Goal: Task Accomplishment & Management: Manage account settings

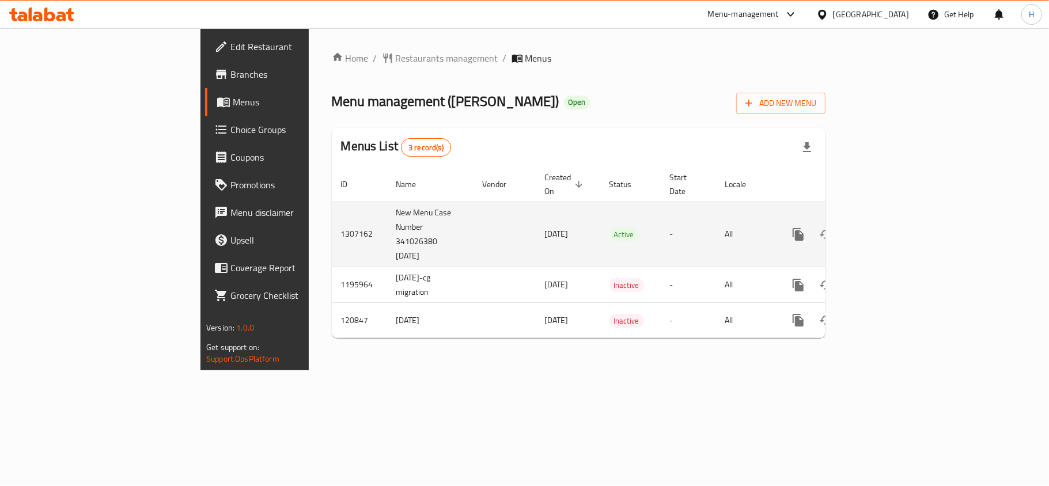
click at [888, 228] on icon "enhanced table" at bounding box center [881, 235] width 14 height 14
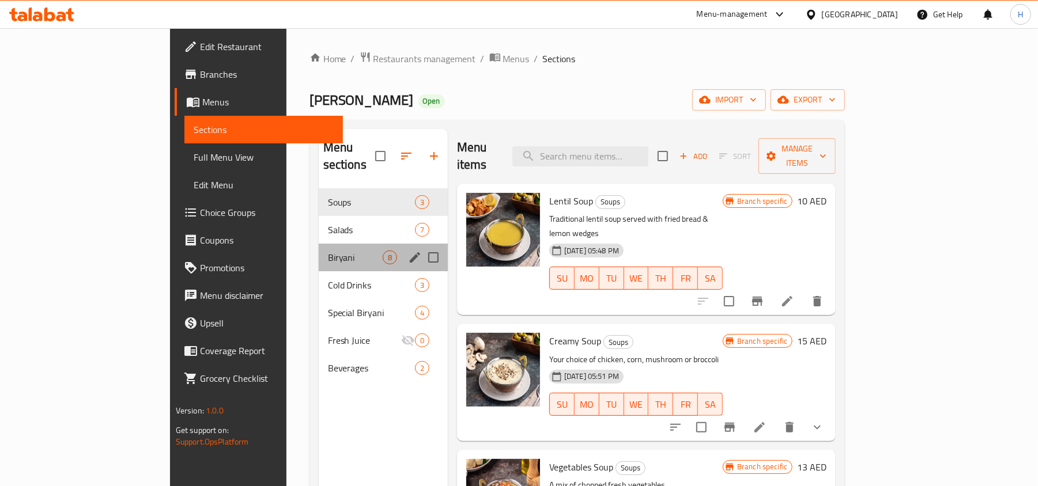
click at [319, 249] on div "Biryani 8" at bounding box center [383, 258] width 129 height 28
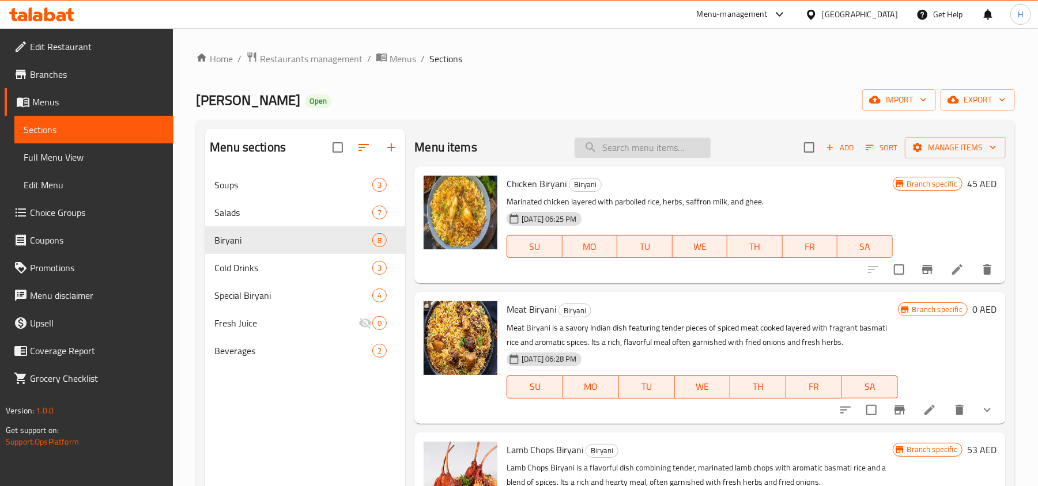
click at [634, 149] on input "search" at bounding box center [642, 148] width 136 height 20
paste input "CHICKEN BIRYANI"
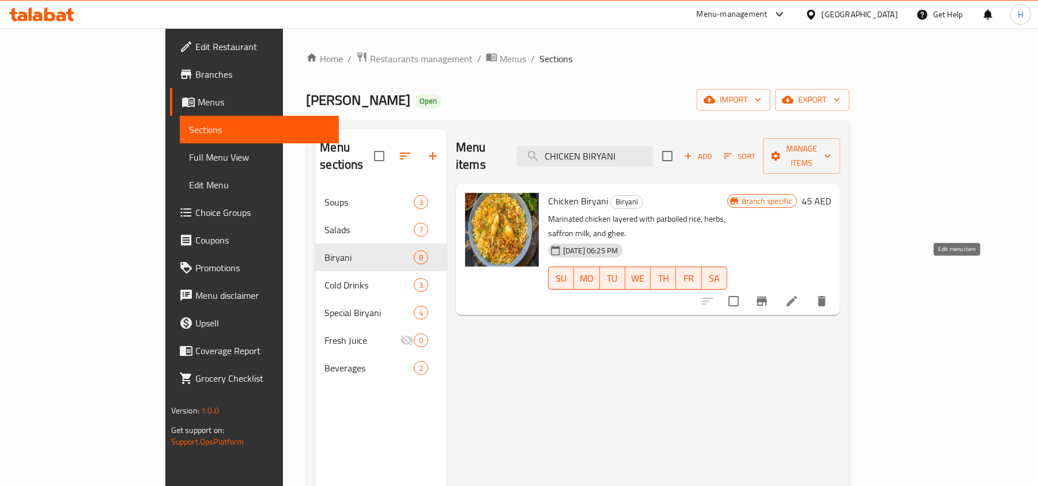
type input "CHICKEN BIRYANI"
click at [798, 294] on icon at bounding box center [792, 301] width 14 height 14
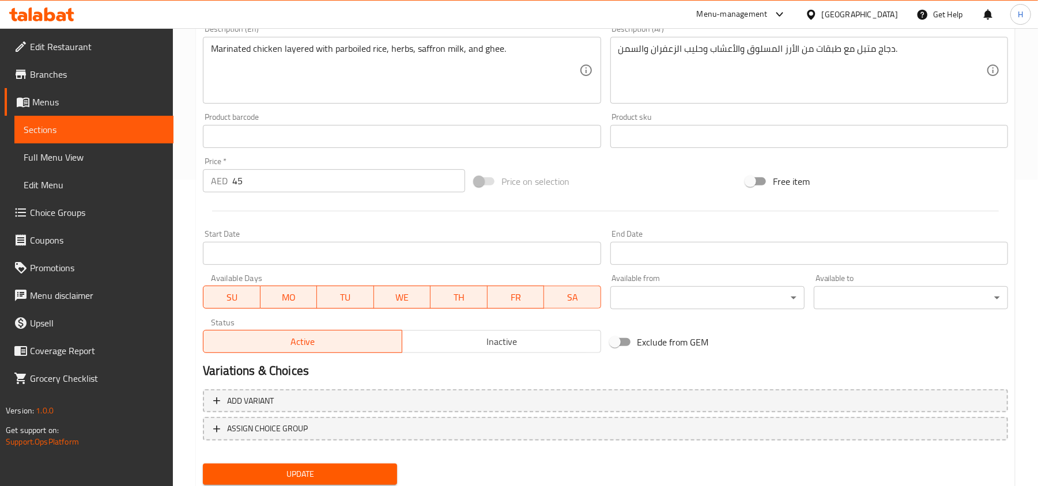
scroll to position [307, 0]
click at [114, 201] on link "Choice Groups" at bounding box center [89, 213] width 169 height 28
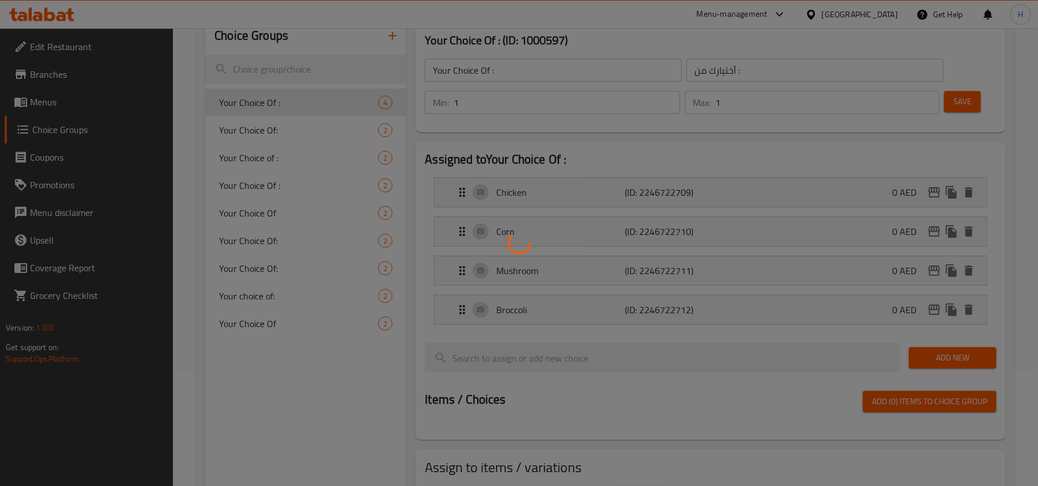
scroll to position [86, 0]
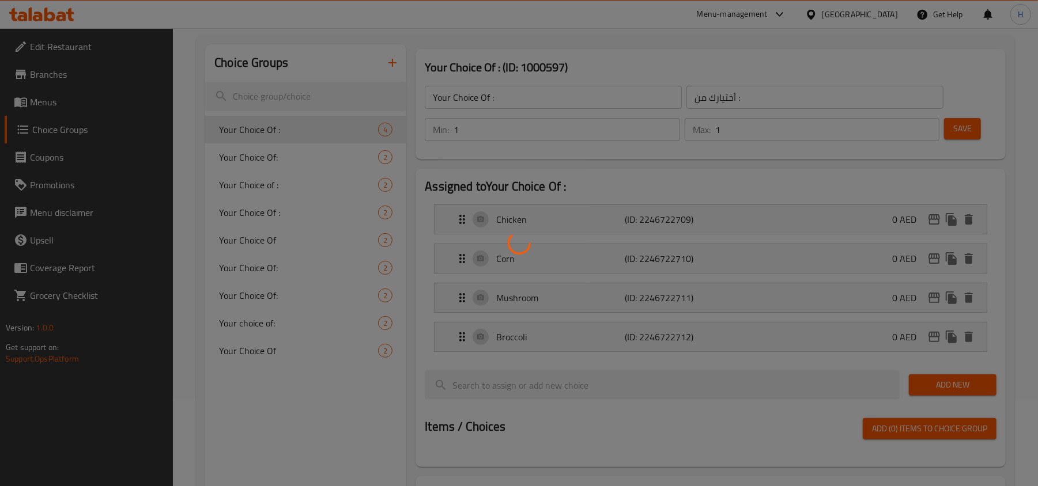
click at [390, 60] on div at bounding box center [519, 243] width 1038 height 486
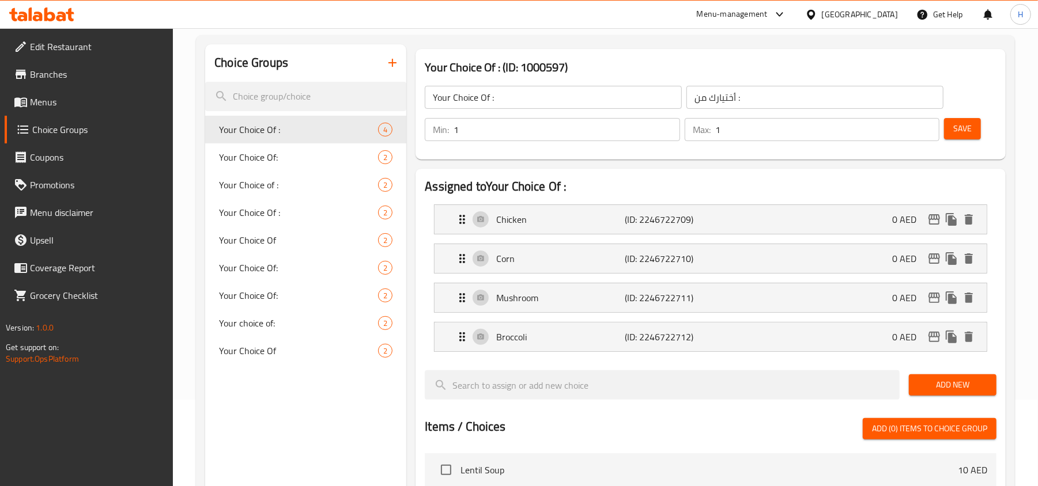
click at [390, 60] on icon "button" at bounding box center [392, 63] width 14 height 14
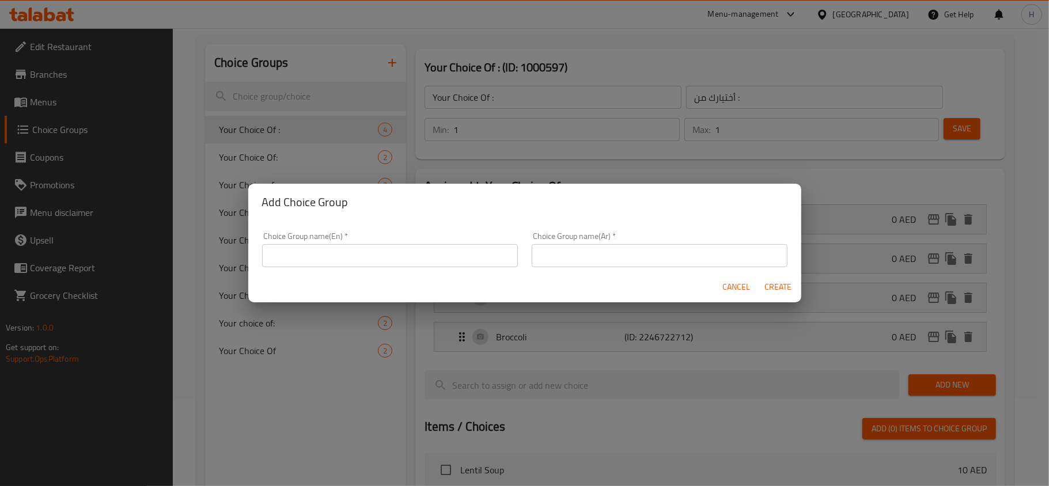
drag, startPoint x: 447, startPoint y: 259, endPoint x: 443, endPoint y: 254, distance: 6.1
click at [447, 259] on input "text" at bounding box center [390, 255] width 256 height 23
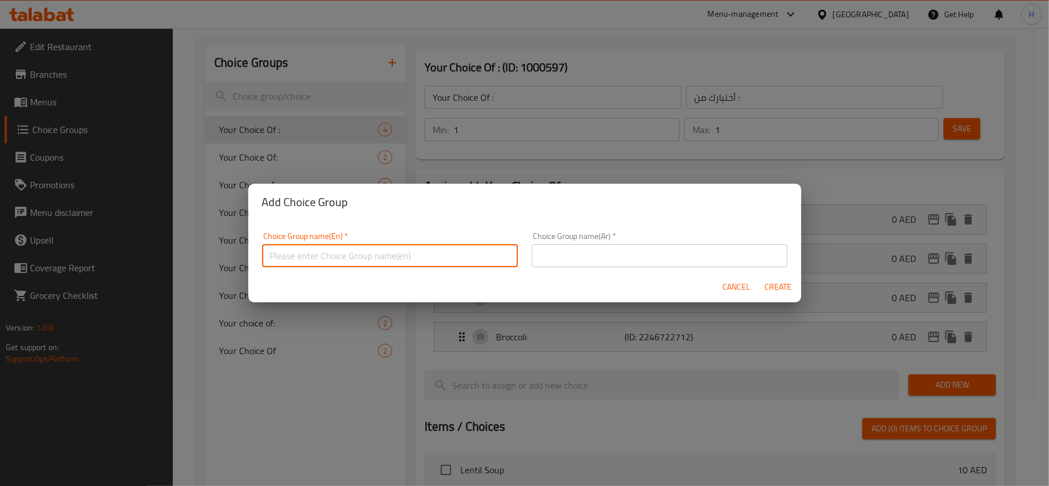
type input "Your Choice Of Size:"
click at [556, 261] on input "text" at bounding box center [660, 255] width 256 height 23
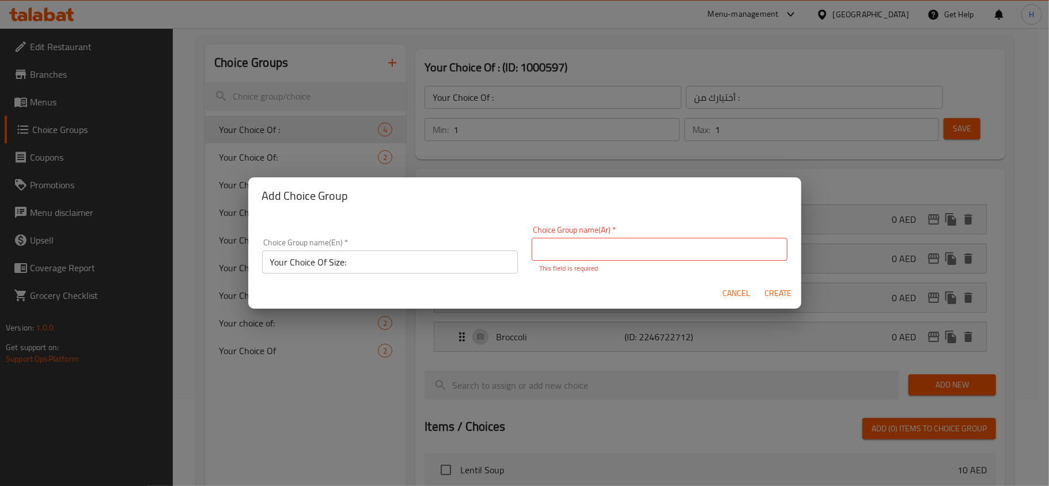
click at [732, 296] on span "Cancel" at bounding box center [737, 293] width 28 height 14
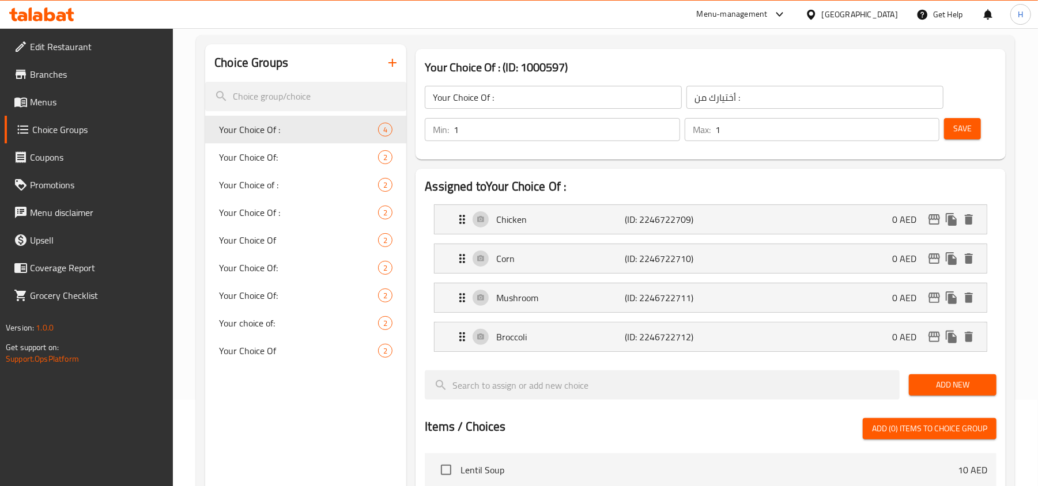
click at [132, 106] on span "Menus" at bounding box center [97, 102] width 134 height 14
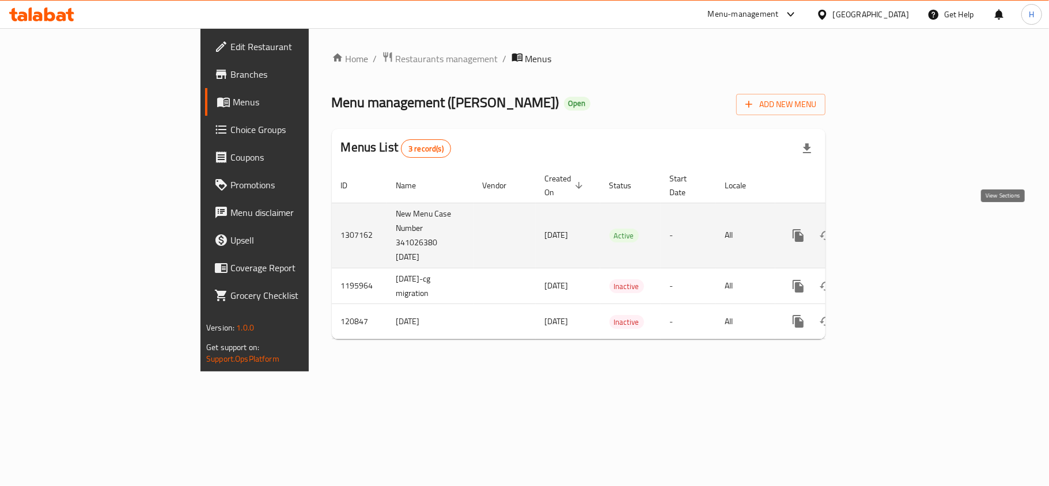
click at [888, 229] on icon "enhanced table" at bounding box center [881, 236] width 14 height 14
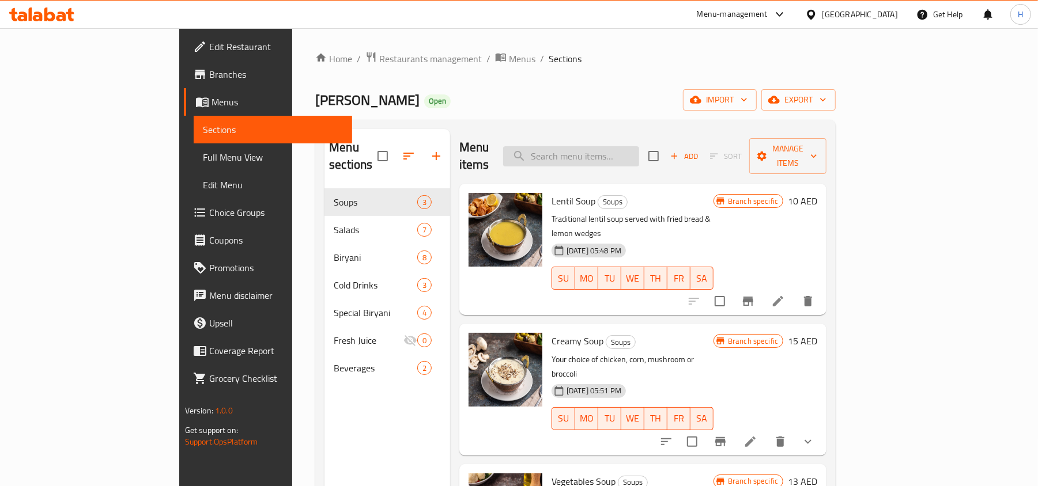
click at [639, 146] on input "search" at bounding box center [571, 156] width 136 height 20
paste input "CHICKEN BIRYANI"
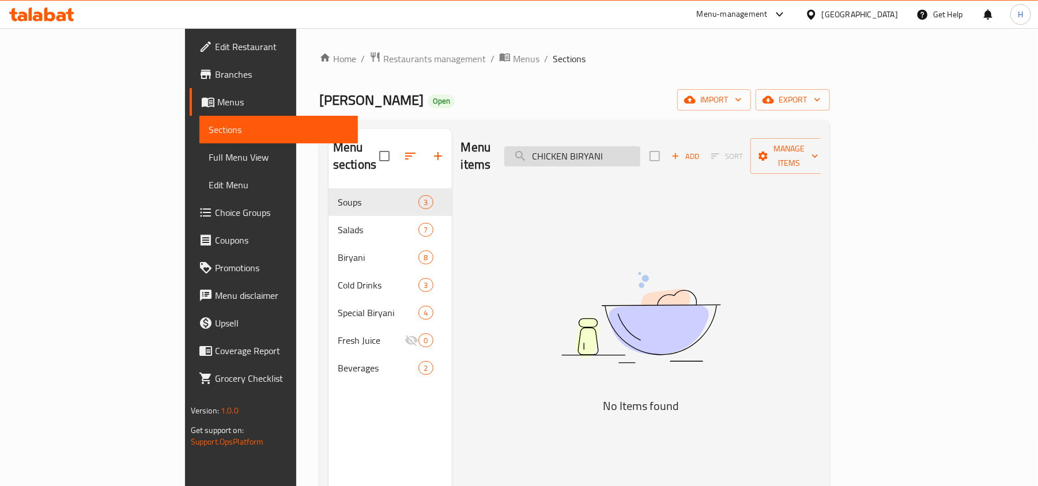
click at [602, 148] on input "CHICKEN BIRYANI" at bounding box center [572, 156] width 136 height 20
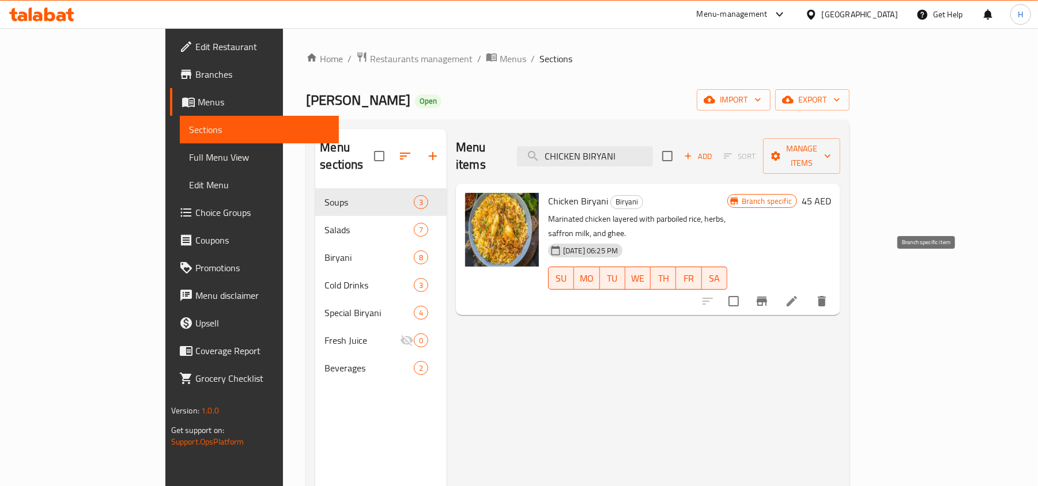
type input "CHICKEN BIRYANI"
click at [767, 297] on icon "Branch-specific-item" at bounding box center [761, 301] width 10 height 9
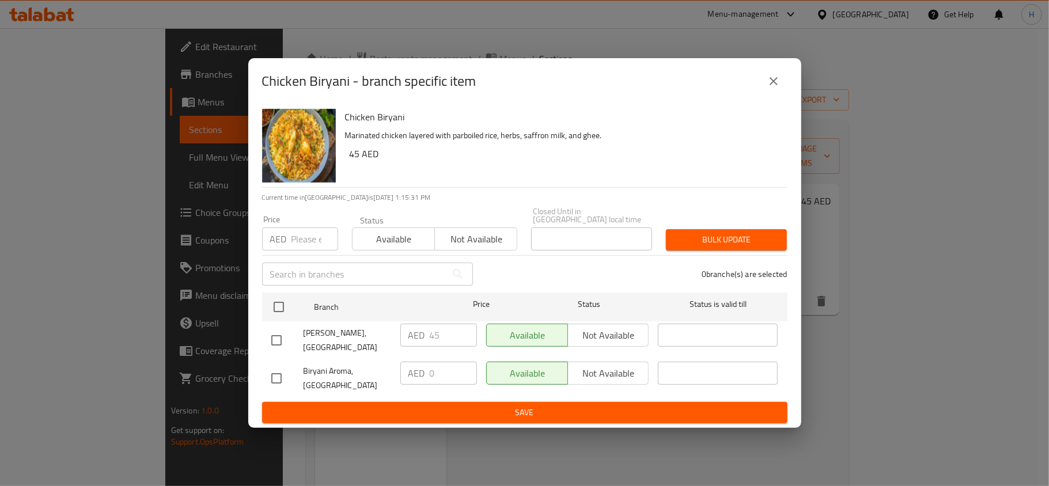
drag, startPoint x: 358, startPoint y: 385, endPoint x: 300, endPoint y: 376, distance: 59.6
click at [300, 376] on div "Biryani Aroma, [GEOGRAPHIC_DATA]" at bounding box center [331, 378] width 129 height 43
click at [601, 373] on div "Available Not available" at bounding box center [567, 373] width 163 height 23
click at [273, 383] on input "checkbox" at bounding box center [276, 378] width 24 height 24
checkbox input "true"
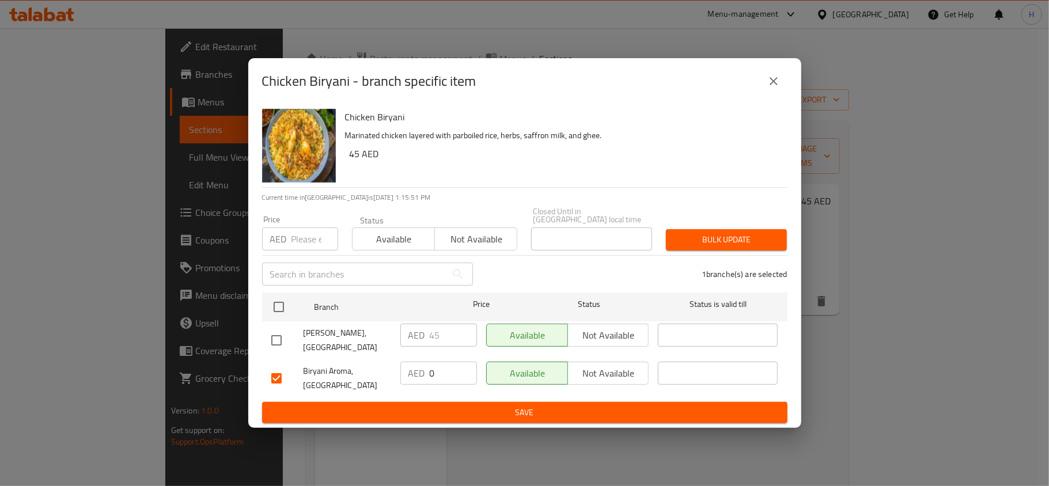
click at [585, 369] on span "Not available" at bounding box center [609, 373] width 72 height 17
click at [785, 88] on button "close" at bounding box center [774, 81] width 28 height 28
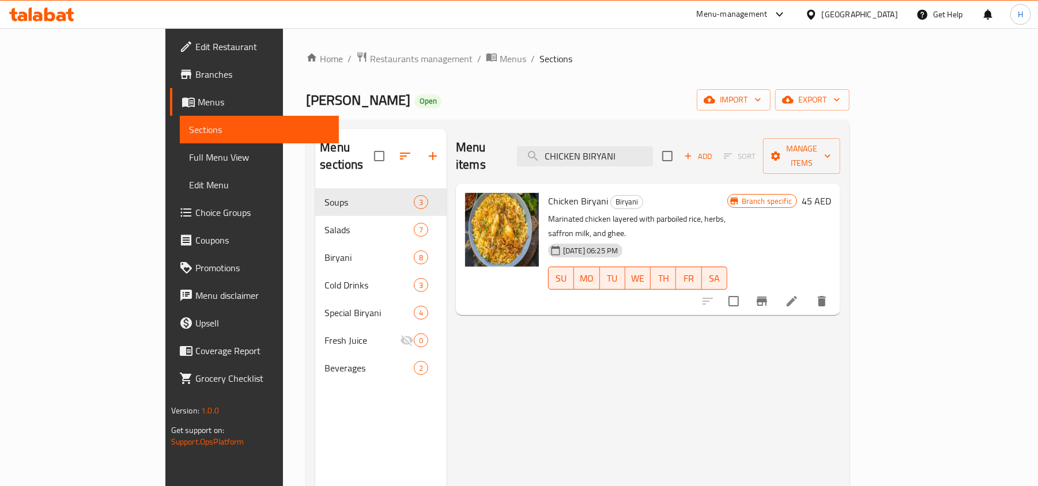
click at [195, 208] on span "Choice Groups" at bounding box center [262, 213] width 134 height 14
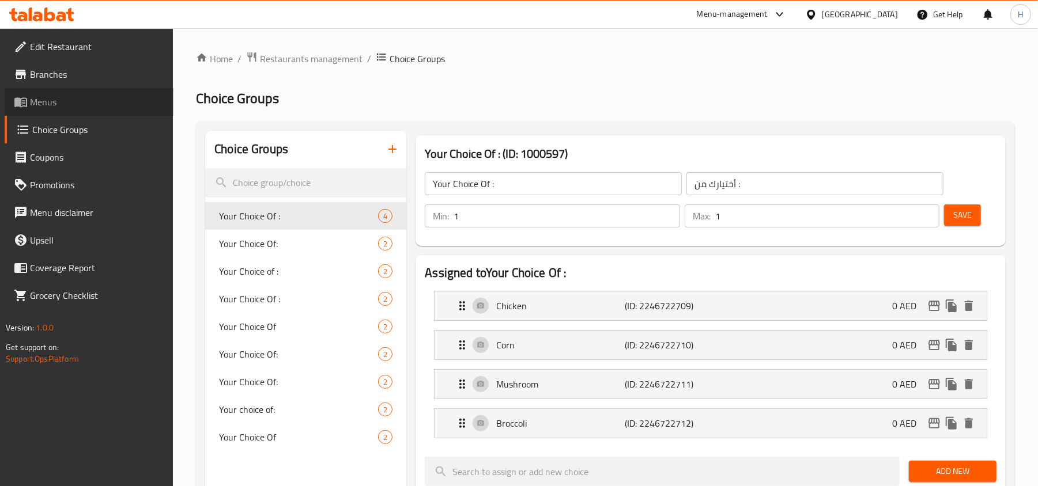
click at [105, 109] on link "Menus" at bounding box center [89, 102] width 169 height 28
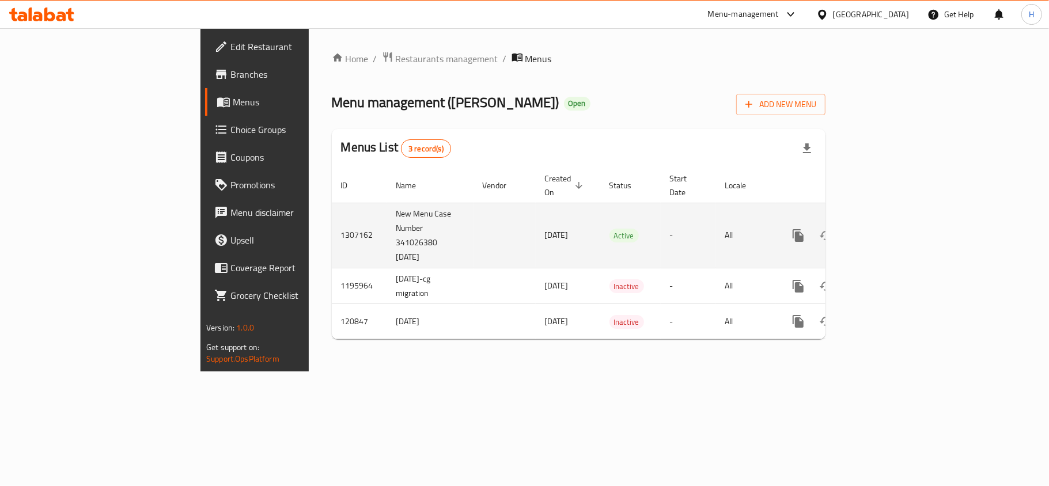
click at [888, 229] on icon "enhanced table" at bounding box center [881, 236] width 14 height 14
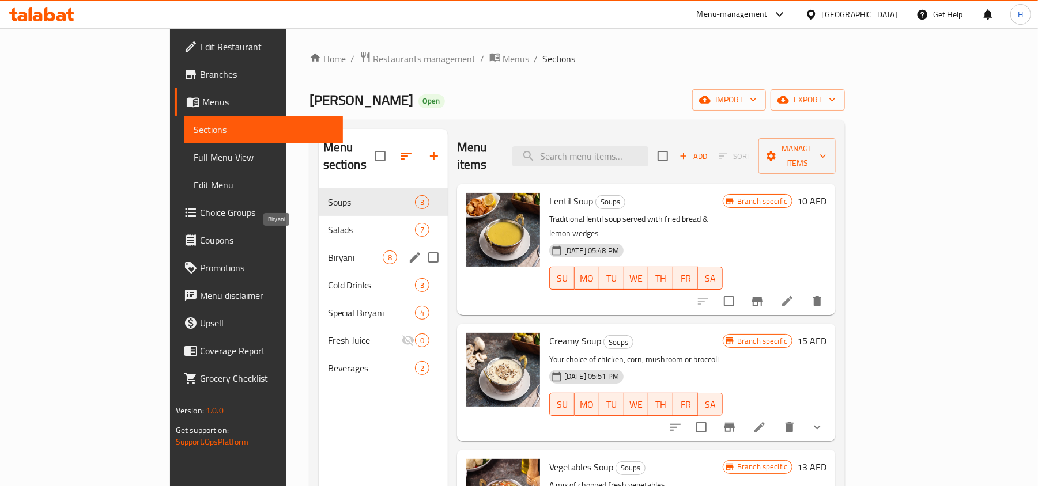
click at [328, 251] on span "Biryani" at bounding box center [355, 258] width 55 height 14
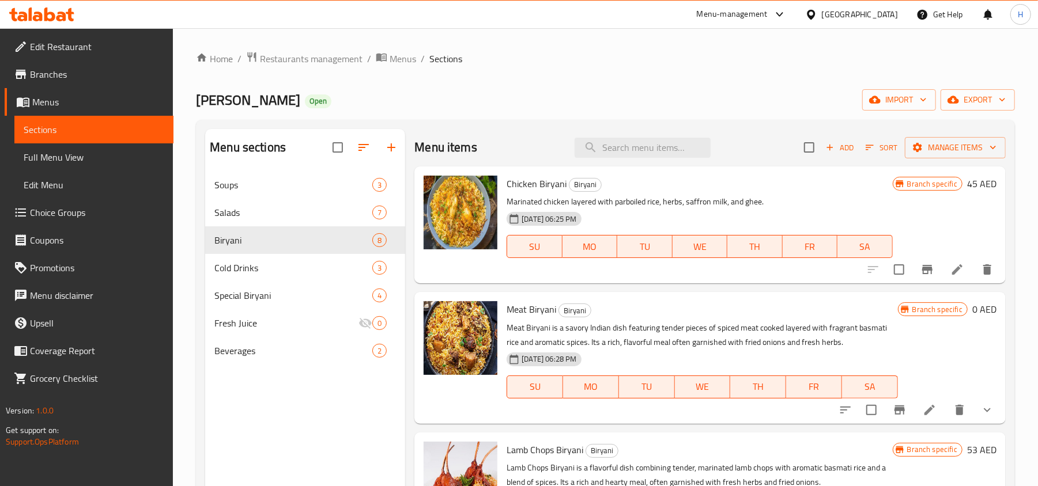
click at [121, 200] on link "Choice Groups" at bounding box center [89, 213] width 169 height 28
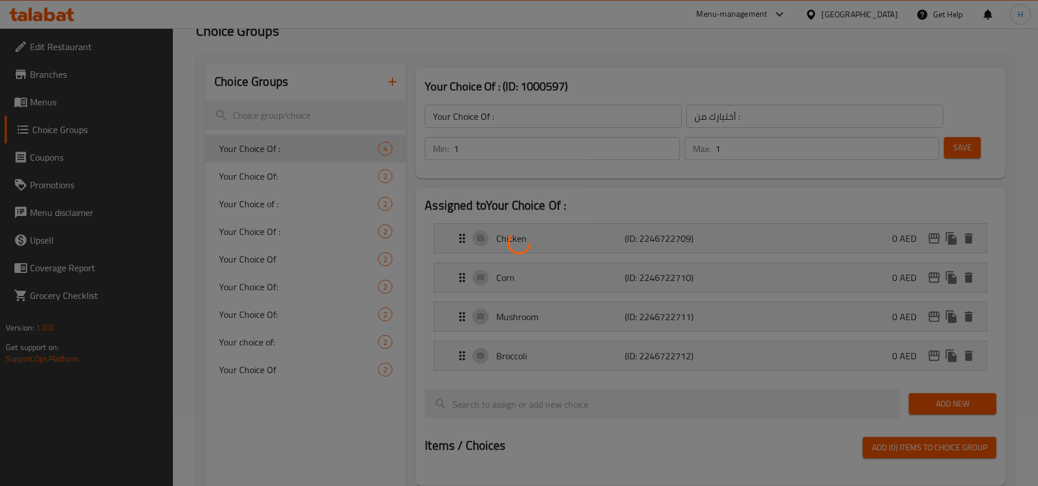
scroll to position [77, 0]
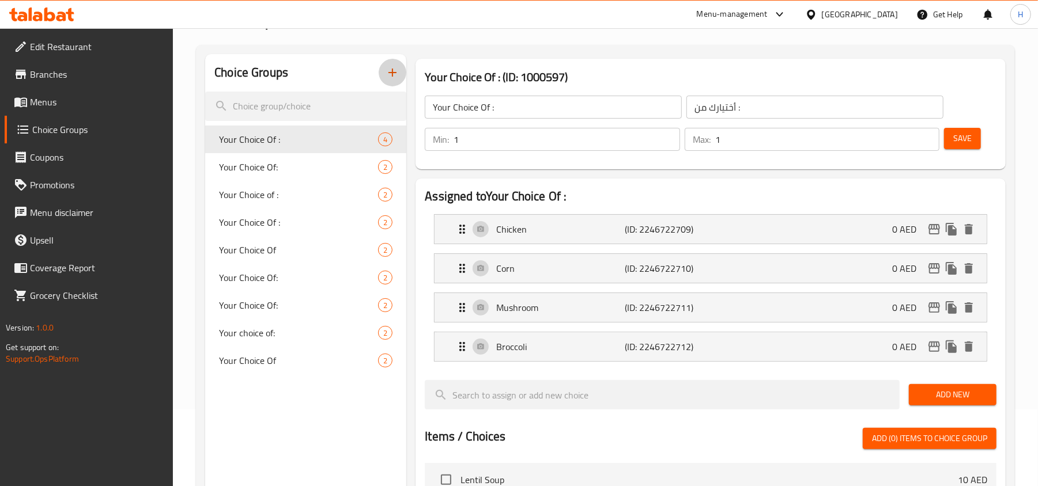
click at [387, 69] on icon "button" at bounding box center [392, 73] width 14 height 14
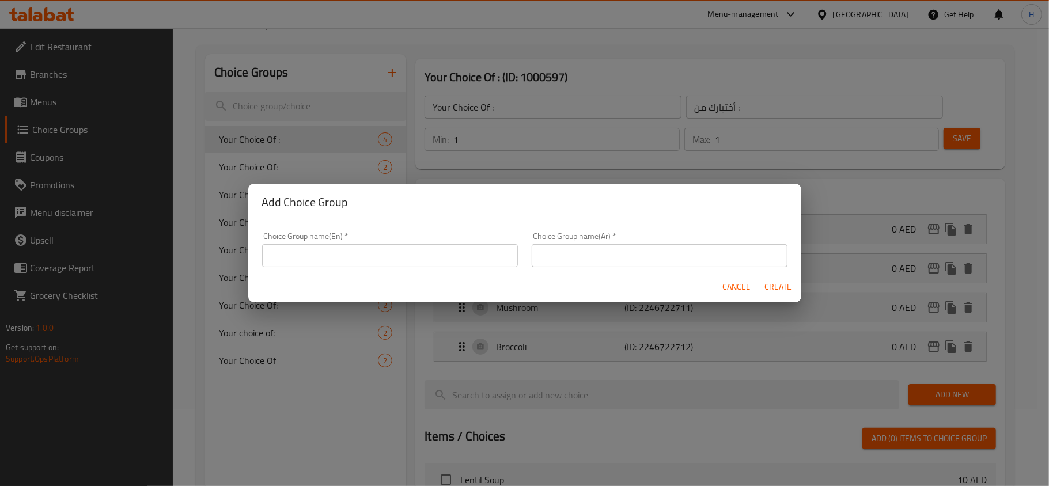
click at [365, 233] on div "Choice Group name(En)   * Choice Group name(En) *" at bounding box center [390, 249] width 256 height 35
click at [374, 248] on input "text" at bounding box center [390, 255] width 256 height 23
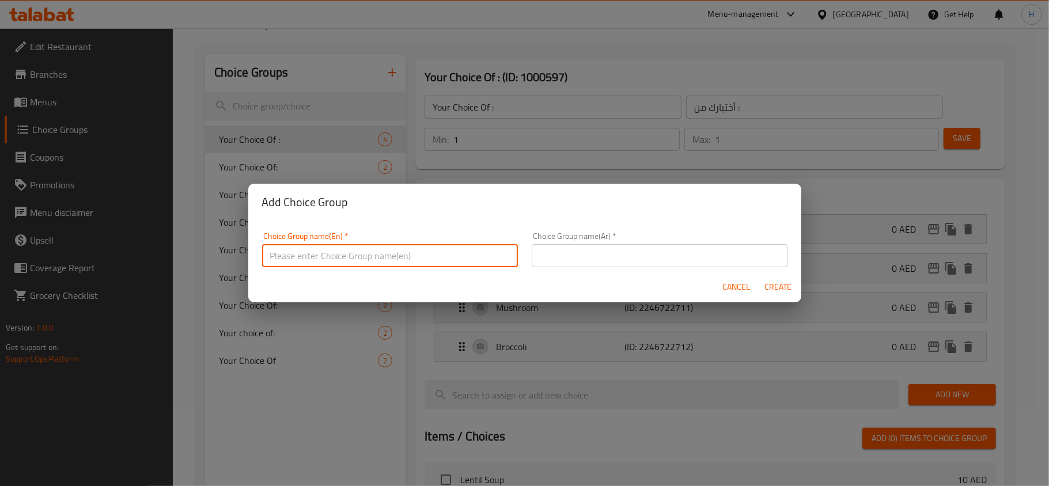
type input "Your Choice Of Size:"
click at [605, 272] on div "Cancel Create" at bounding box center [524, 287] width 553 height 31
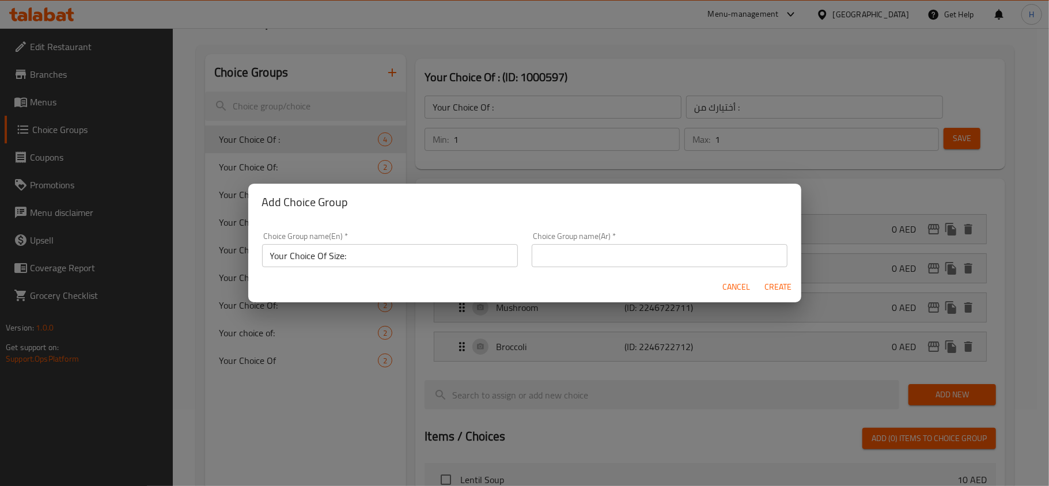
drag, startPoint x: 606, startPoint y: 259, endPoint x: 621, endPoint y: 267, distance: 17.0
click at [606, 259] on input "text" at bounding box center [660, 255] width 256 height 23
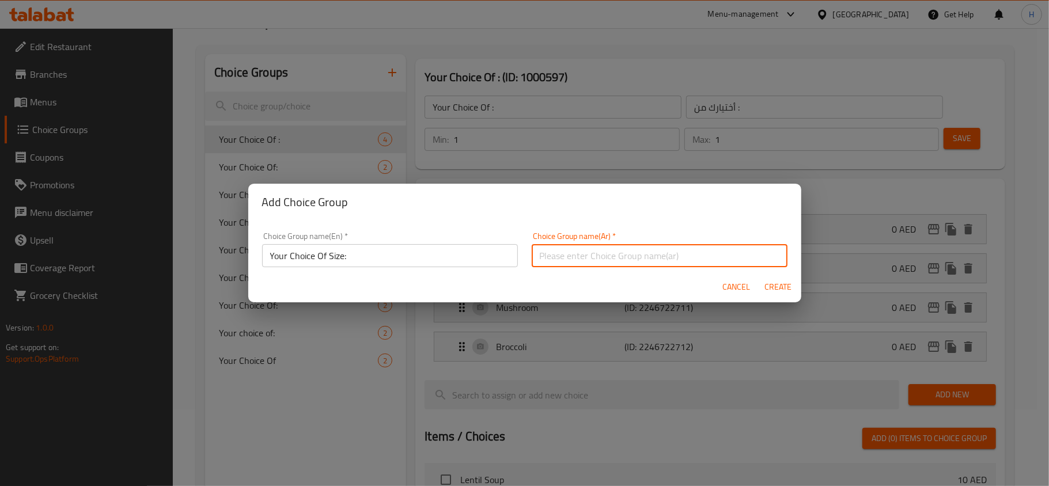
type input "إختيارك من الحجم:"
click at [768, 295] on button "Create" at bounding box center [778, 287] width 37 height 21
type input "Your Choice Of Size:"
type input "إختيارك من الحجم:"
type input "0"
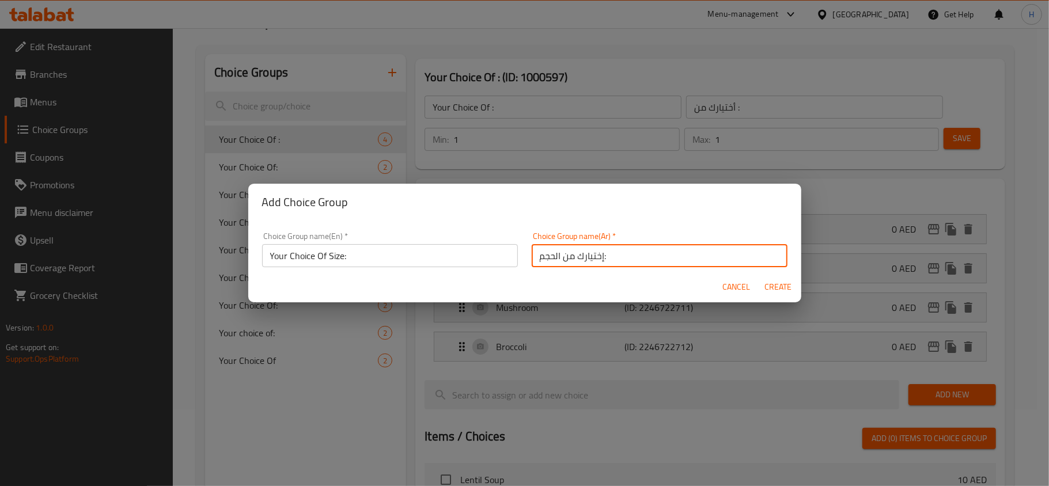
type input "0"
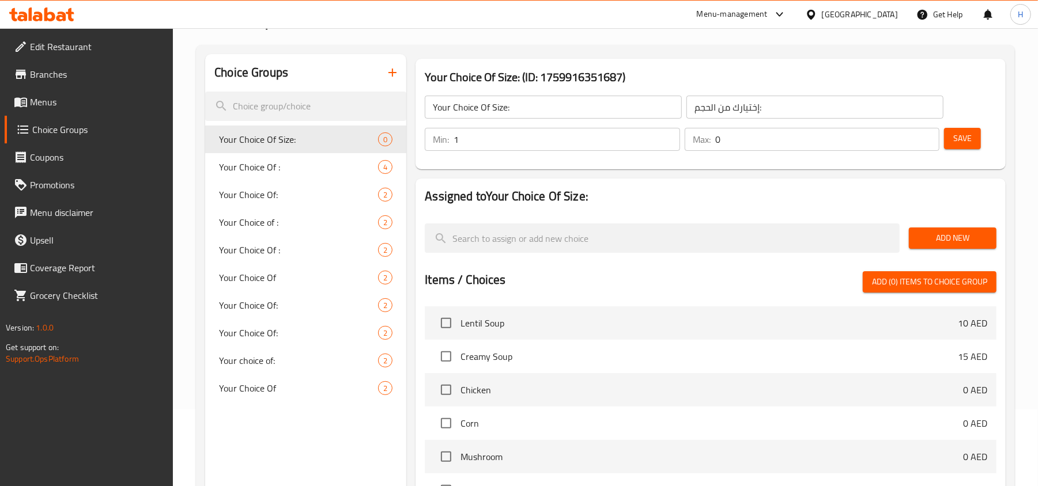
type input "1"
click at [664, 135] on input "1" at bounding box center [566, 139] width 226 height 23
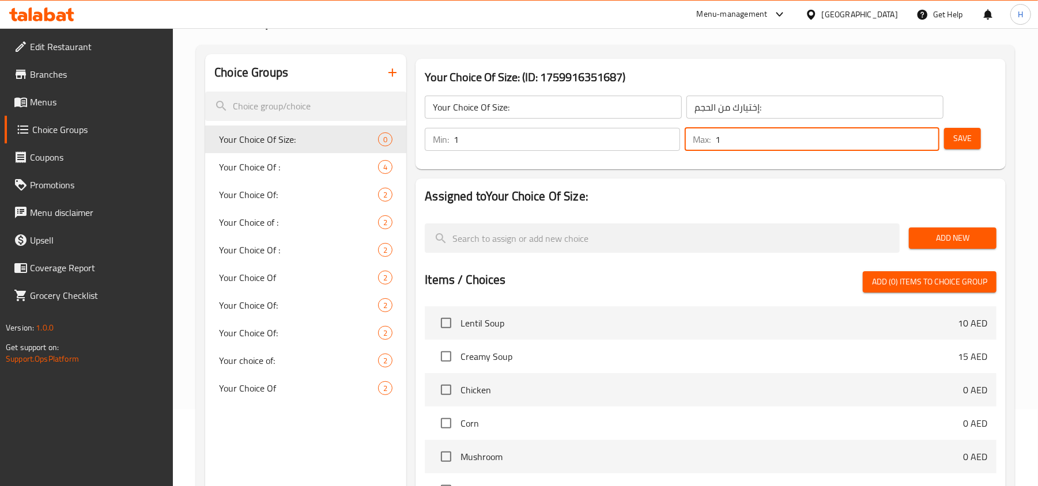
type input "1"
click at [929, 134] on input "1" at bounding box center [827, 139] width 224 height 23
click at [957, 233] on span "Add New" at bounding box center [952, 238] width 69 height 14
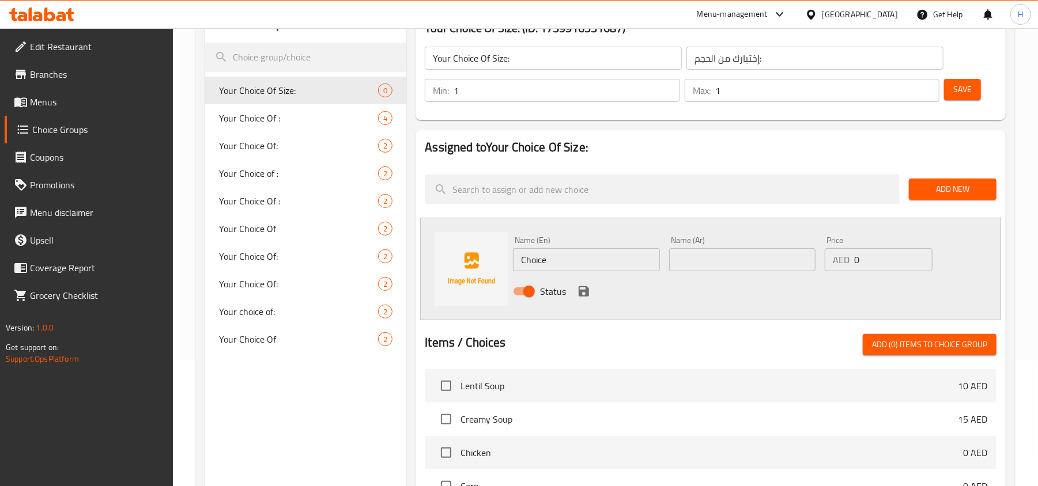
scroll to position [230, 0]
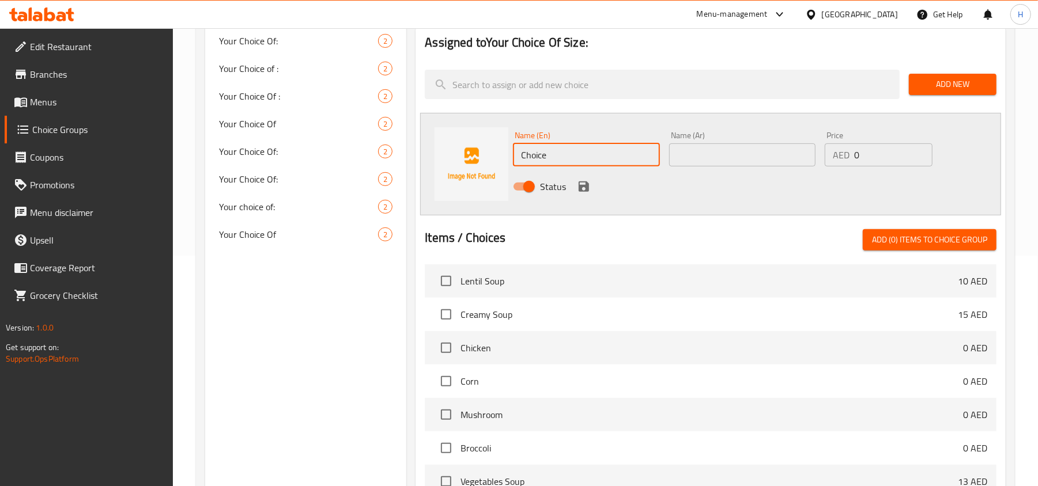
click at [556, 151] on input "Choice" at bounding box center [586, 154] width 146 height 23
paste input "half"
click at [528, 156] on input "half" at bounding box center [586, 154] width 146 height 23
type input "Half"
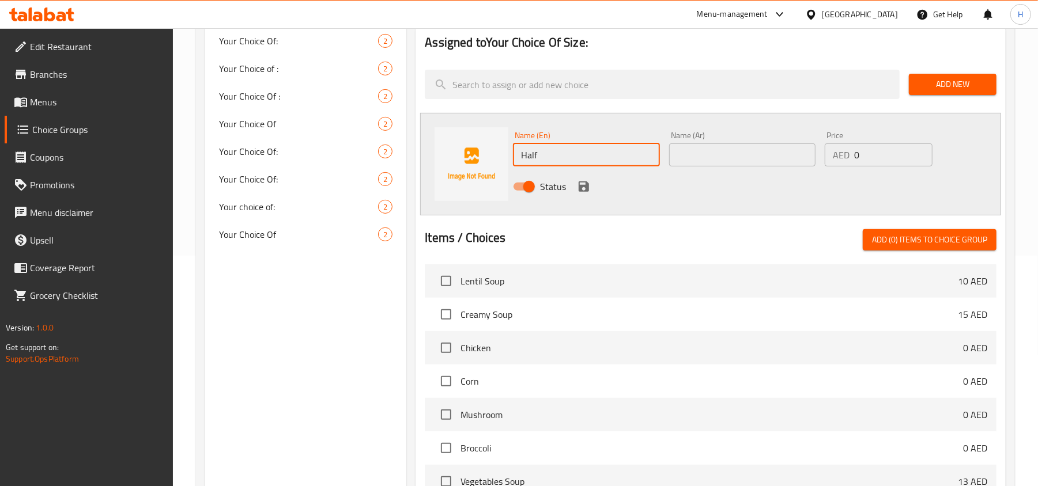
click at [770, 141] on div "Name (Ar) Name (Ar)" at bounding box center [742, 148] width 146 height 35
click at [770, 153] on input "text" at bounding box center [742, 154] width 146 height 23
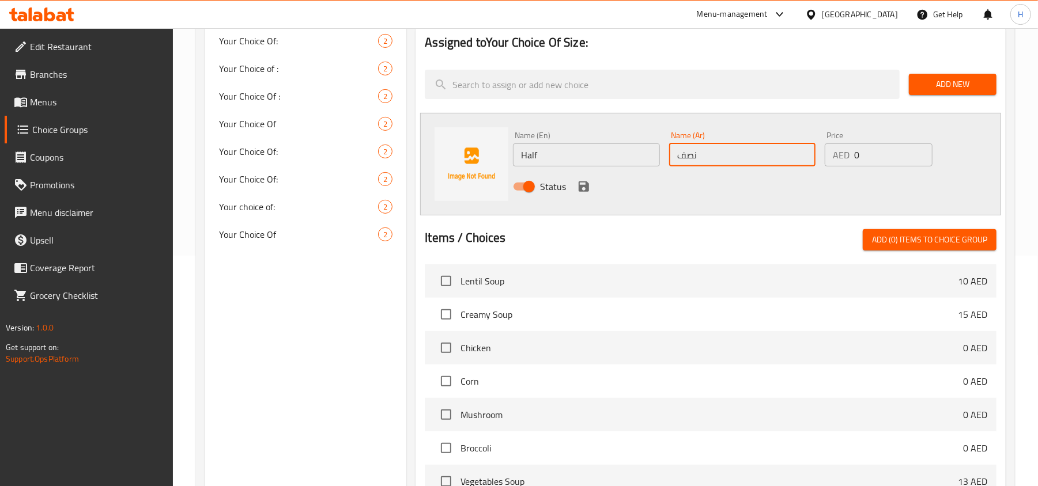
type input "نصف"
click at [856, 147] on input "0" at bounding box center [893, 154] width 78 height 23
paste input "12"
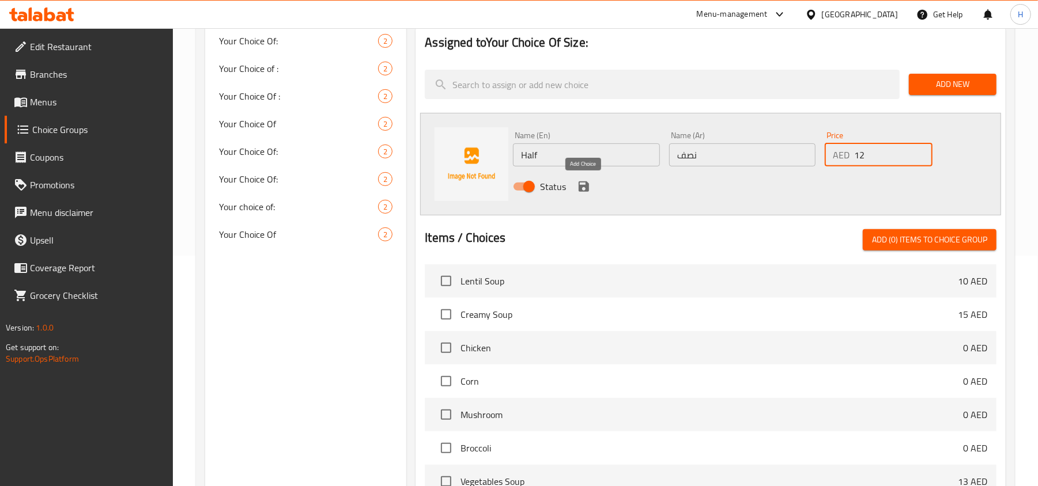
type input "12"
click at [581, 189] on icon "save" at bounding box center [583, 186] width 10 height 10
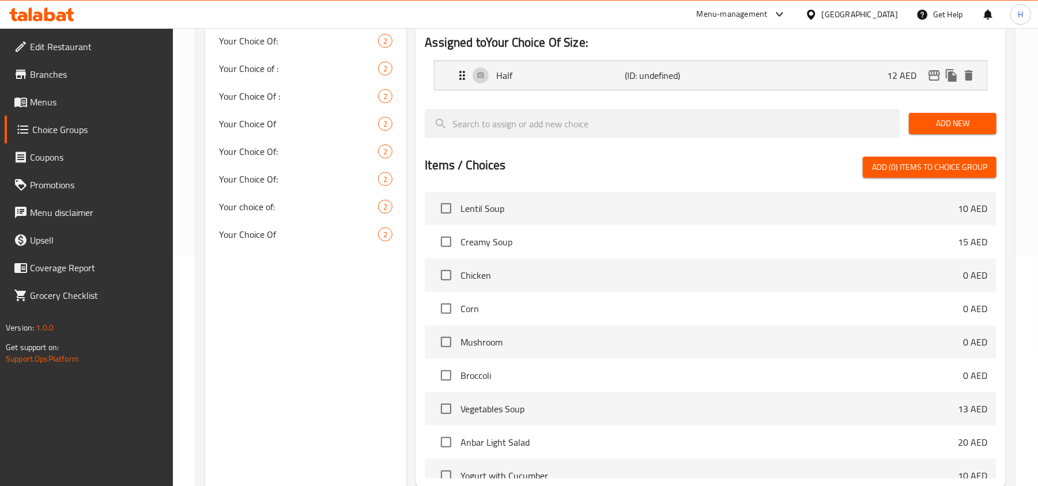
click at [952, 130] on span "Add New" at bounding box center [952, 123] width 69 height 14
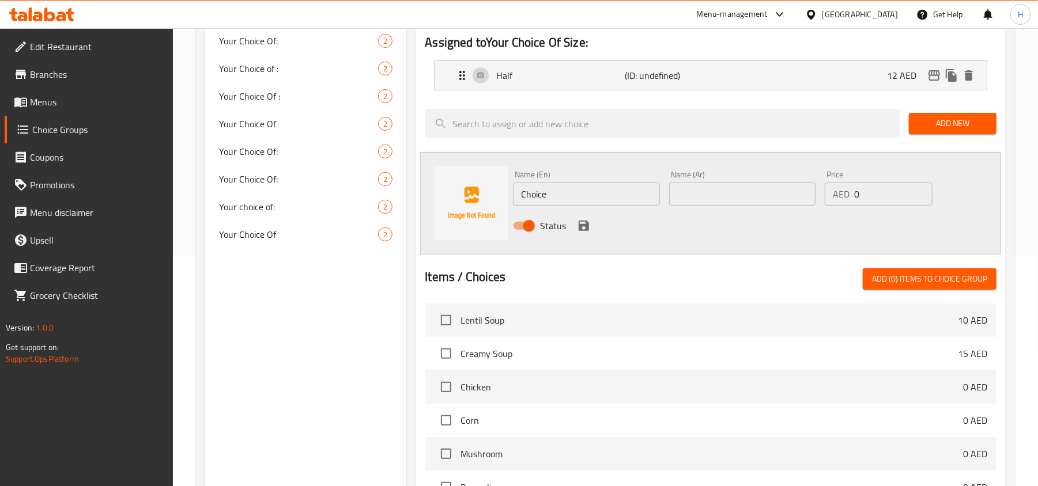
click at [590, 194] on input "Choice" at bounding box center [586, 194] width 146 height 23
paste input "full"
click at [526, 192] on input "full" at bounding box center [586, 194] width 146 height 23
type input "Full"
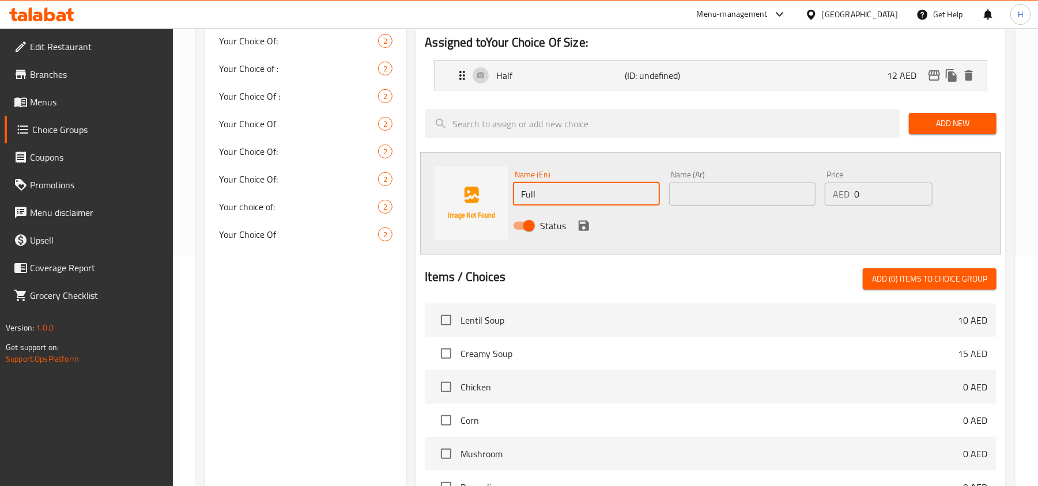
drag, startPoint x: 793, startPoint y: 199, endPoint x: 918, endPoint y: 202, distance: 125.0
click at [793, 199] on input "text" at bounding box center [742, 194] width 146 height 23
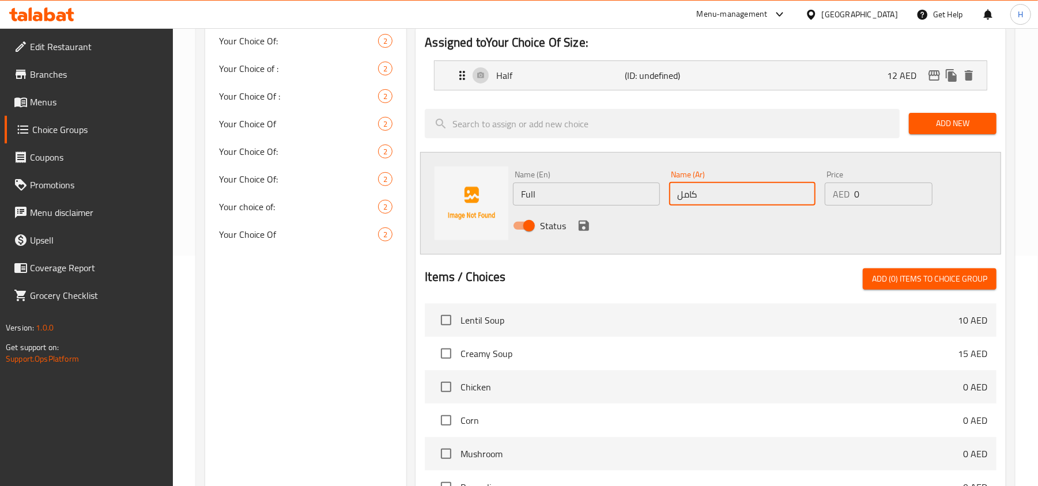
type input "كامل"
click at [898, 191] on input "0" at bounding box center [893, 194] width 78 height 23
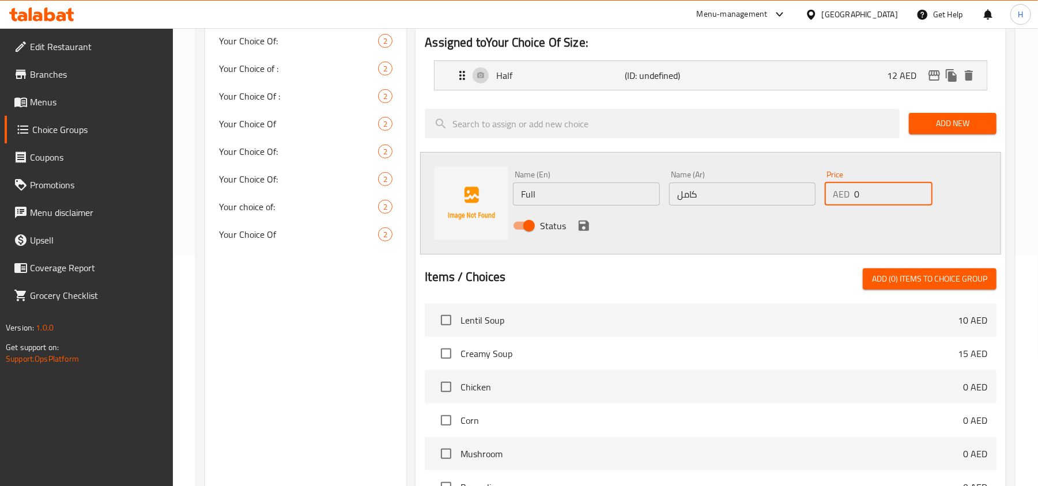
click at [898, 191] on input "0" at bounding box center [893, 194] width 78 height 23
paste input "17"
click at [876, 204] on input "017" at bounding box center [893, 194] width 78 height 23
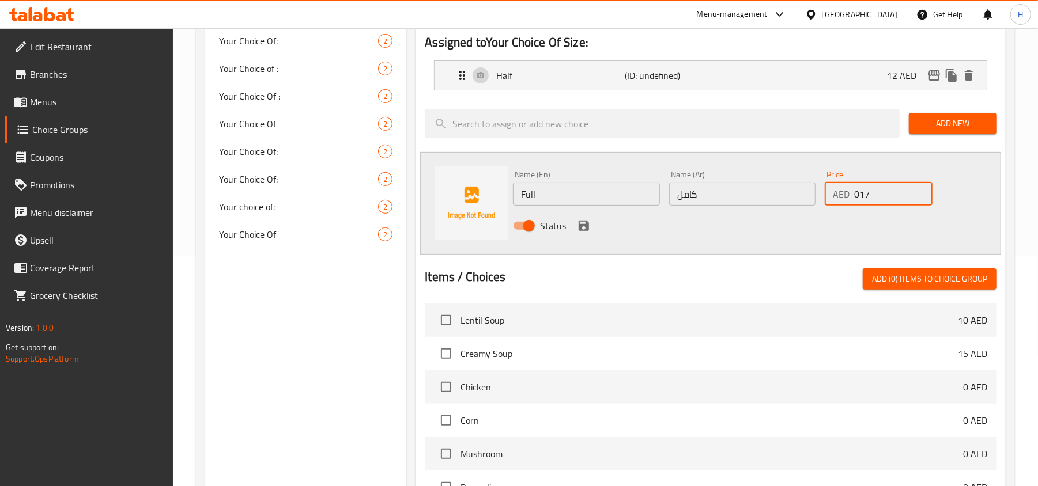
paste input "number"
type input "17"
click at [583, 229] on icon "save" at bounding box center [584, 226] width 14 height 14
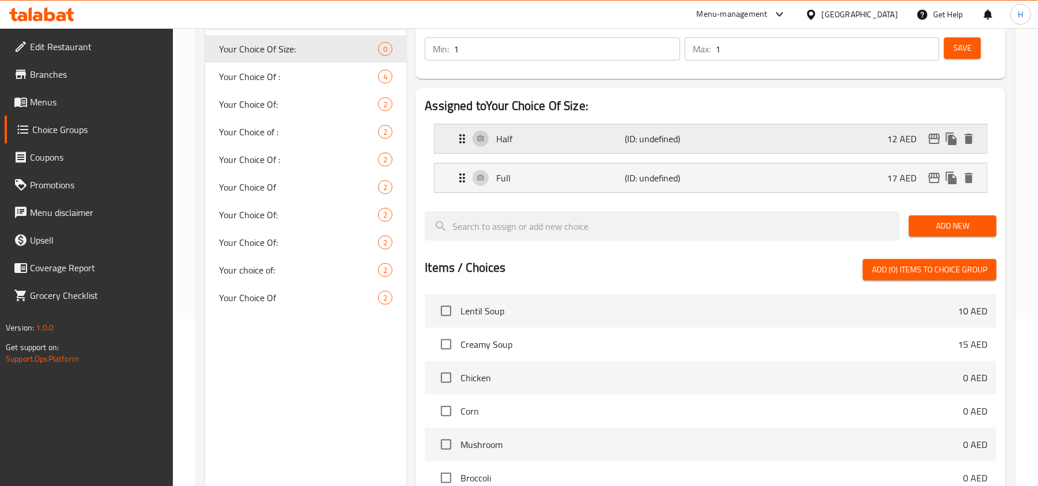
scroll to position [77, 0]
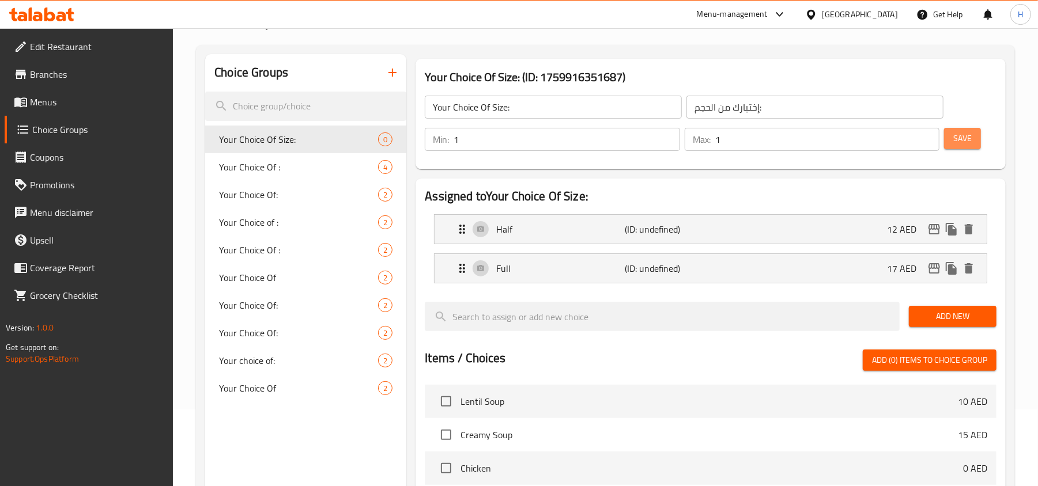
click at [964, 141] on span "Save" at bounding box center [962, 138] width 18 height 14
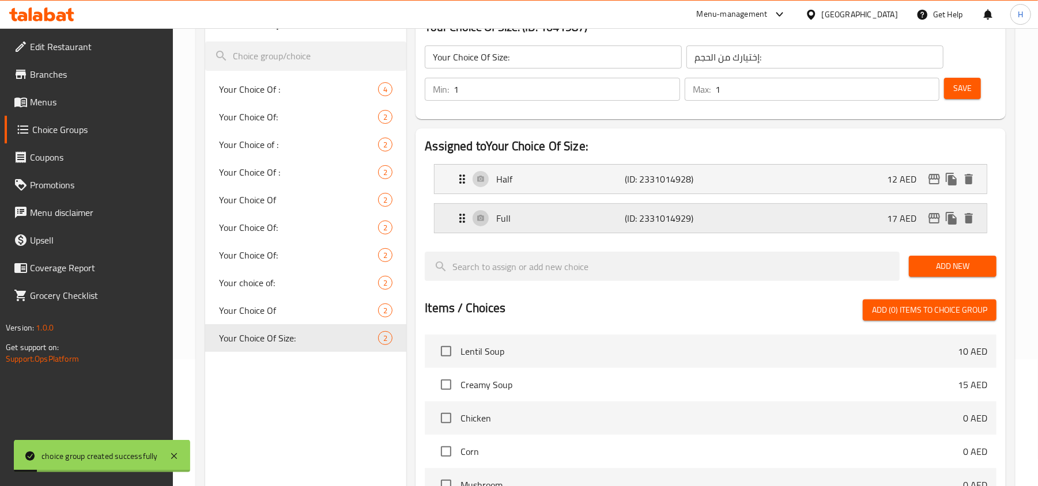
scroll to position [153, 0]
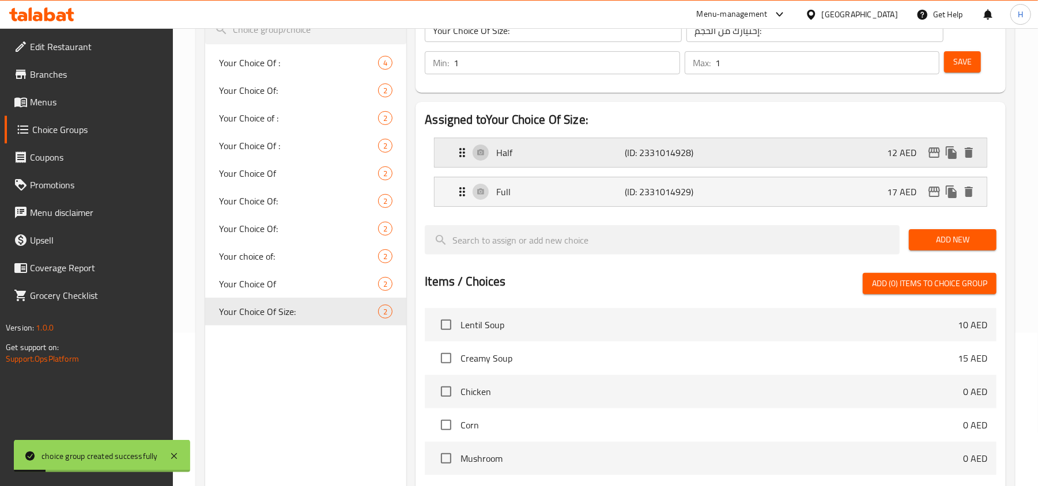
click at [848, 152] on div "Half (ID: 2331014928) 12 AED" at bounding box center [713, 152] width 517 height 29
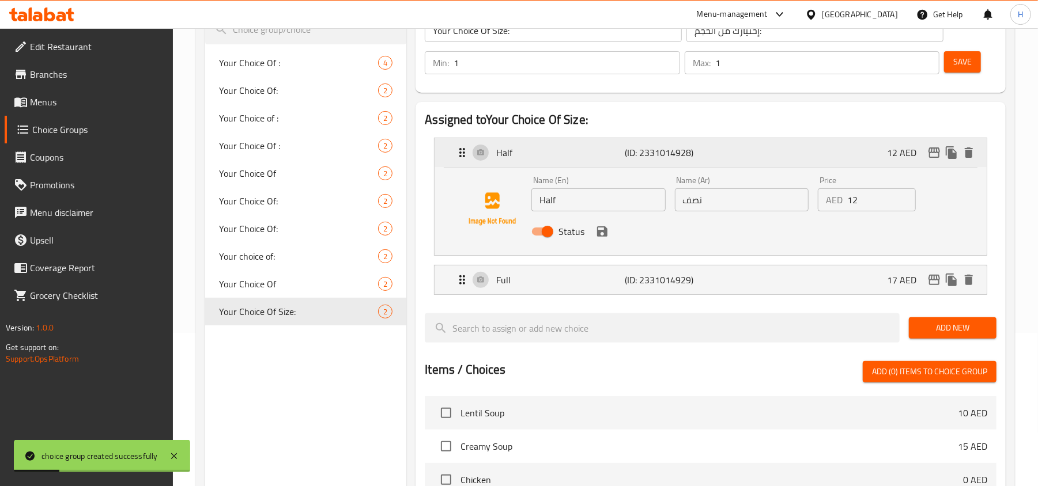
click at [931, 162] on div "Half (ID: 2331014928) 12 AED" at bounding box center [713, 152] width 517 height 29
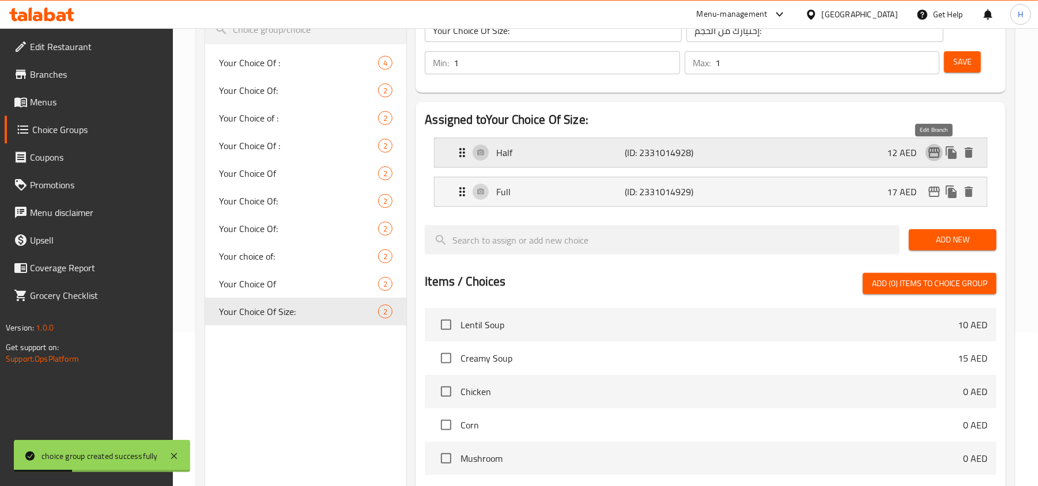
click at [934, 157] on icon "edit" at bounding box center [934, 152] width 12 height 10
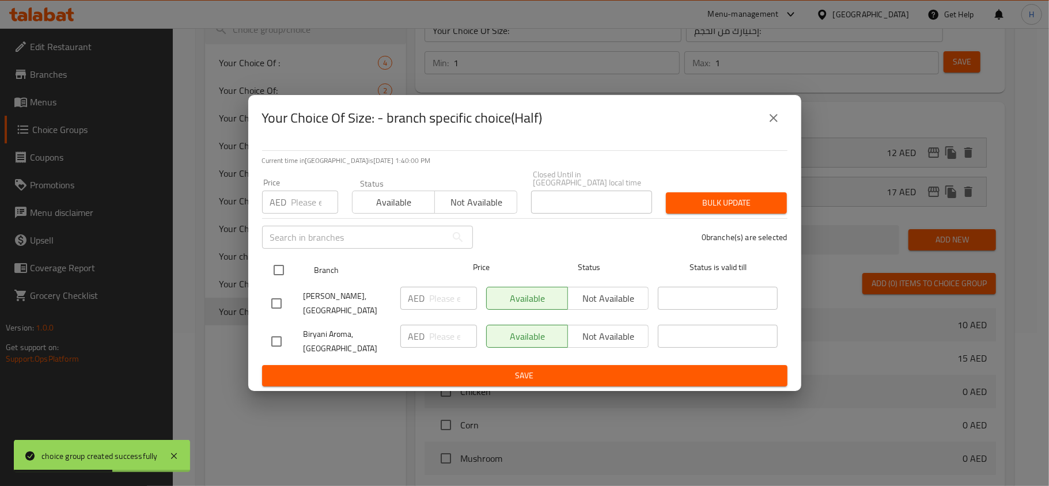
click at [275, 270] on input "checkbox" at bounding box center [279, 270] width 24 height 24
checkbox input "true"
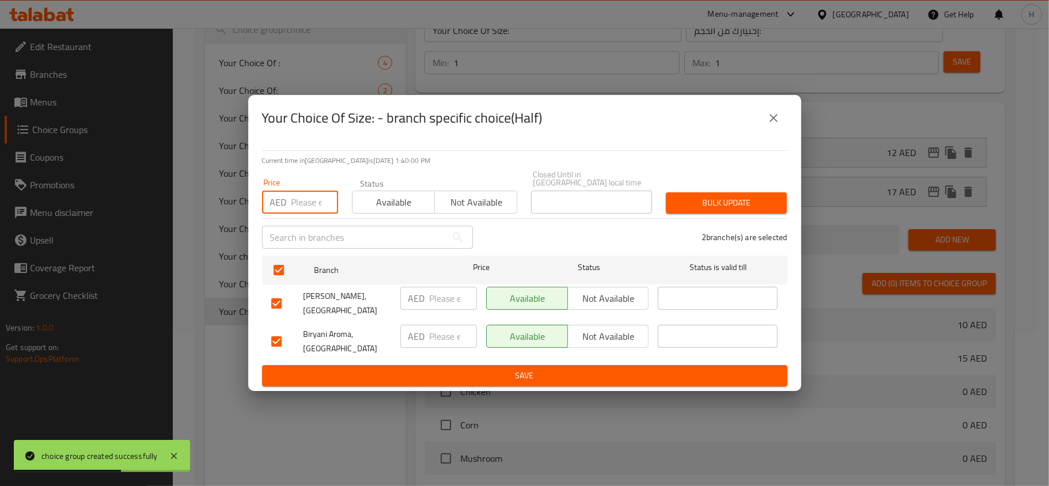
click at [306, 197] on input "number" at bounding box center [314, 202] width 47 height 23
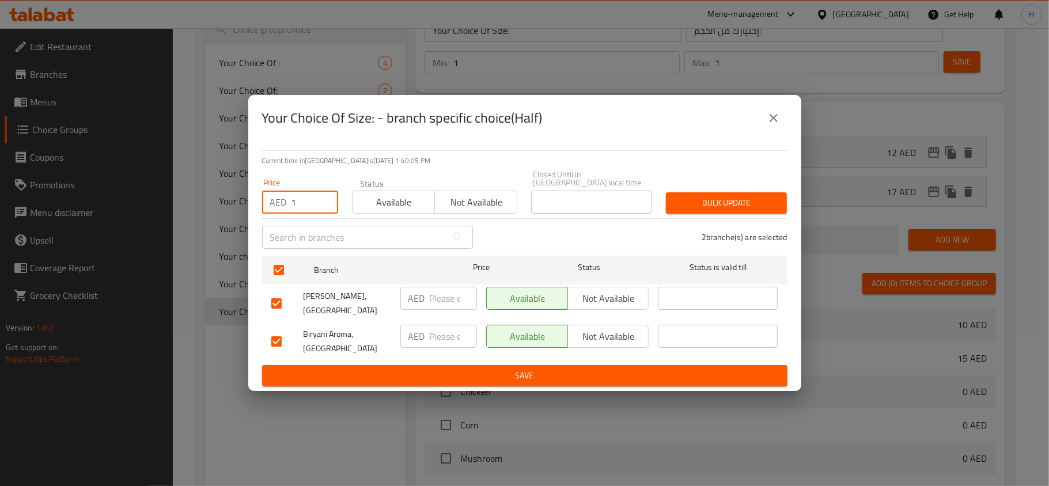
type input "1"
click at [277, 301] on input "checkbox" at bounding box center [276, 303] width 24 height 24
checkbox input "false"
click at [300, 206] on input "1" at bounding box center [314, 202] width 47 height 23
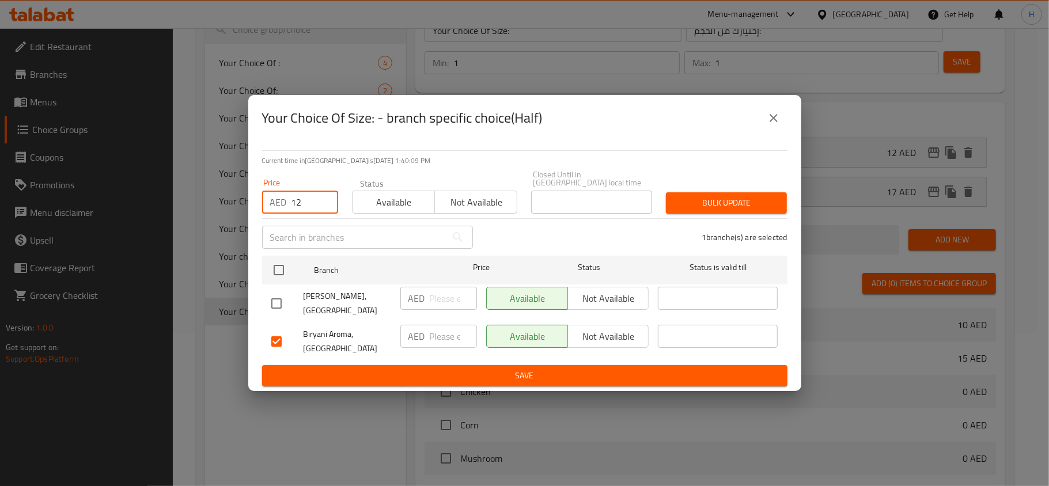
type input "12"
click at [722, 189] on div "Bulk update" at bounding box center [726, 202] width 135 height 35
click at [722, 199] on span "Bulk update" at bounding box center [726, 203] width 103 height 14
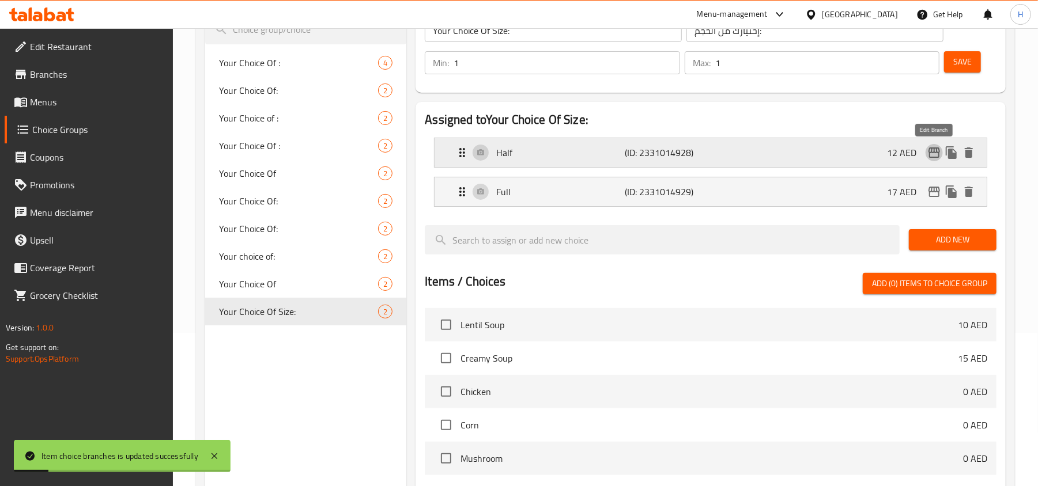
click at [936, 157] on icon "edit" at bounding box center [934, 152] width 12 height 10
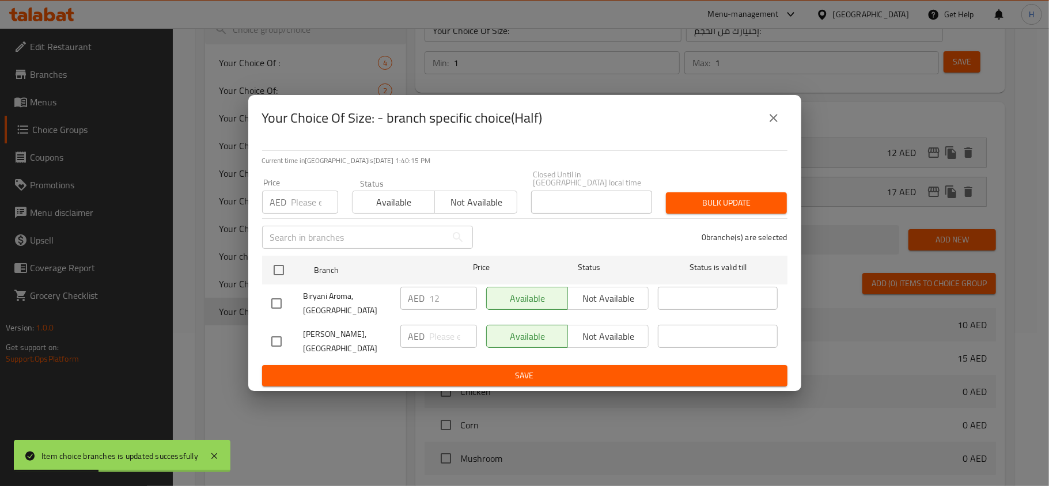
click at [287, 342] on input "checkbox" at bounding box center [276, 342] width 24 height 24
checkbox input "true"
click at [441, 344] on input "number" at bounding box center [453, 336] width 47 height 23
type input "0"
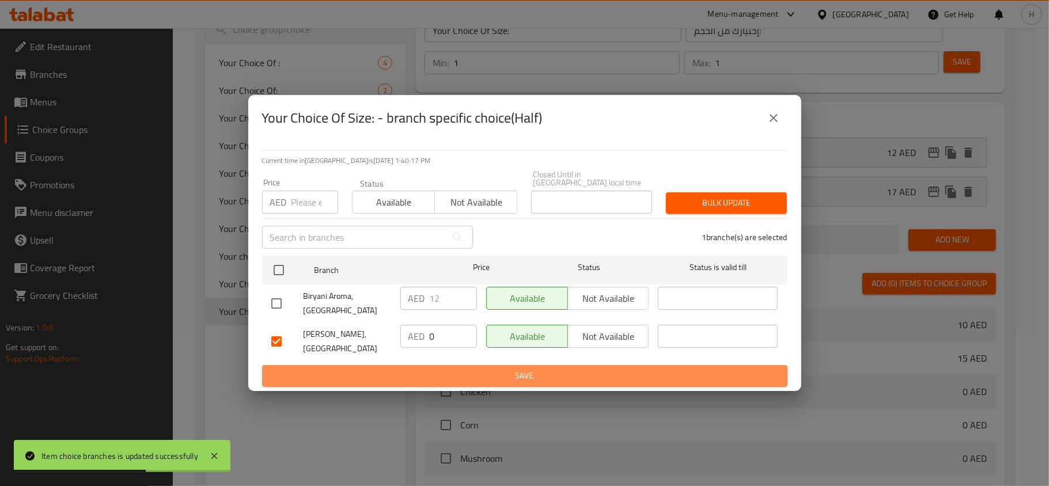
click at [510, 383] on button "Save" at bounding box center [524, 375] width 525 height 21
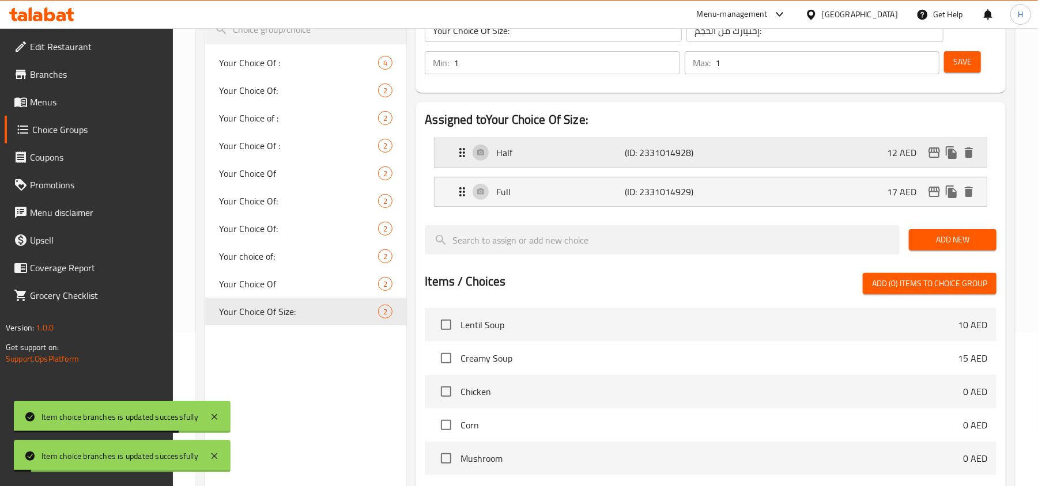
click at [927, 159] on icon "edit" at bounding box center [934, 153] width 14 height 14
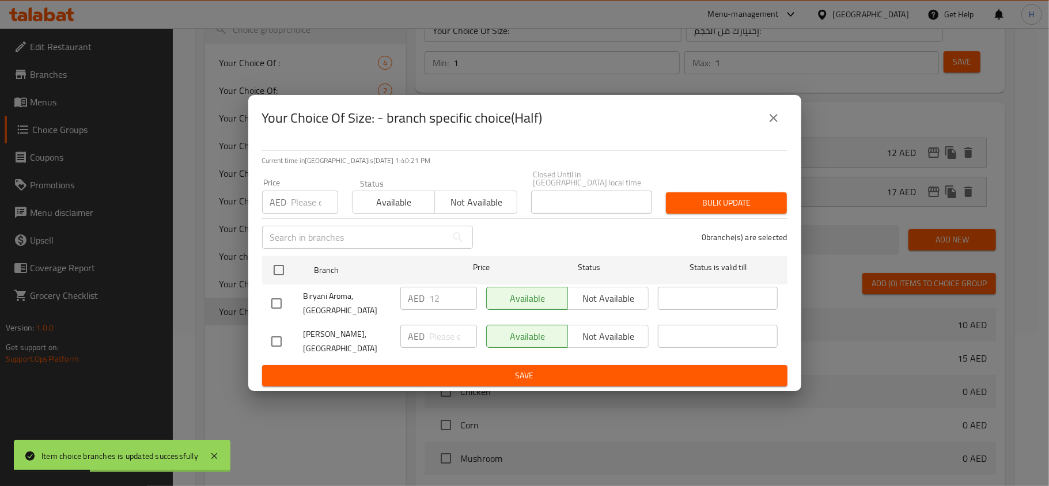
click at [288, 346] on input "checkbox" at bounding box center [276, 342] width 24 height 24
checkbox input "true"
click at [595, 339] on span "Not available" at bounding box center [609, 336] width 72 height 17
click at [565, 372] on span "Save" at bounding box center [524, 376] width 507 height 14
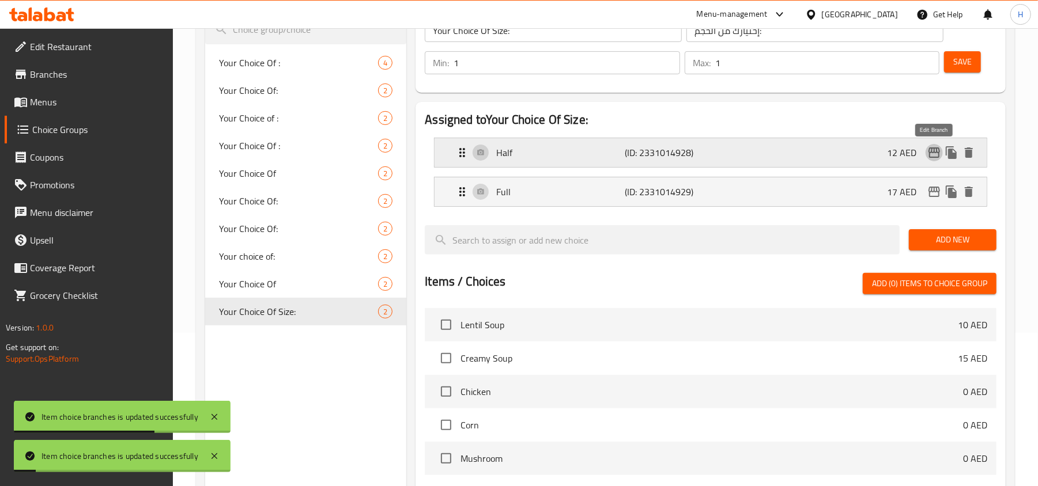
click at [930, 159] on icon "edit" at bounding box center [934, 153] width 14 height 14
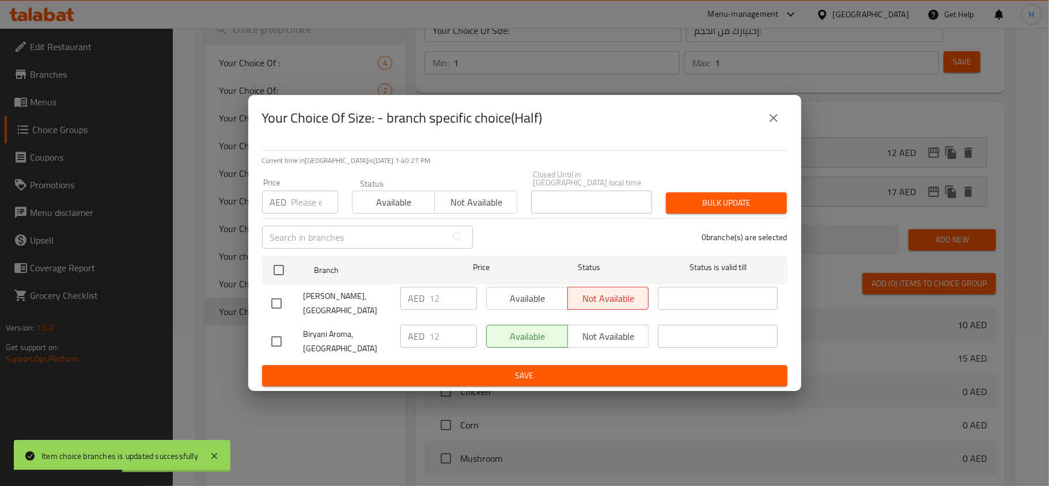
click at [785, 122] on button "close" at bounding box center [774, 118] width 28 height 28
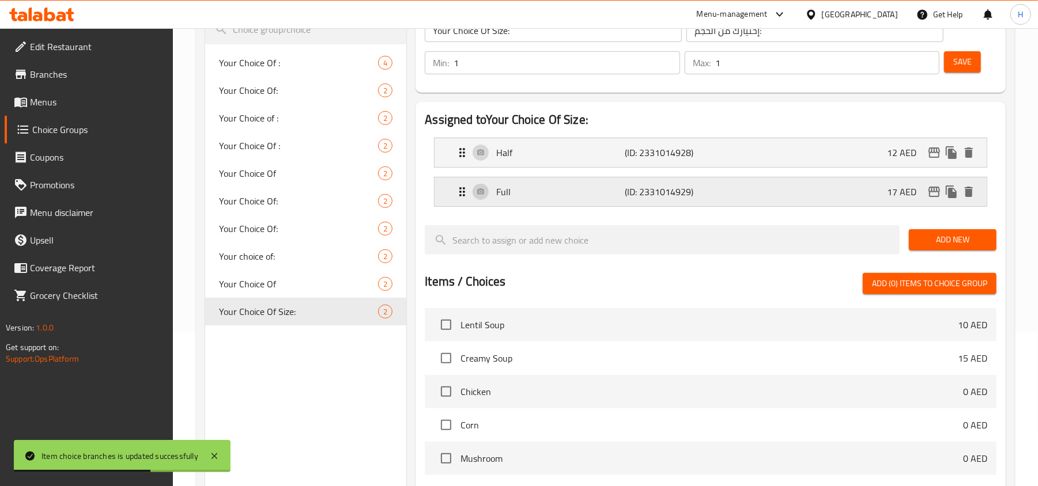
click at [929, 188] on icon "edit" at bounding box center [934, 192] width 12 height 10
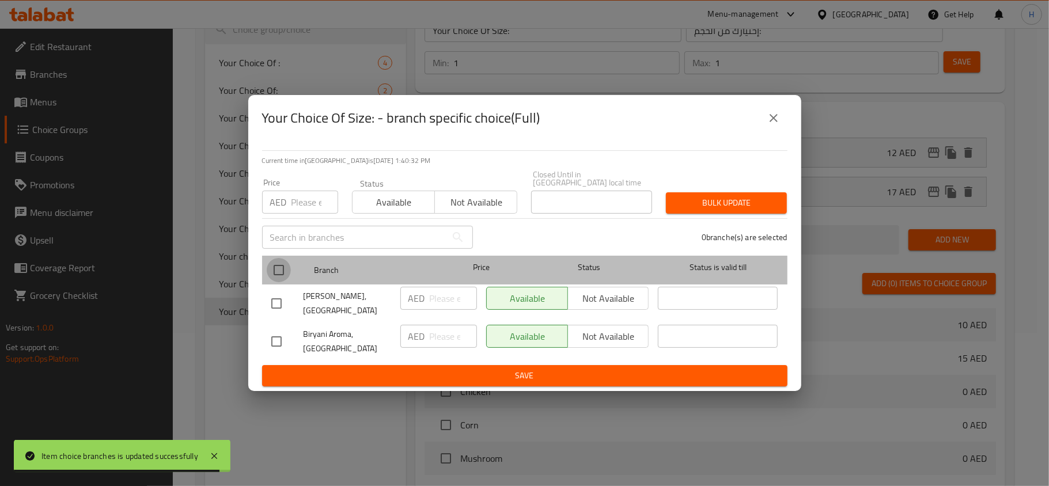
click at [278, 275] on input "checkbox" at bounding box center [279, 270] width 24 height 24
checkbox input "true"
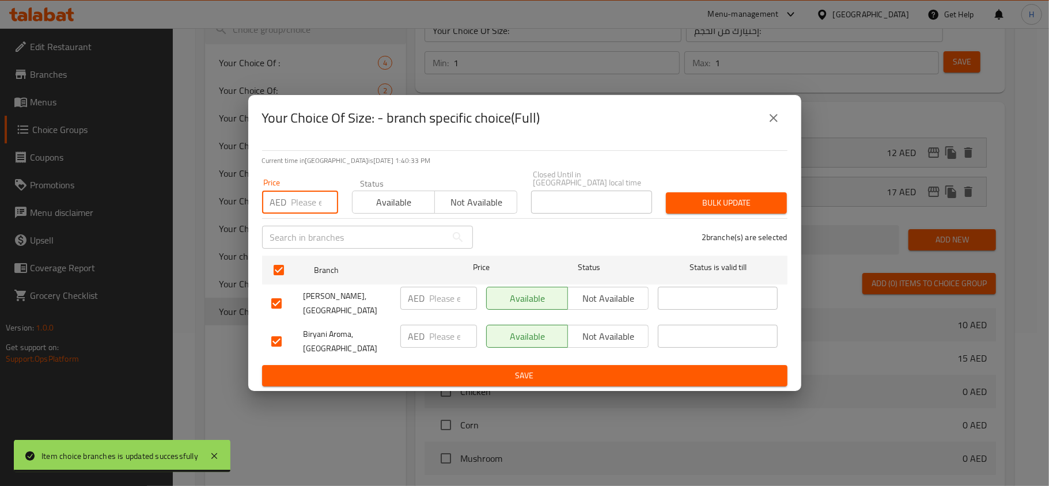
click at [312, 194] on input "number" at bounding box center [314, 202] width 47 height 23
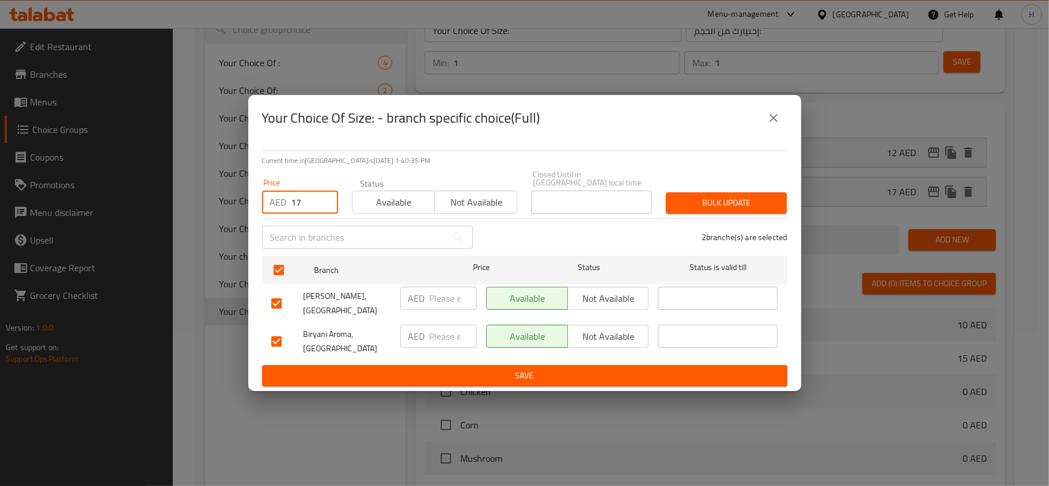
type input "17"
click at [396, 367] on button "Save" at bounding box center [524, 375] width 525 height 21
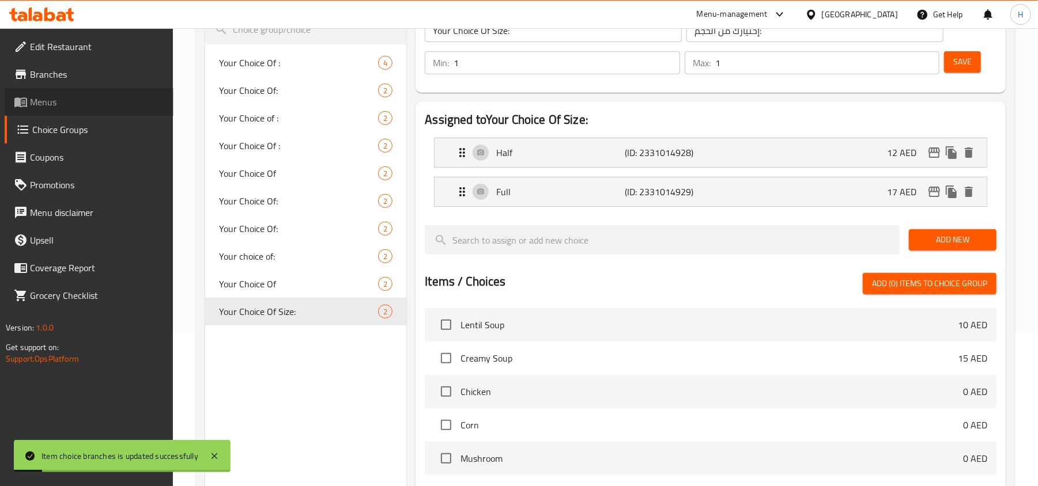
click at [103, 100] on span "Menus" at bounding box center [97, 102] width 134 height 14
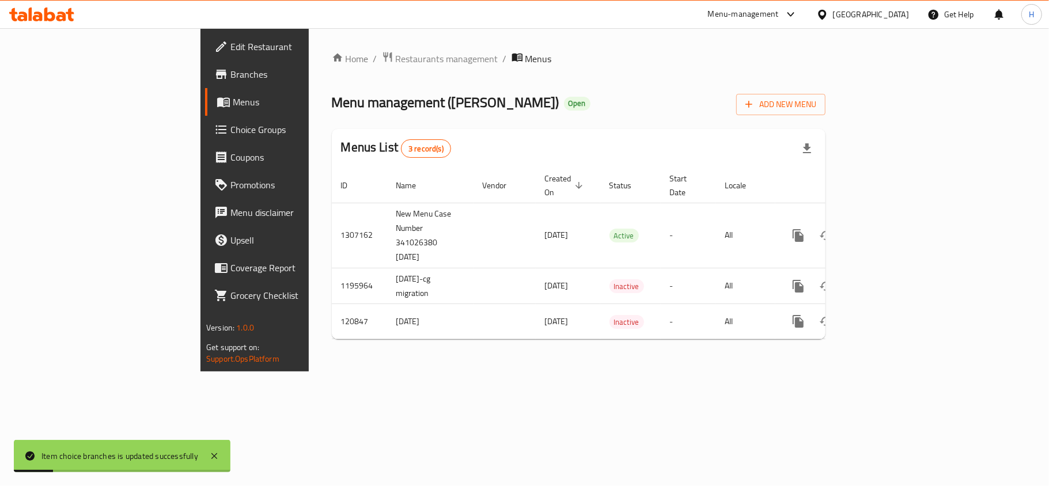
click at [230, 123] on span "Choice Groups" at bounding box center [298, 130] width 136 height 14
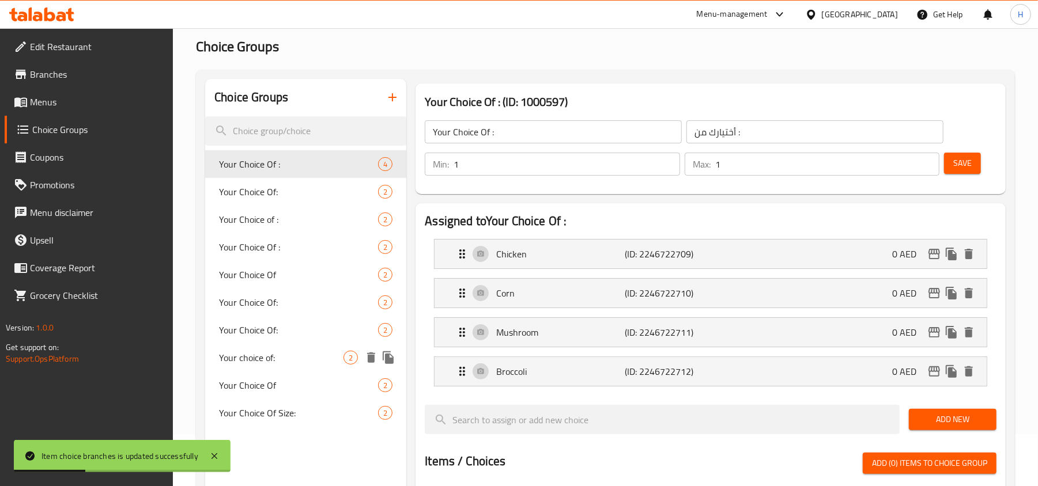
scroll to position [153, 0]
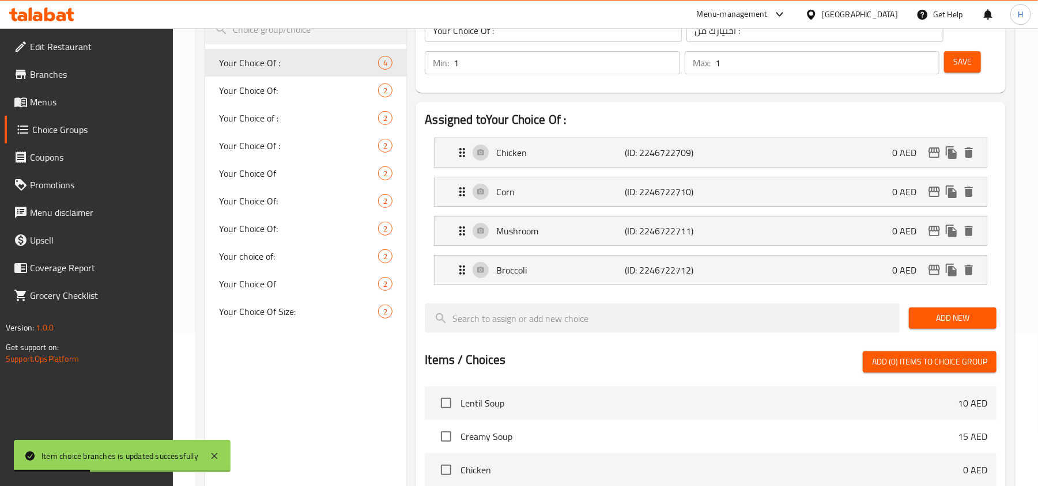
click at [284, 314] on span "Your Choice Of Size:" at bounding box center [298, 312] width 159 height 14
type input "Your Choice Of Size:"
type input "إختيارك من الحجم:"
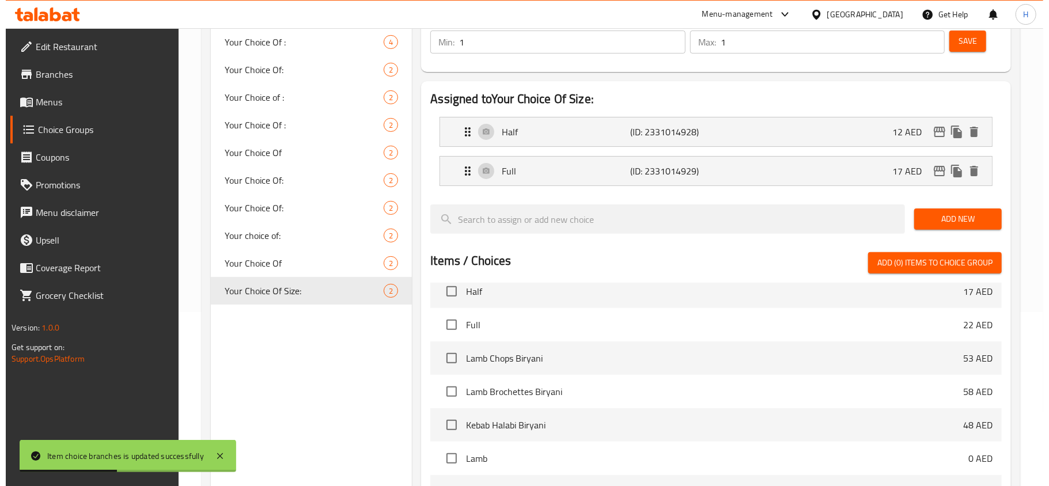
scroll to position [390, 0]
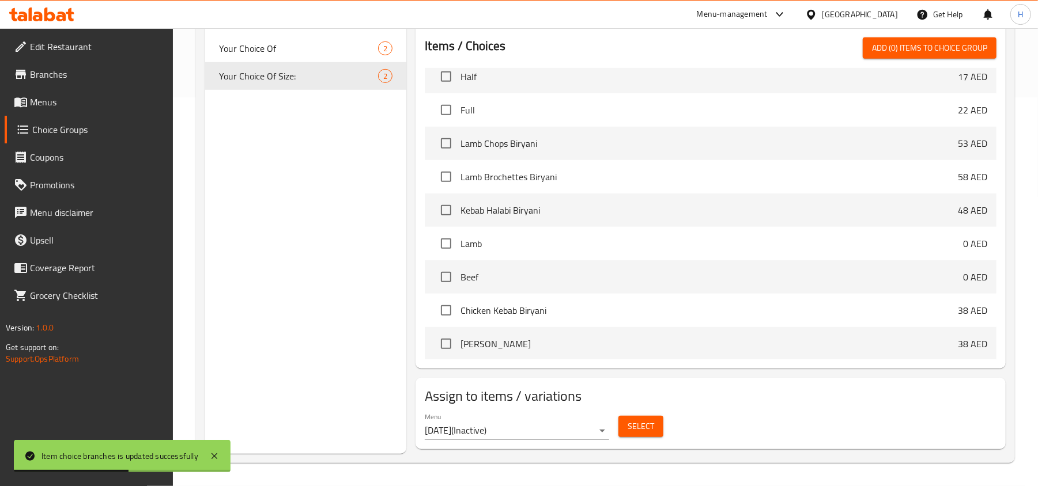
click at [627, 426] on button "Select" at bounding box center [640, 426] width 45 height 21
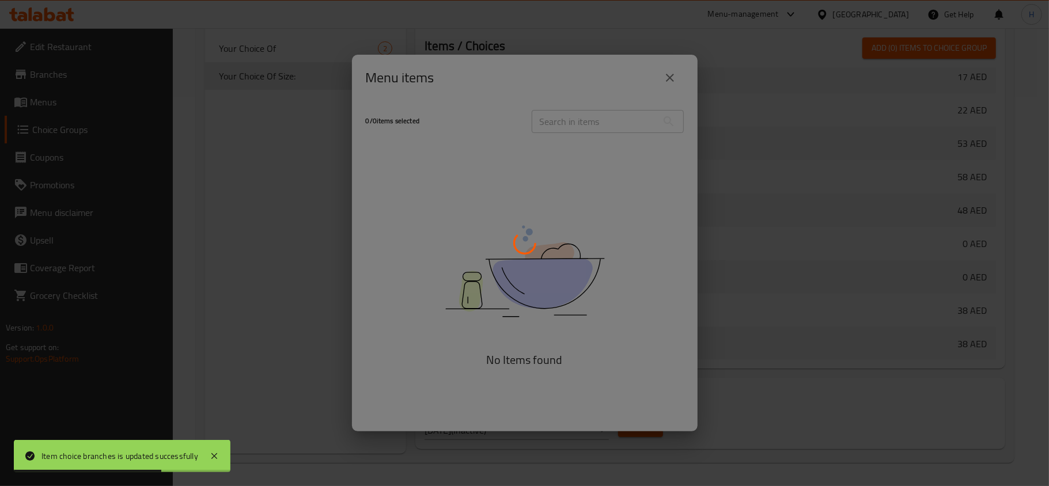
click at [668, 86] on div at bounding box center [524, 243] width 1049 height 486
click at [667, 81] on div at bounding box center [524, 243] width 1049 height 486
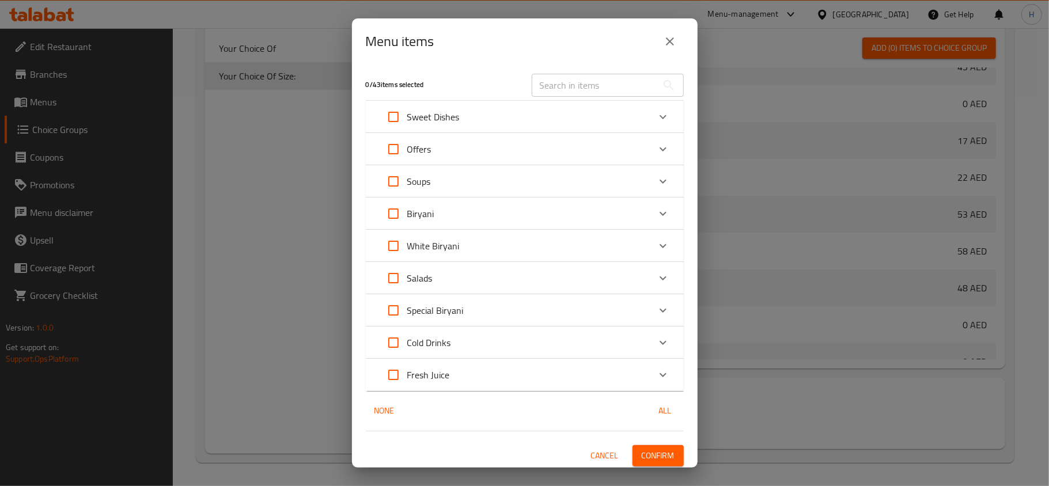
click at [676, 41] on button "close" at bounding box center [670, 42] width 28 height 28
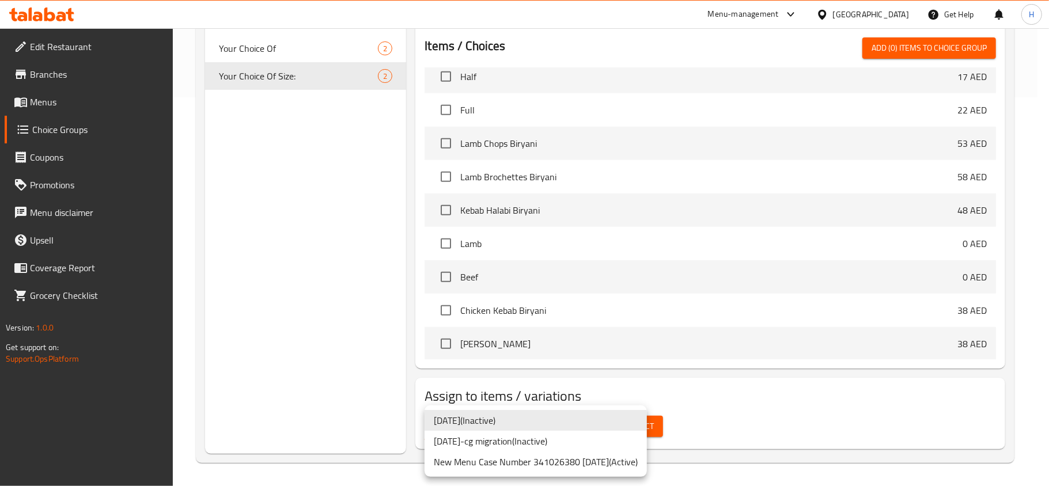
click at [570, 457] on li "New Menu Case Number 341026380 [DATE] ( Active )" at bounding box center [536, 462] width 222 height 21
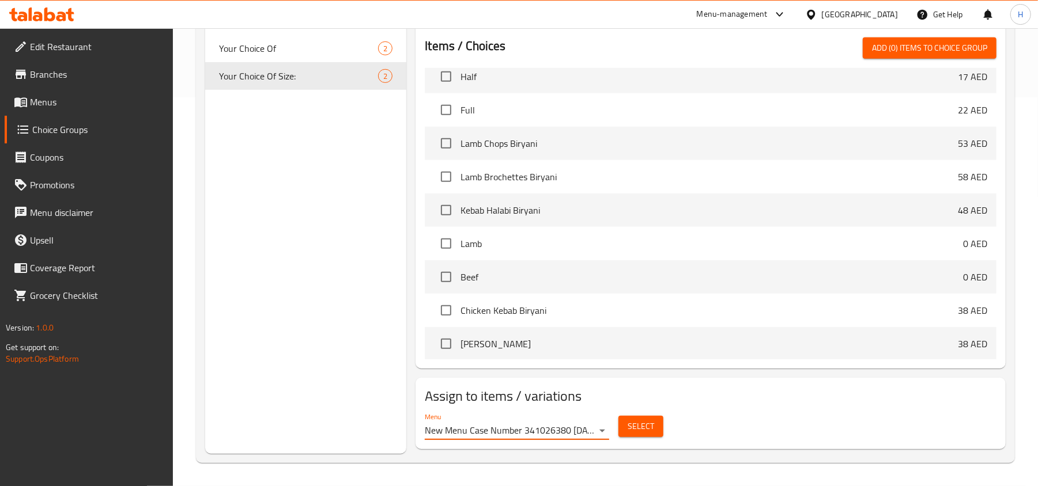
click at [646, 431] on span "Select" at bounding box center [640, 426] width 26 height 14
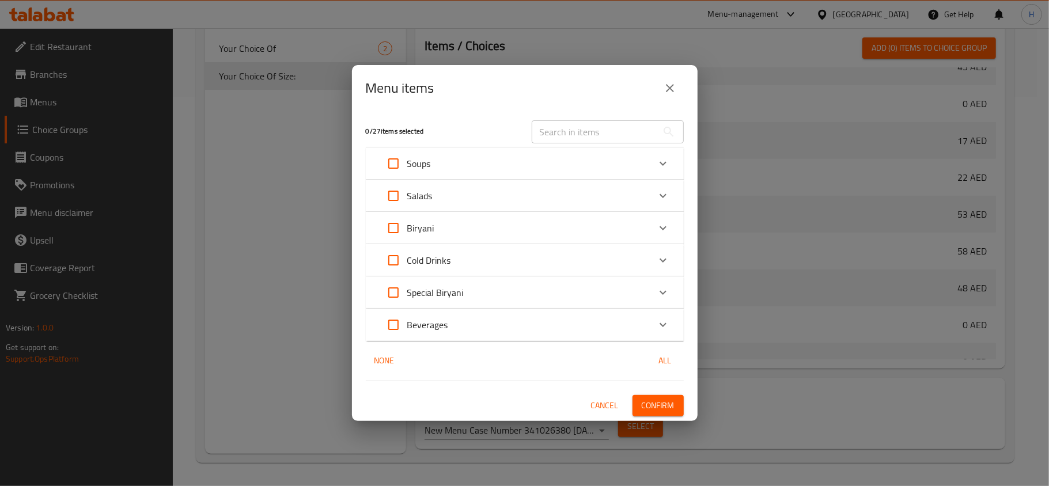
click at [506, 220] on div "Biryani" at bounding box center [515, 228] width 270 height 28
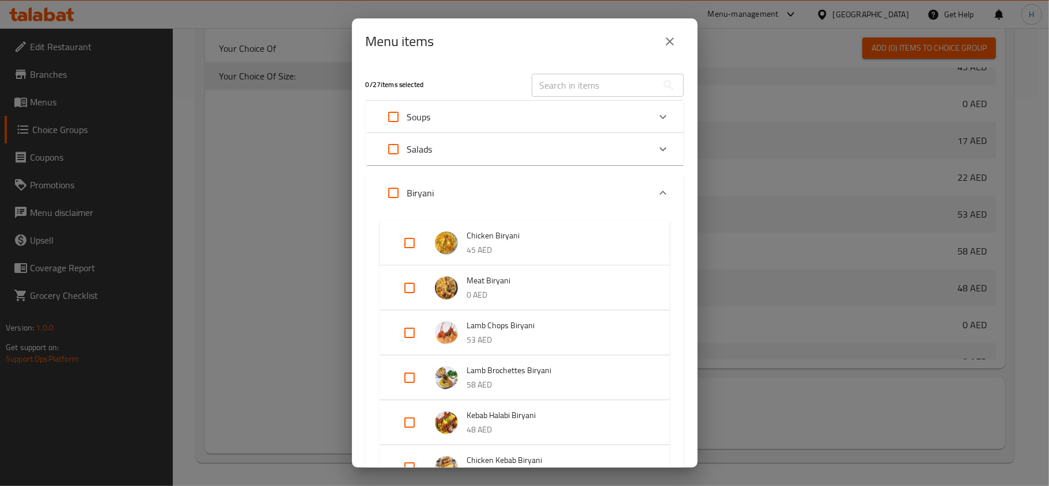
scroll to position [77, 0]
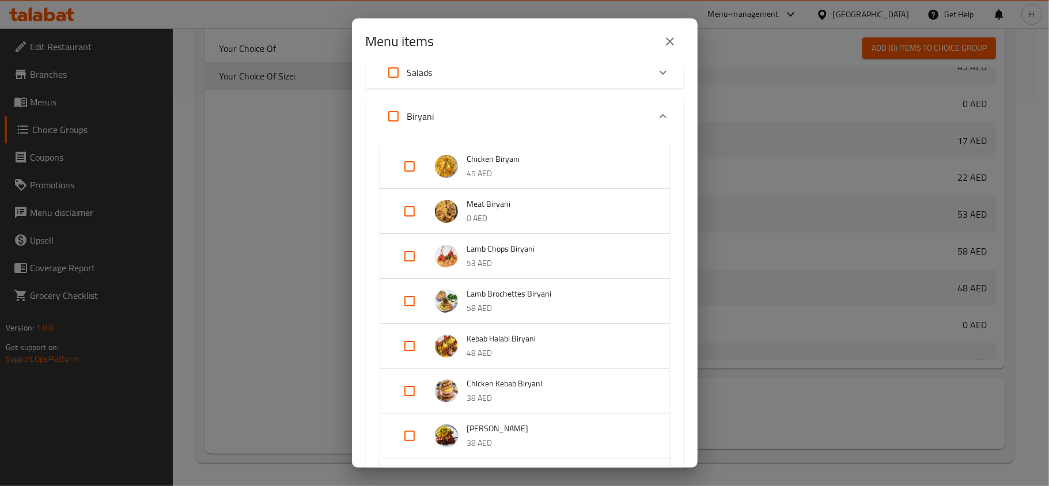
click at [413, 169] on input "Expand" at bounding box center [410, 167] width 28 height 28
checkbox input "true"
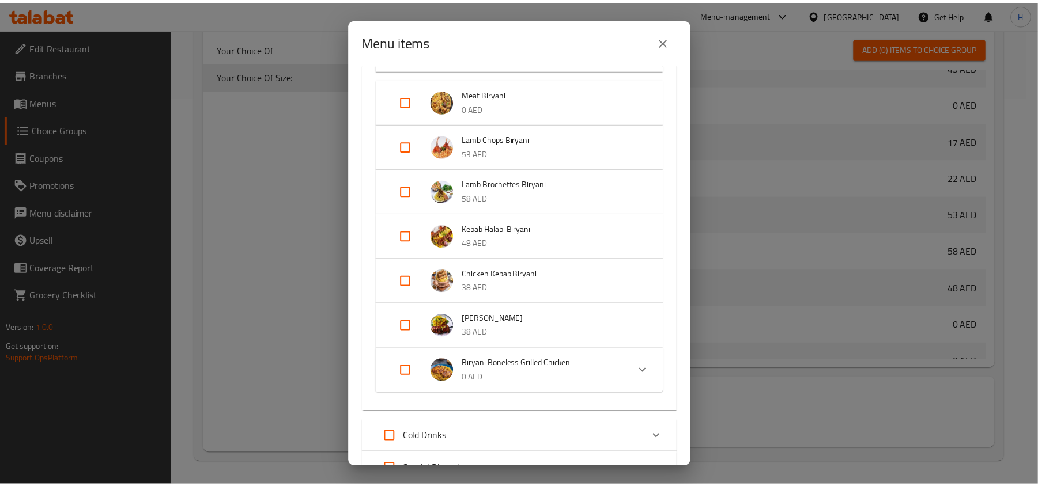
scroll to position [326, 0]
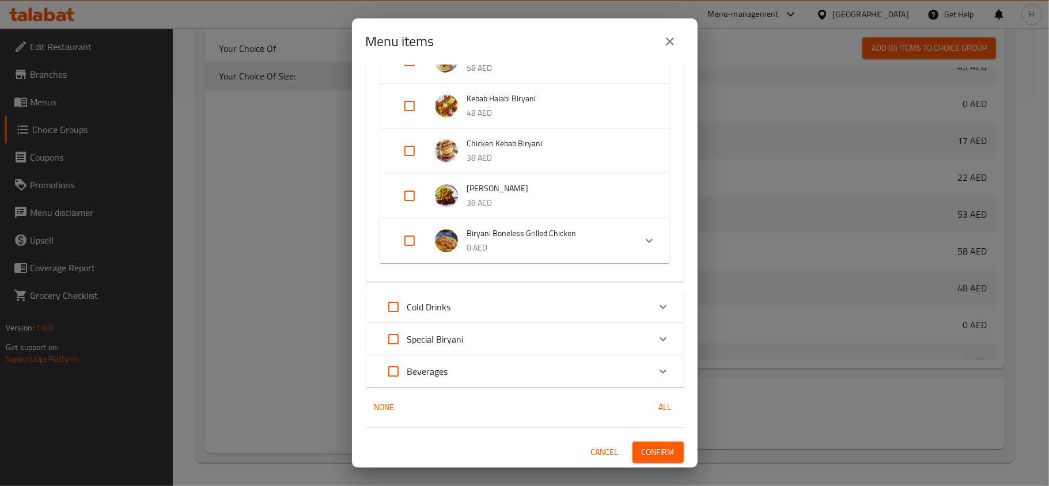
click at [642, 448] on span "Confirm" at bounding box center [658, 452] width 33 height 14
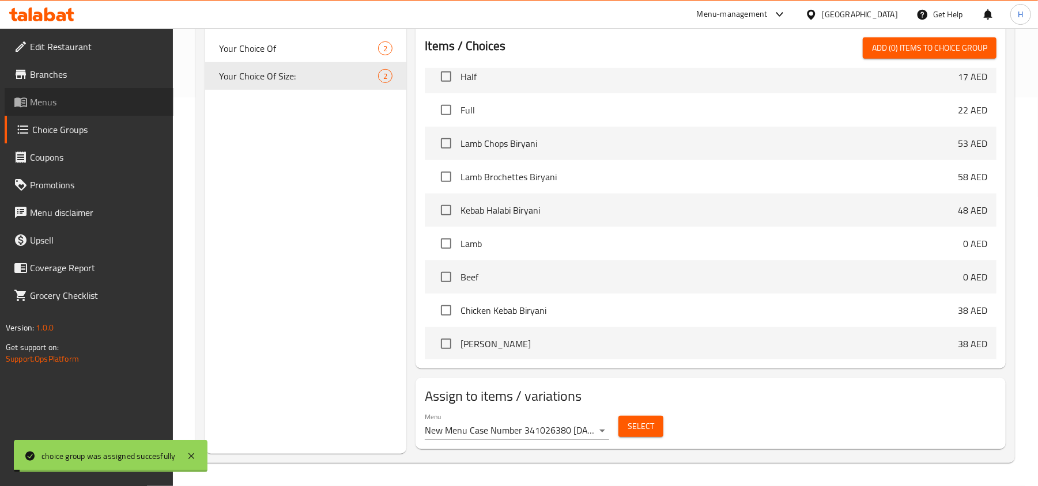
click at [83, 113] on link "Menus" at bounding box center [89, 102] width 169 height 28
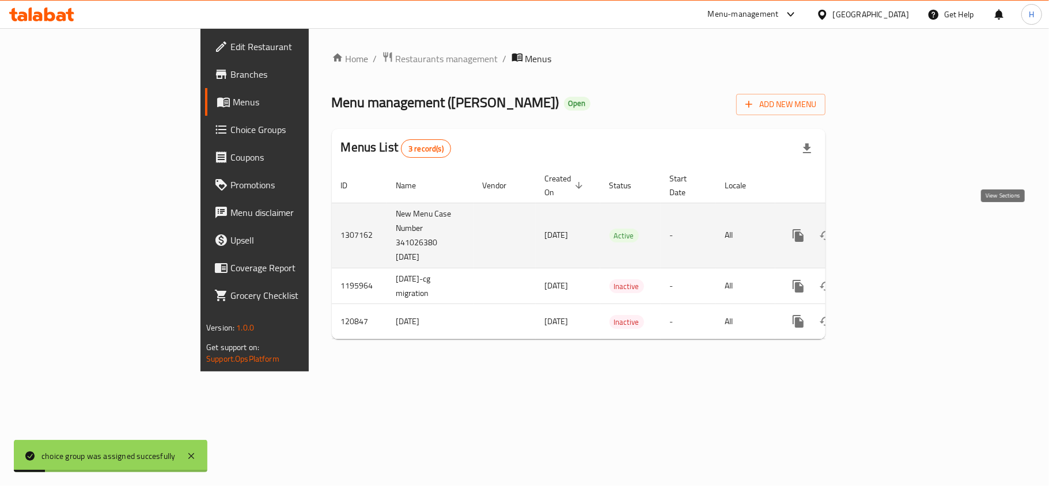
click at [895, 236] on link "enhanced table" at bounding box center [882, 236] width 28 height 28
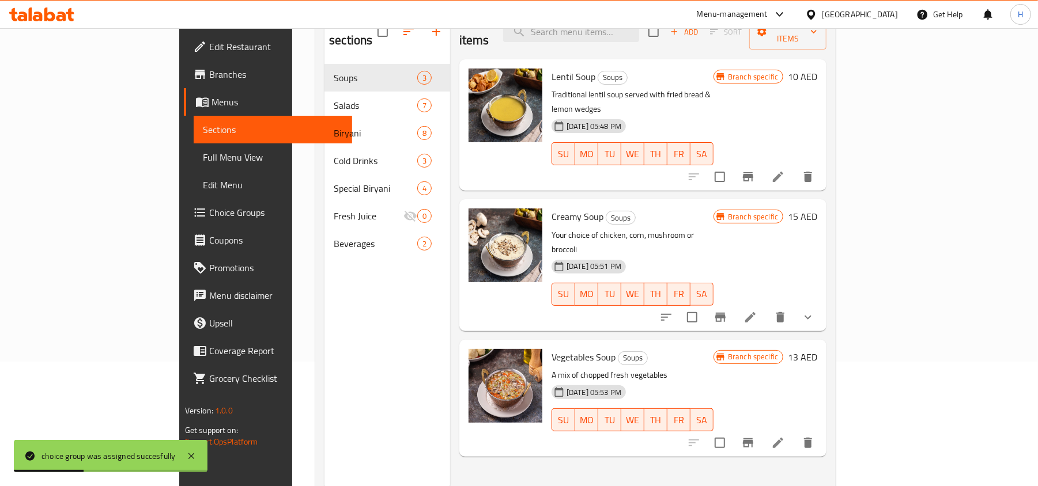
scroll to position [162, 0]
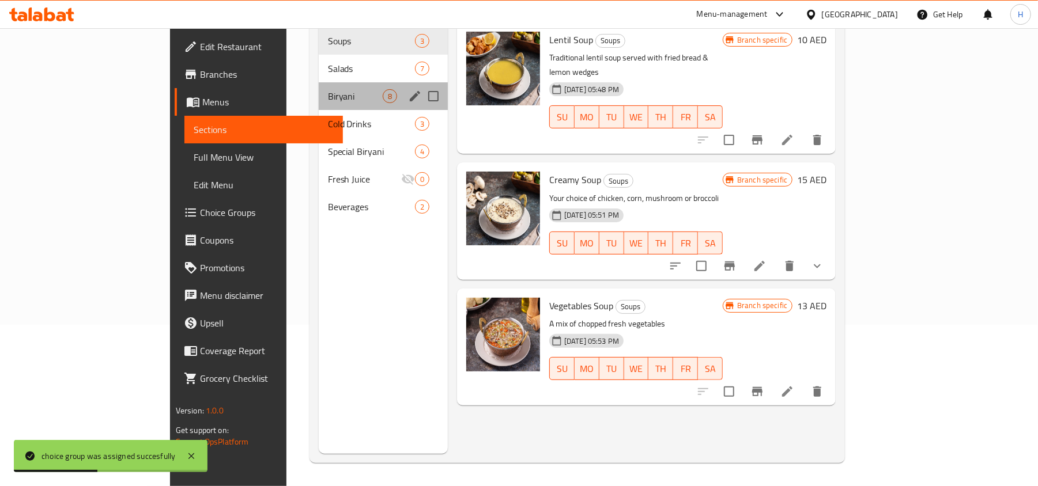
click at [319, 82] on div "Biryani 8" at bounding box center [383, 96] width 129 height 28
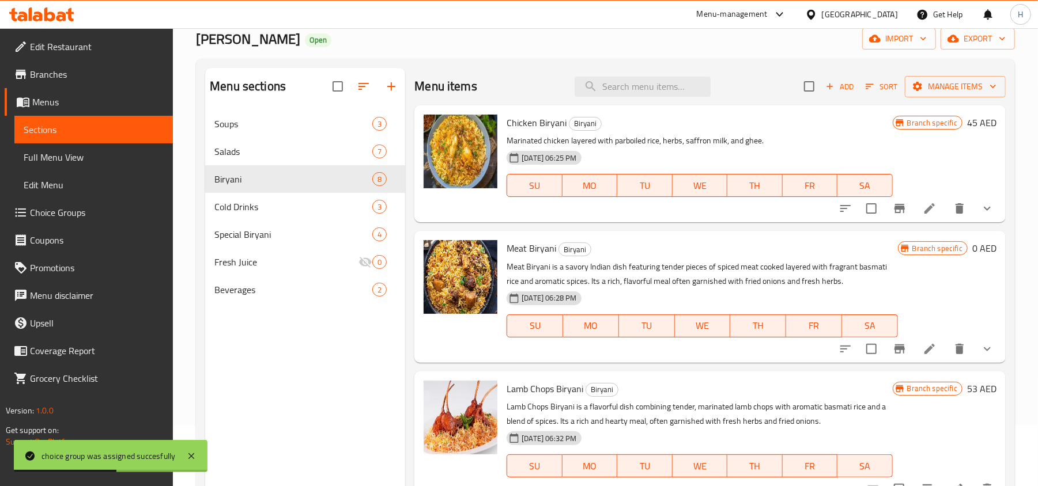
scroll to position [85, 0]
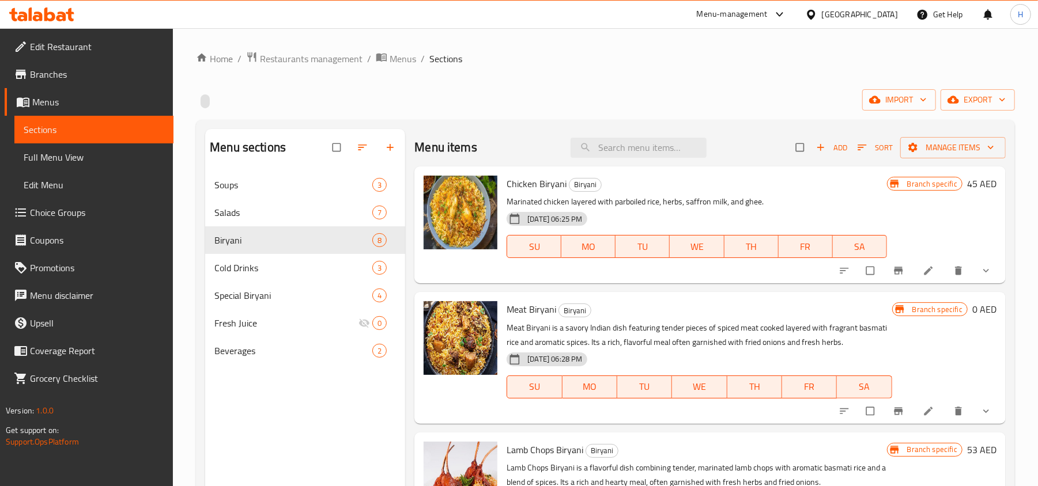
click at [899, 272] on button "Branch-specific-item" at bounding box center [899, 270] width 28 height 25
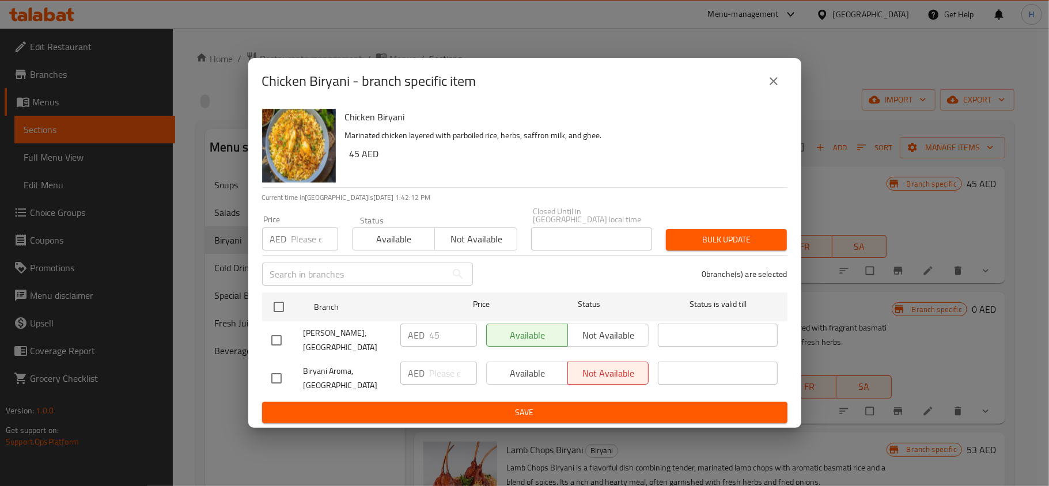
click at [272, 384] on input "checkbox" at bounding box center [276, 378] width 24 height 24
checkbox input "true"
click at [521, 372] on span "Available" at bounding box center [527, 373] width 72 height 17
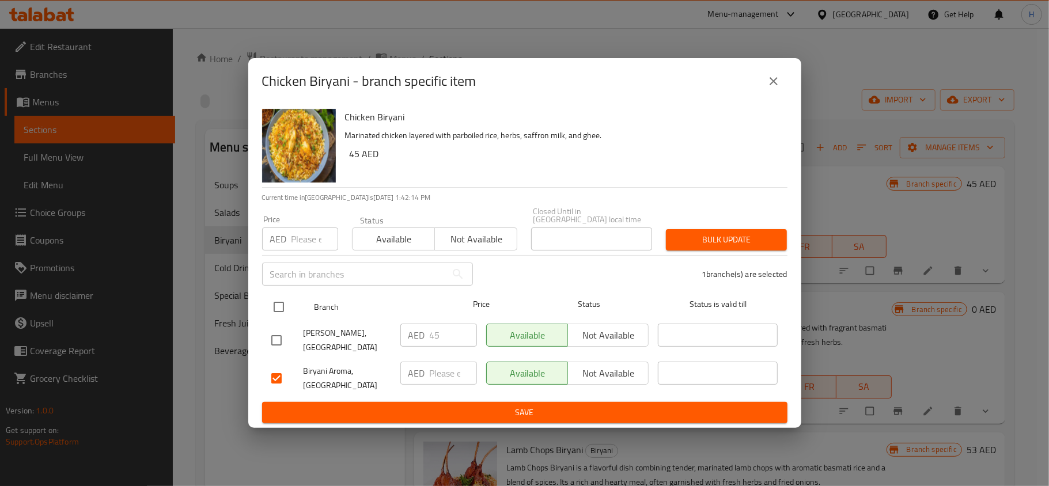
click at [277, 309] on input "checkbox" at bounding box center [279, 307] width 24 height 24
checkbox input "true"
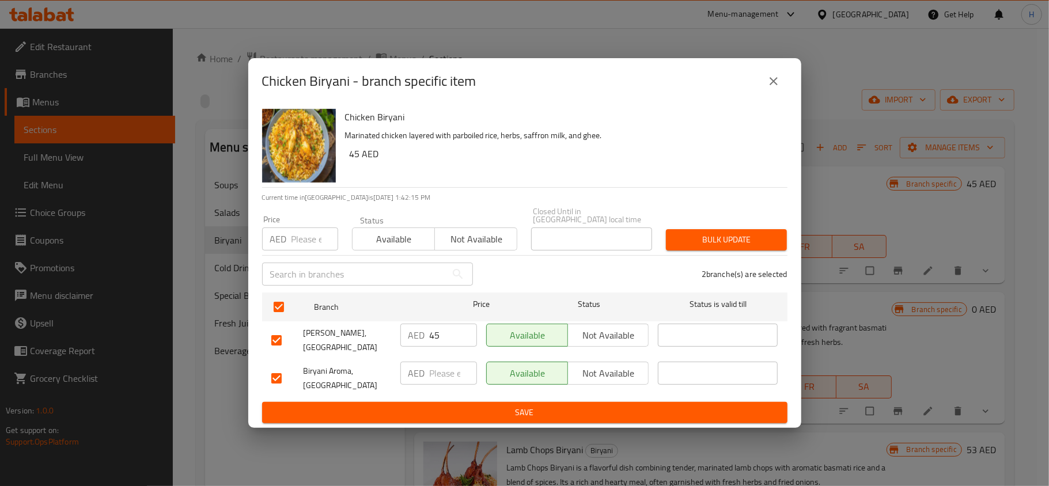
click at [296, 245] on input "number" at bounding box center [314, 239] width 47 height 23
type input "0"
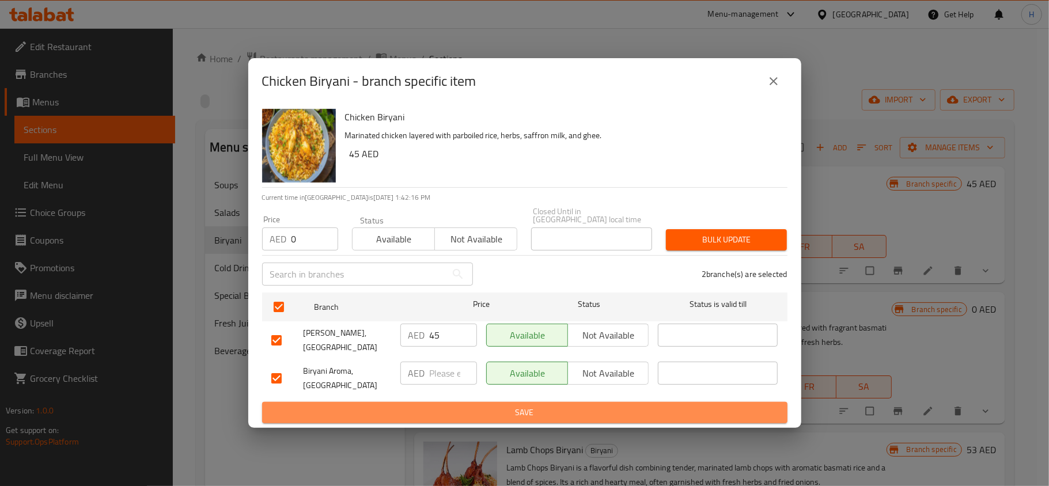
click at [539, 422] on button "Save" at bounding box center [524, 412] width 525 height 21
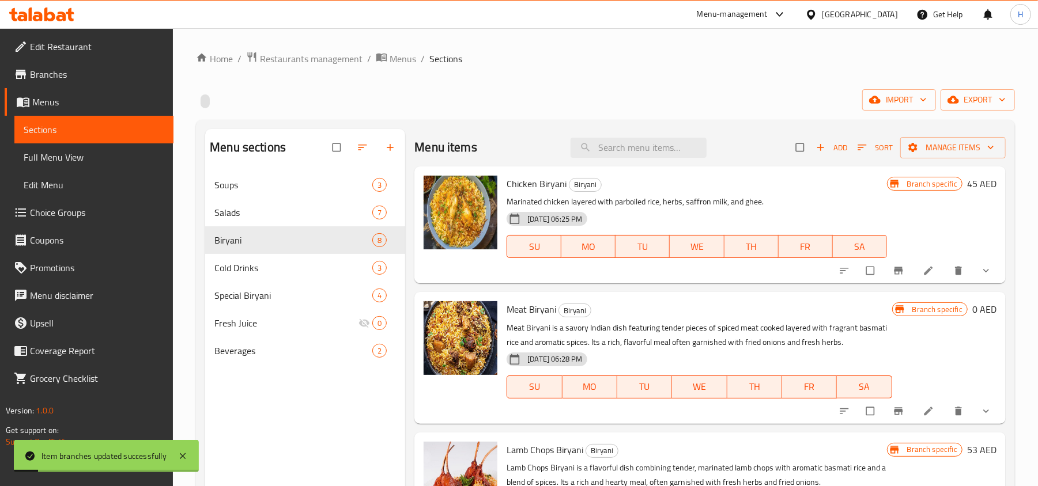
click at [961, 265] on div at bounding box center [915, 270] width 169 height 25
click at [982, 266] on span "show more" at bounding box center [987, 271] width 14 height 12
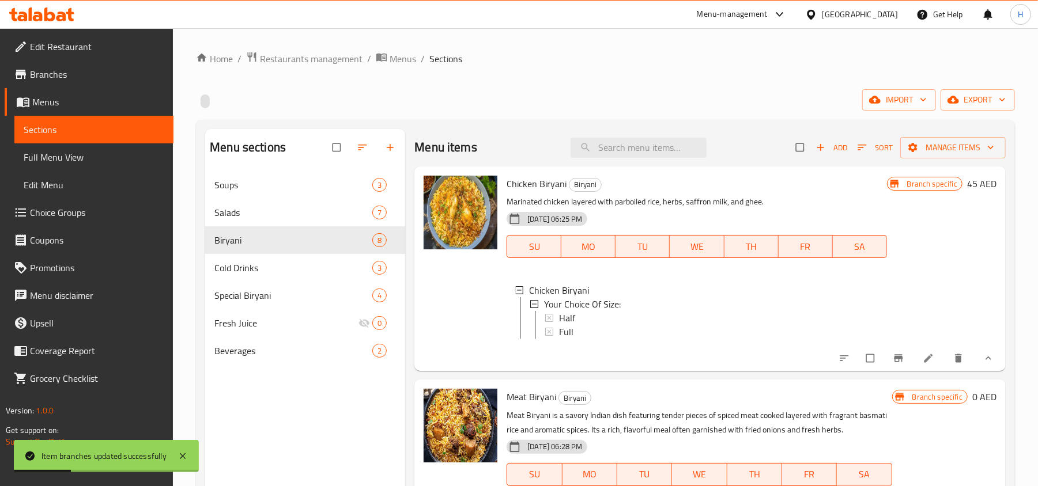
click at [922, 364] on icon at bounding box center [928, 359] width 12 height 12
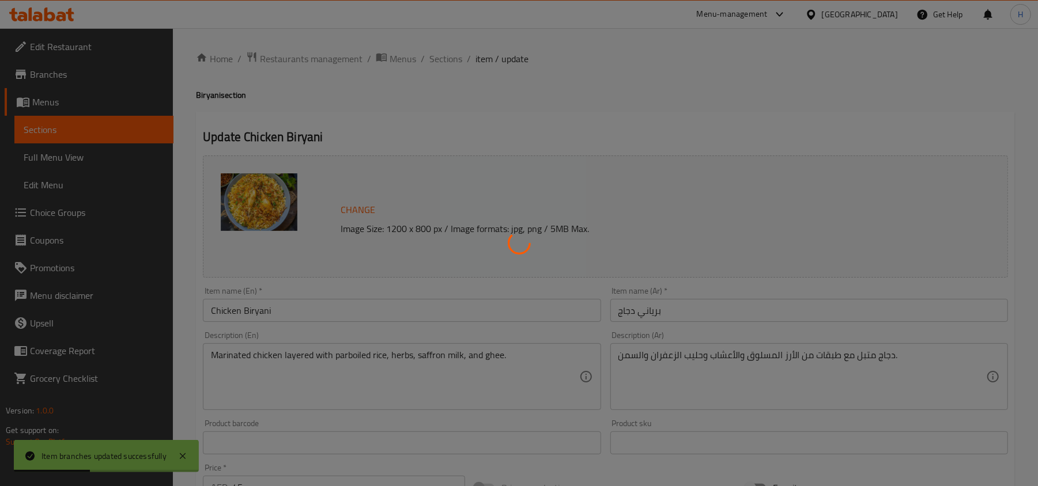
type input "إختيارك من الحجم:"
type input "1"
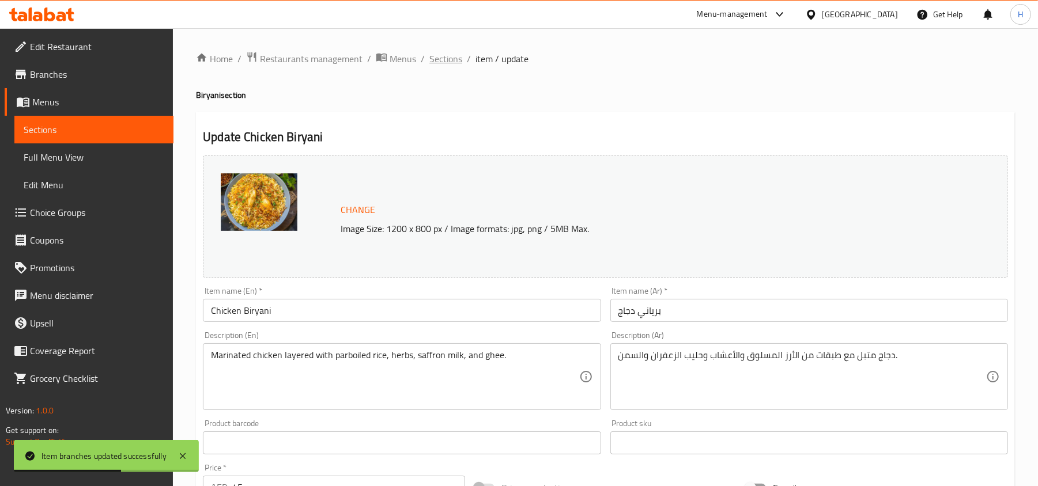
click at [442, 58] on span "Sections" at bounding box center [445, 59] width 33 height 14
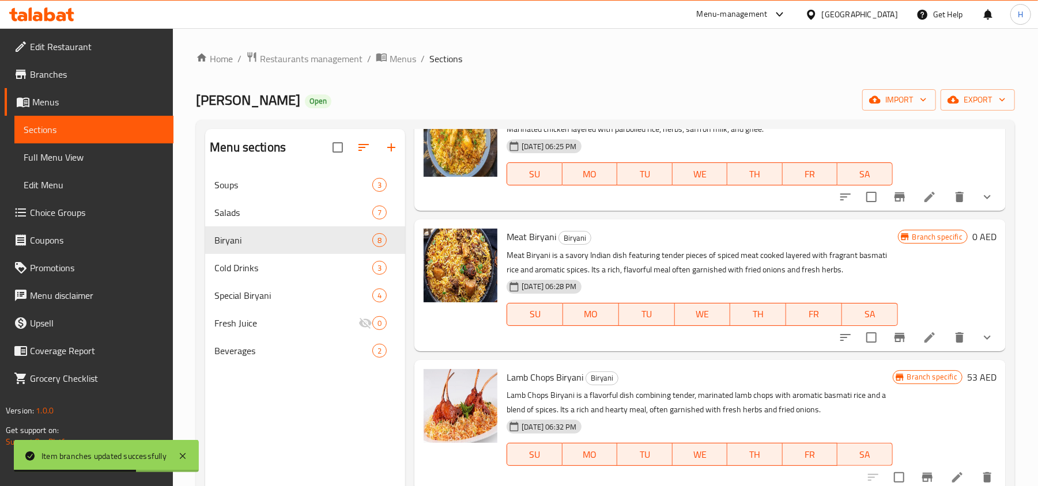
scroll to position [77, 0]
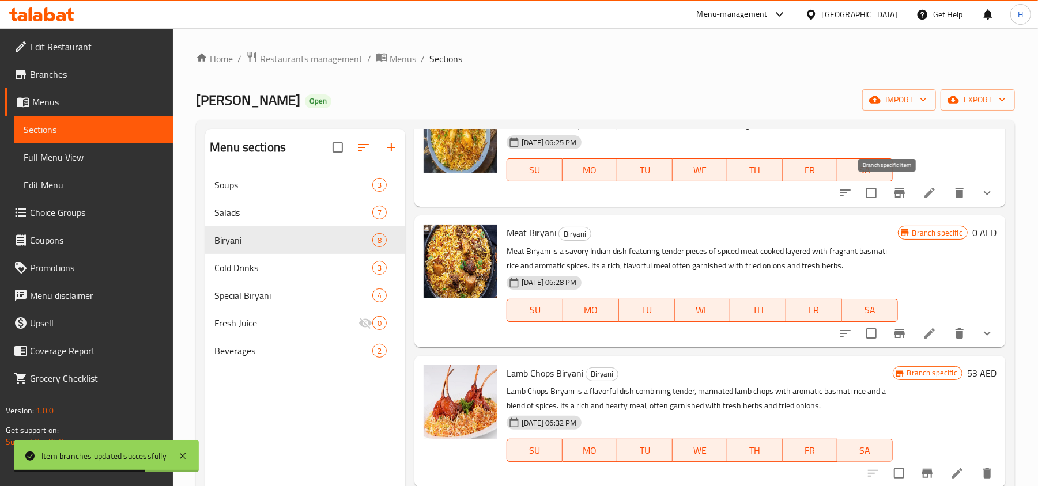
click at [892, 194] on icon "Branch-specific-item" at bounding box center [899, 193] width 14 height 14
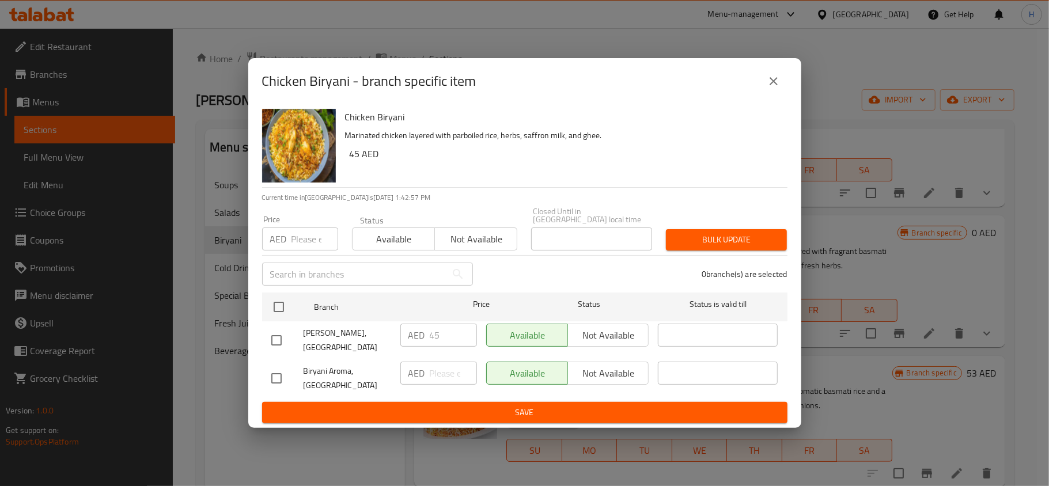
click at [767, 76] on icon "close" at bounding box center [774, 81] width 14 height 14
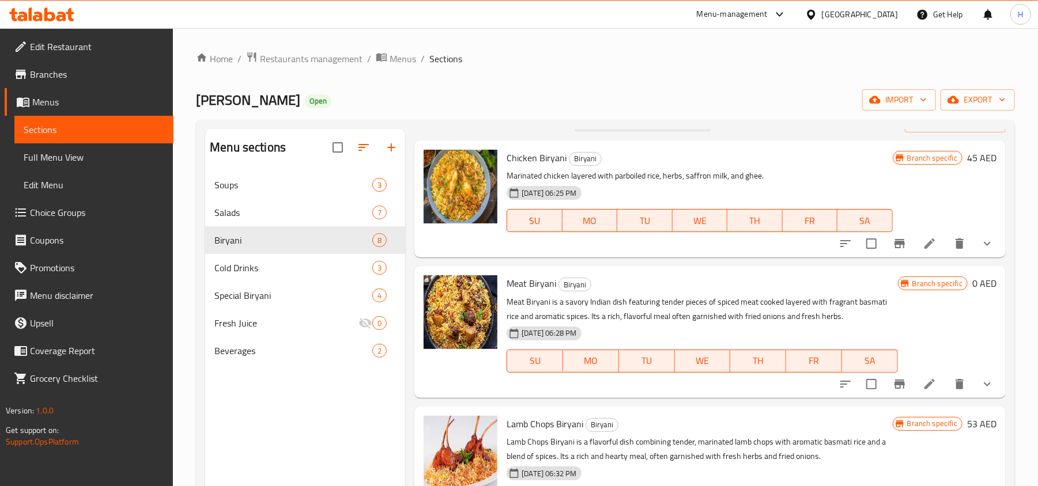
scroll to position [0, 0]
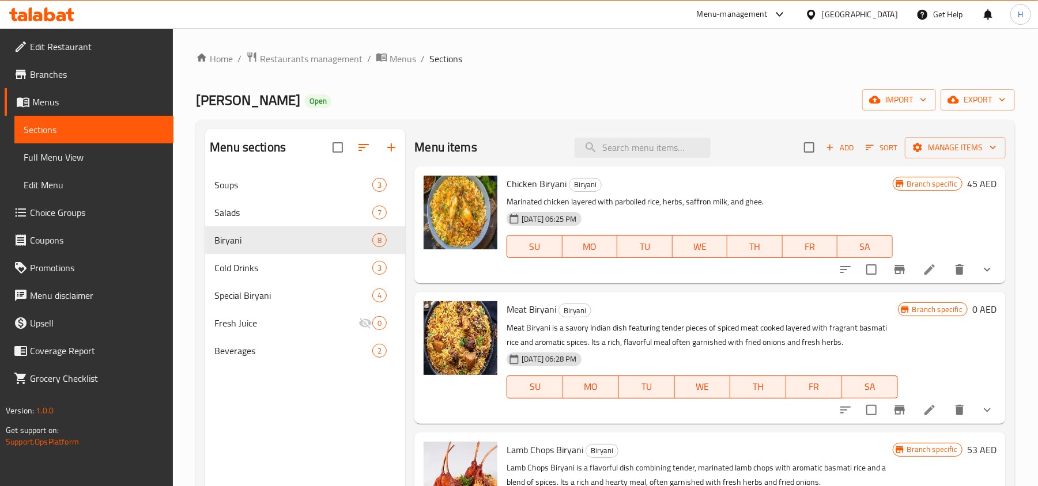
click at [967, 192] on h6 "45 AED" at bounding box center [981, 184] width 29 height 16
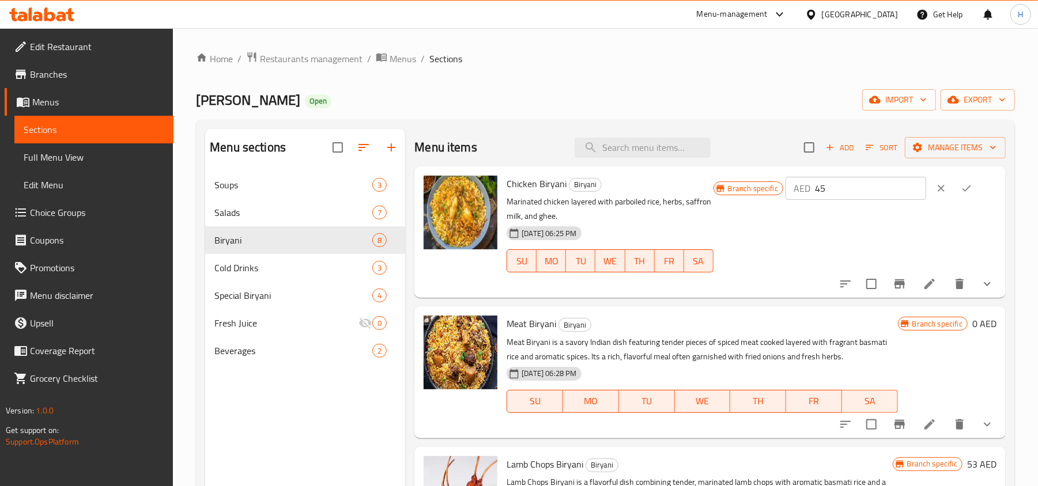
click at [810, 187] on p "AED" at bounding box center [801, 188] width 17 height 14
drag, startPoint x: 844, startPoint y: 188, endPoint x: 832, endPoint y: 190, distance: 12.3
click at [832, 190] on input "45" at bounding box center [870, 188] width 111 height 23
type input "4"
type input "0"
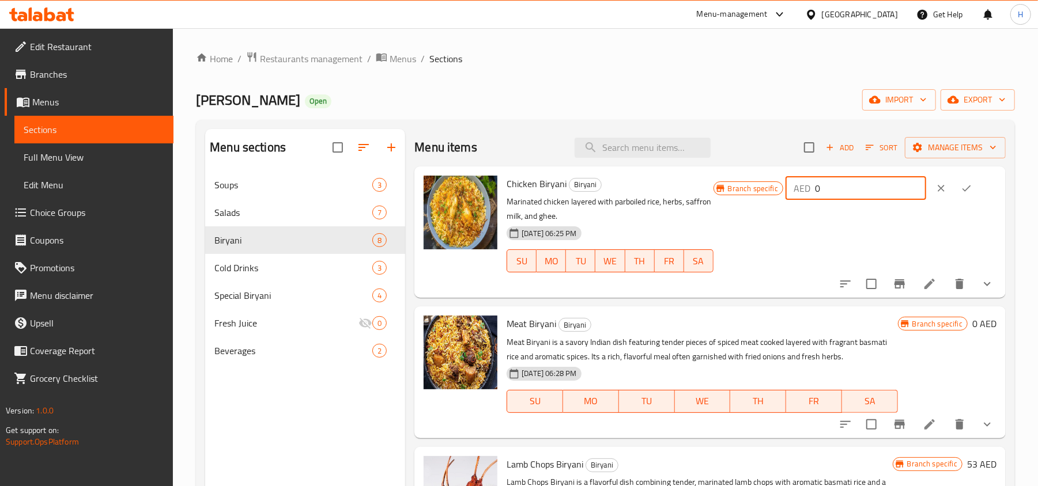
click at [959, 176] on button "ok" at bounding box center [965, 188] width 25 height 25
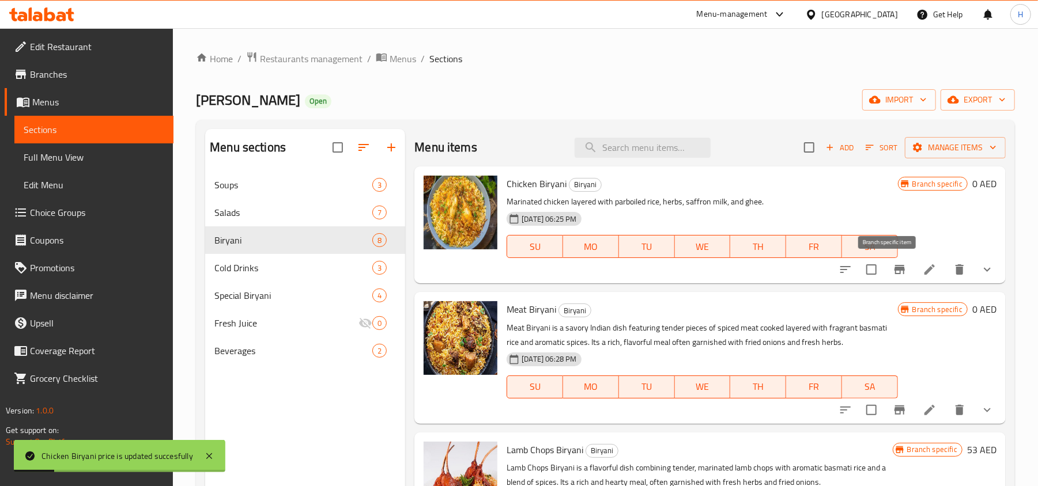
click at [894, 268] on icon "Branch-specific-item" at bounding box center [899, 269] width 10 height 9
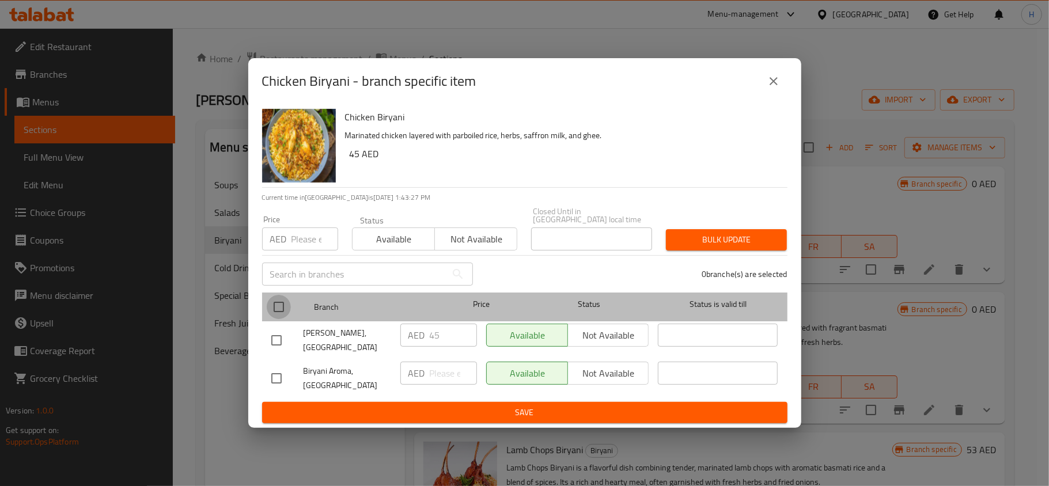
click at [281, 297] on input "checkbox" at bounding box center [279, 307] width 24 height 24
checkbox input "true"
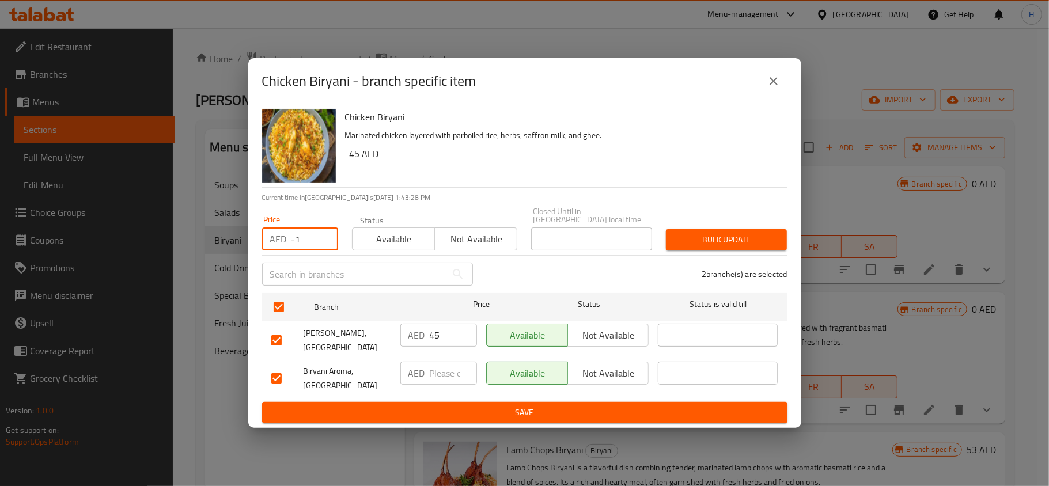
type input "-1"
click at [321, 241] on input "-1" at bounding box center [314, 239] width 47 height 23
drag, startPoint x: 463, startPoint y: 342, endPoint x: 427, endPoint y: 343, distance: 36.3
click at [430, 343] on input "41" at bounding box center [453, 335] width 47 height 23
click at [437, 342] on input "41" at bounding box center [453, 335] width 47 height 23
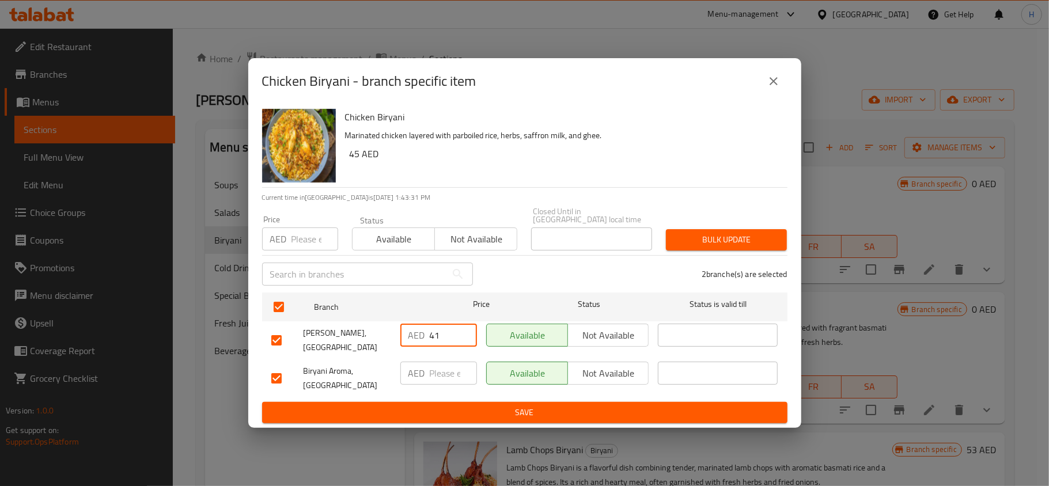
click at [437, 342] on input "41" at bounding box center [453, 335] width 47 height 23
type input "0"
click at [443, 362] on input "number" at bounding box center [453, 373] width 47 height 23
type input "0"
click at [584, 420] on button "Save" at bounding box center [524, 412] width 525 height 21
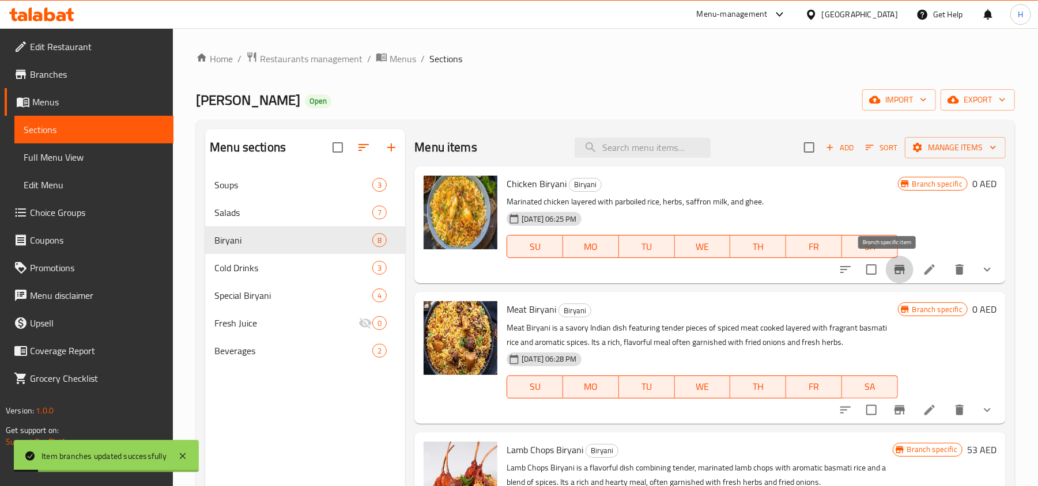
click at [895, 268] on button "Branch-specific-item" at bounding box center [899, 270] width 28 height 28
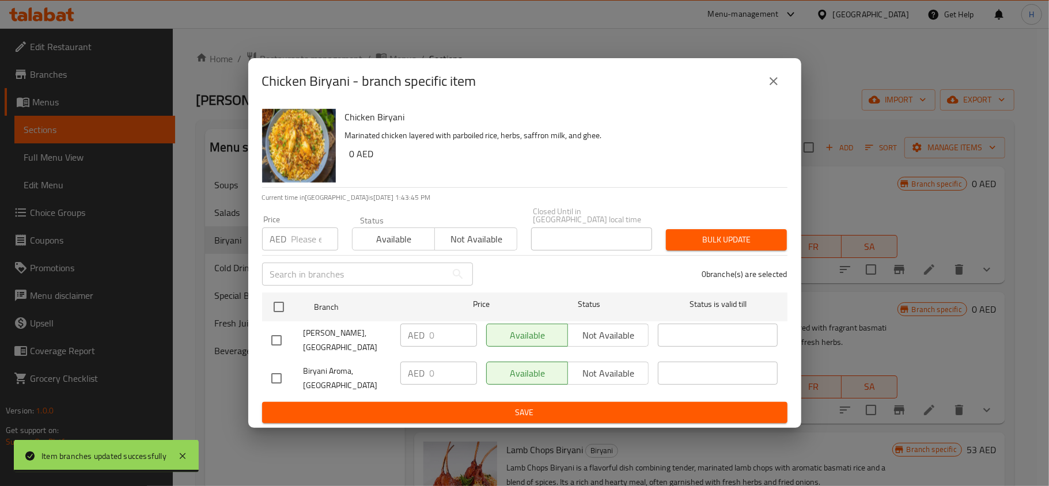
click at [773, 79] on icon "close" at bounding box center [774, 81] width 14 height 14
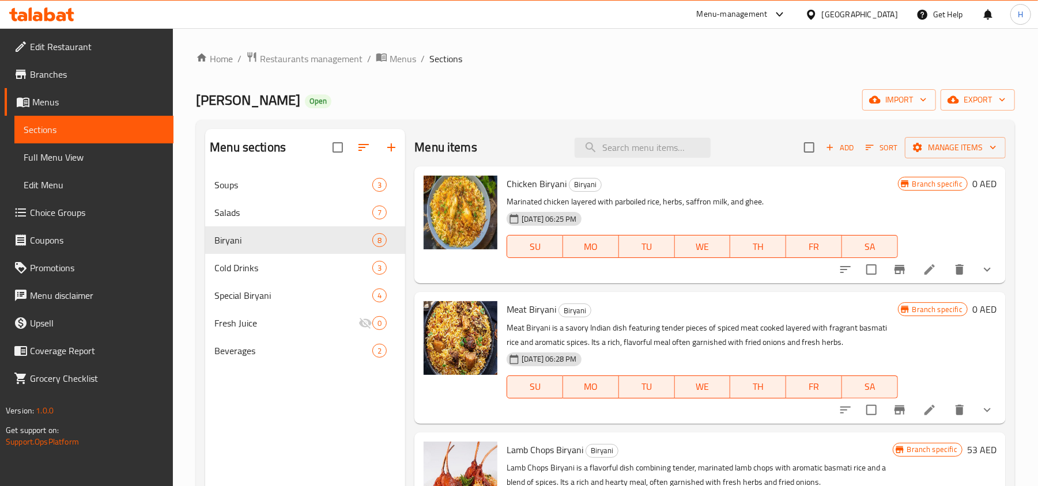
click at [972, 188] on h6 "0 AED" at bounding box center [984, 184] width 24 height 16
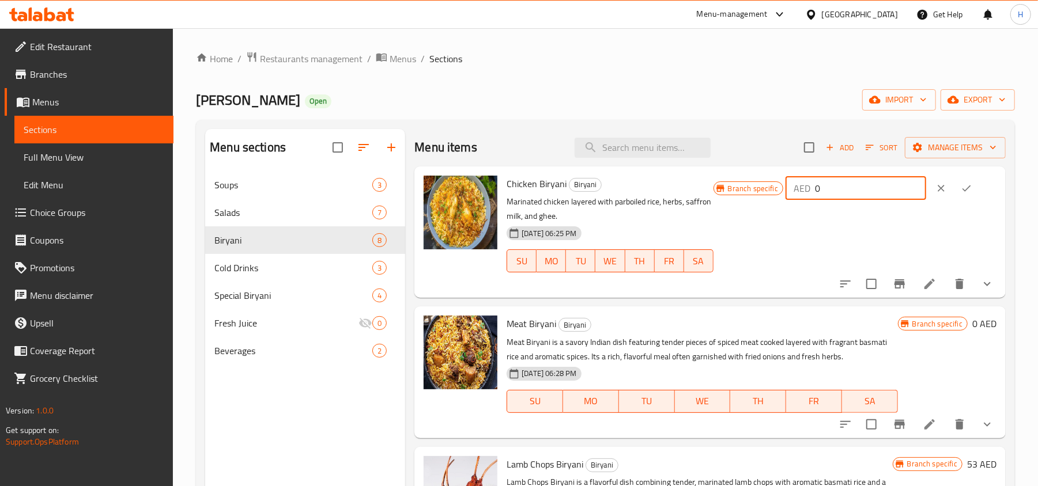
drag, startPoint x: 862, startPoint y: 184, endPoint x: 800, endPoint y: 185, distance: 61.7
click at [800, 185] on div "AED 0 ​" at bounding box center [855, 188] width 141 height 23
type input "45"
click at [969, 185] on button "ok" at bounding box center [965, 188] width 25 height 25
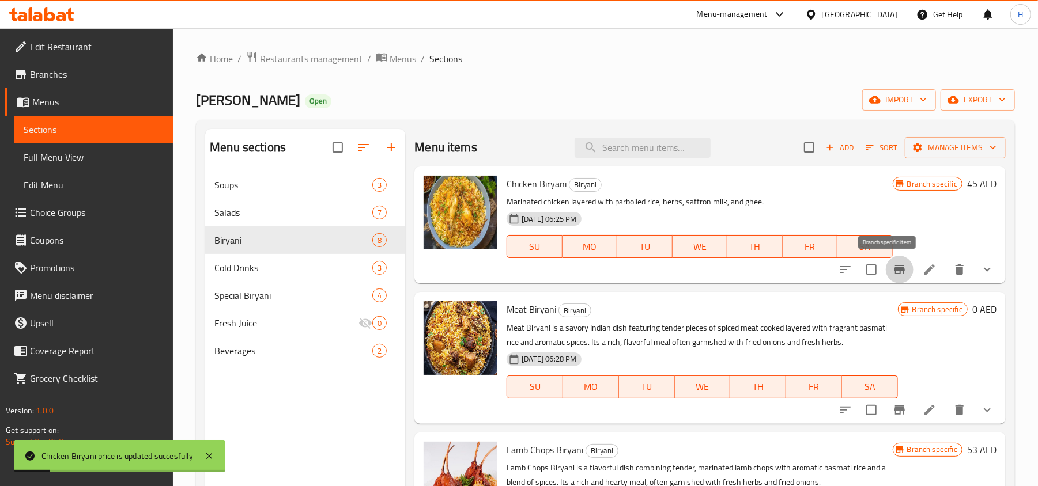
click at [894, 270] on icon "Branch-specific-item" at bounding box center [899, 269] width 10 height 9
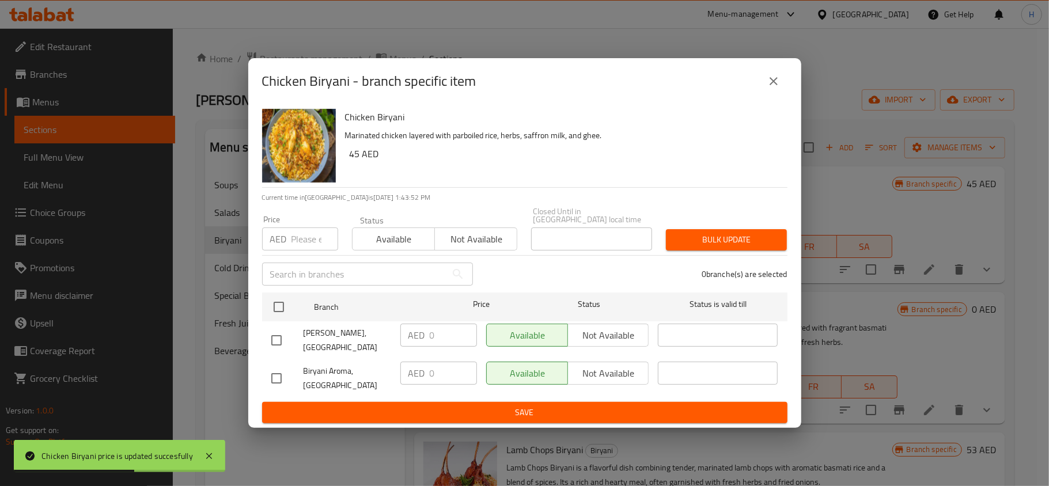
click at [762, 82] on button "close" at bounding box center [774, 81] width 28 height 28
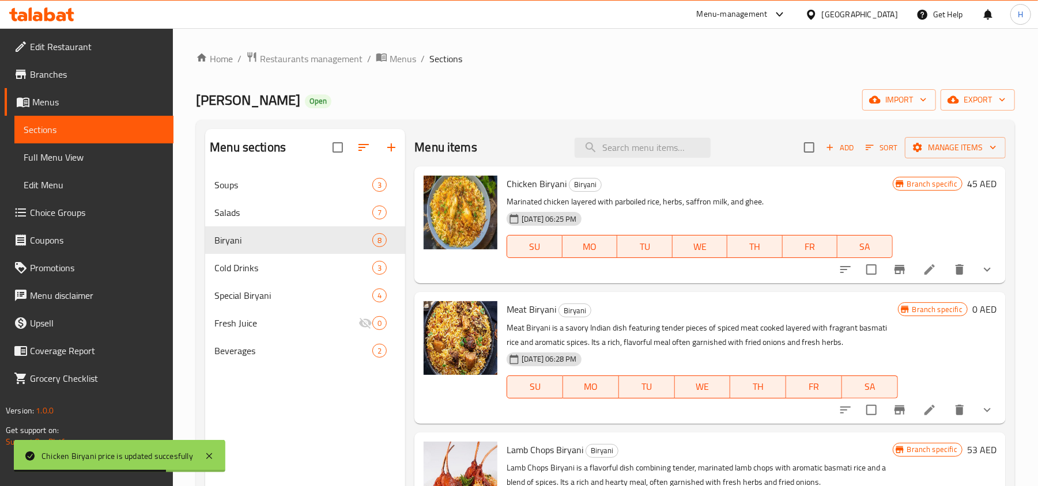
click at [132, 151] on span "Full Menu View" at bounding box center [94, 157] width 141 height 14
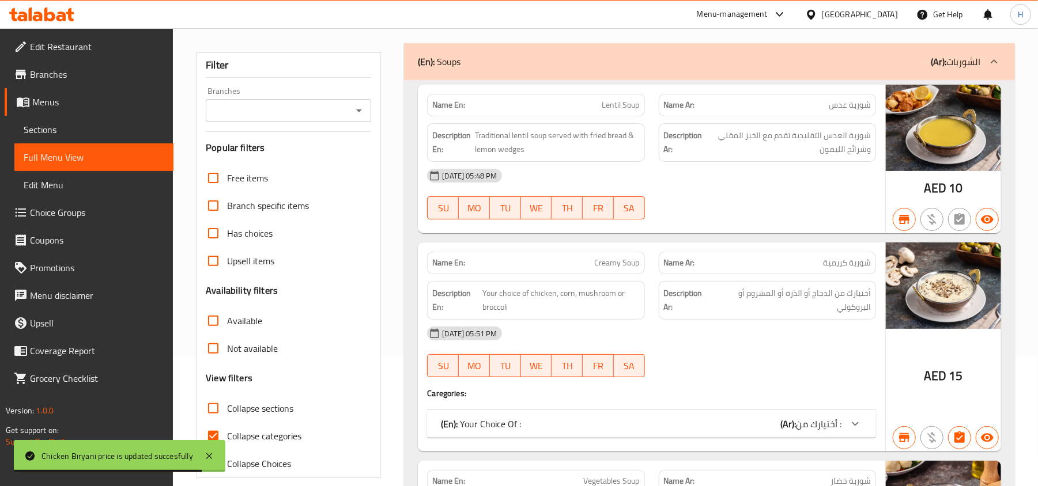
scroll to position [153, 0]
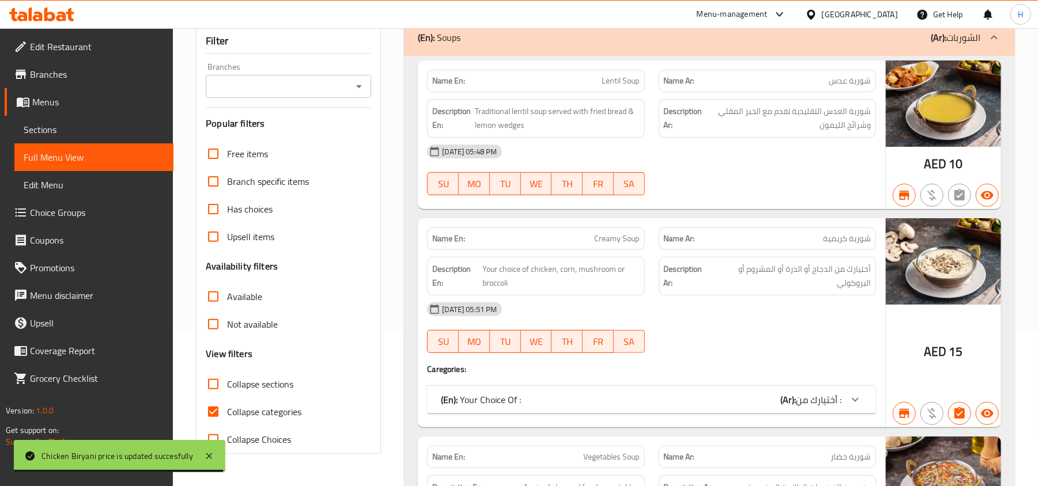
click at [253, 98] on div "Branches" at bounding box center [288, 86] width 165 height 23
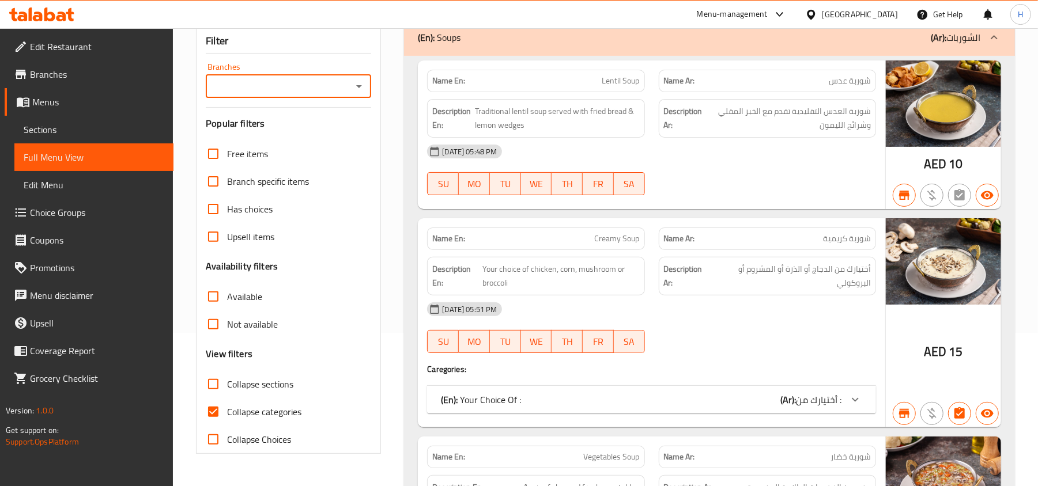
click at [256, 95] on div "Branches" at bounding box center [288, 86] width 165 height 23
click at [306, 90] on input "Branches" at bounding box center [278, 86] width 139 height 16
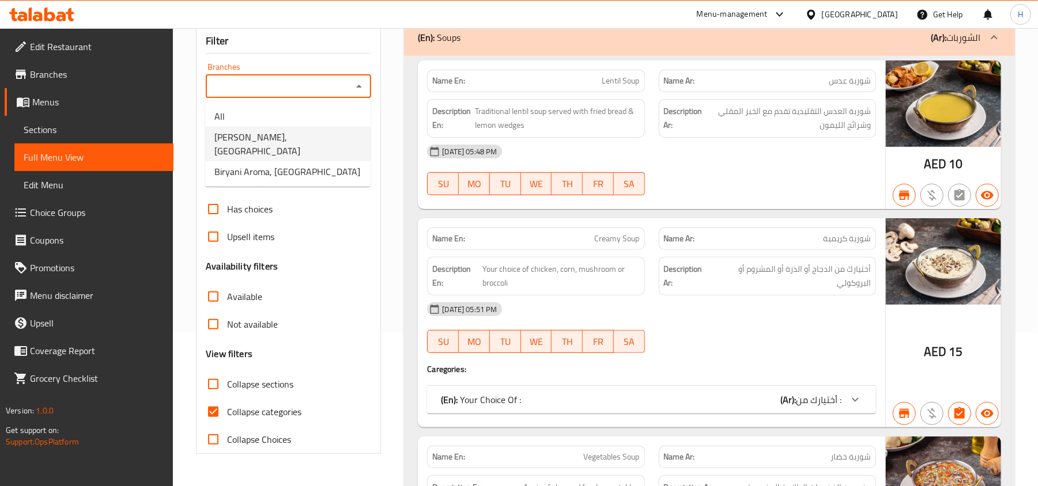
click at [316, 131] on span "[PERSON_NAME], [GEOGRAPHIC_DATA]" at bounding box center [287, 144] width 147 height 28
type input "[PERSON_NAME], [GEOGRAPHIC_DATA]"
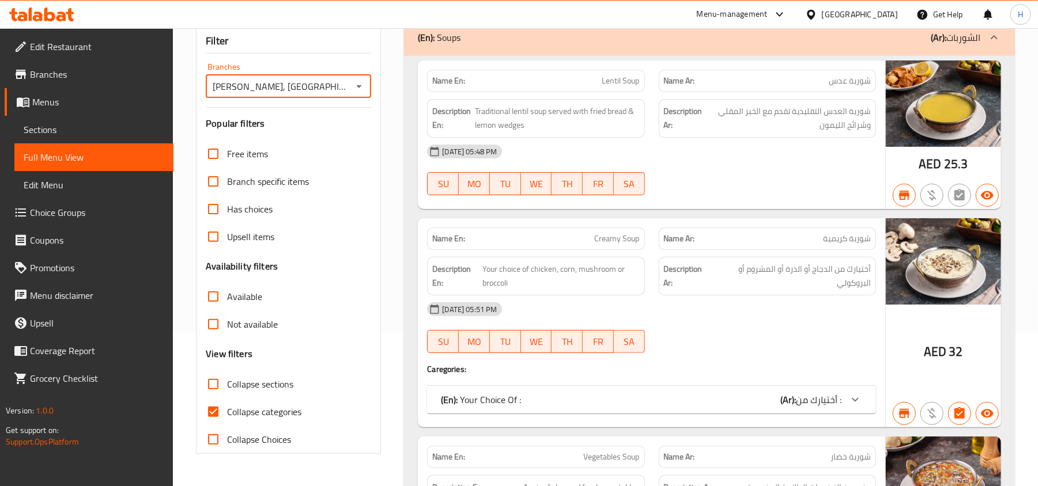
click at [218, 390] on input "Collapse sections" at bounding box center [213, 384] width 28 height 28
checkbox input "true"
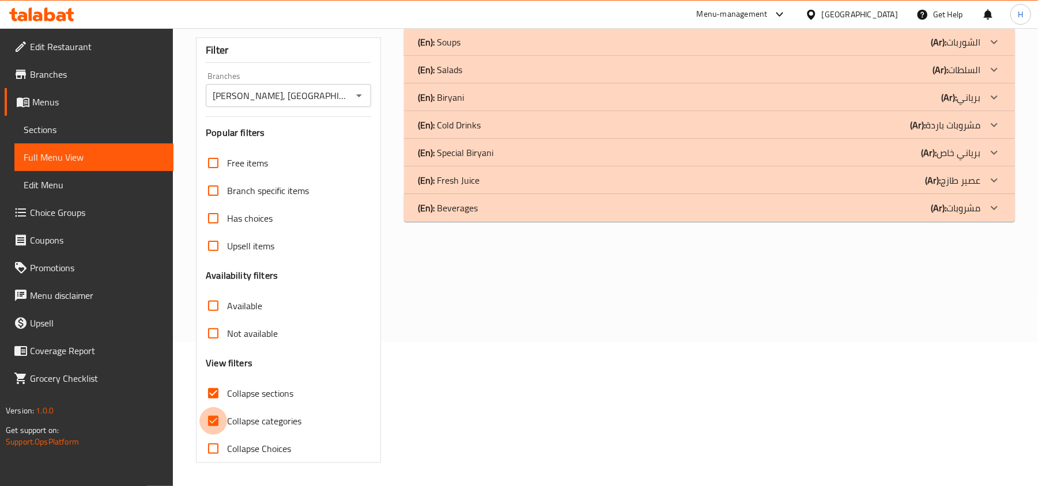
click at [215, 414] on input "Collapse categories" at bounding box center [213, 421] width 28 height 28
checkbox input "false"
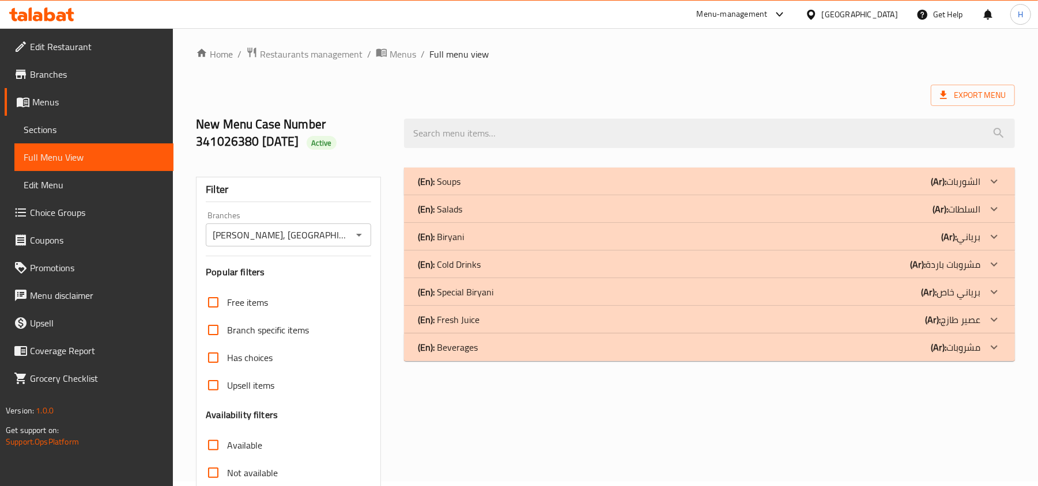
scroll to position [0, 0]
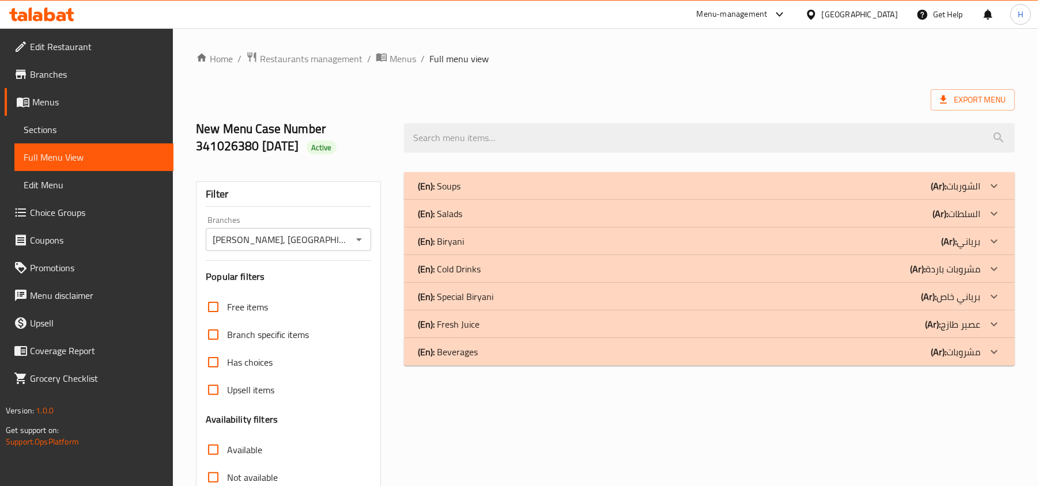
click at [499, 247] on div "(En): Biryani (Ar): برياني" at bounding box center [699, 241] width 562 height 14
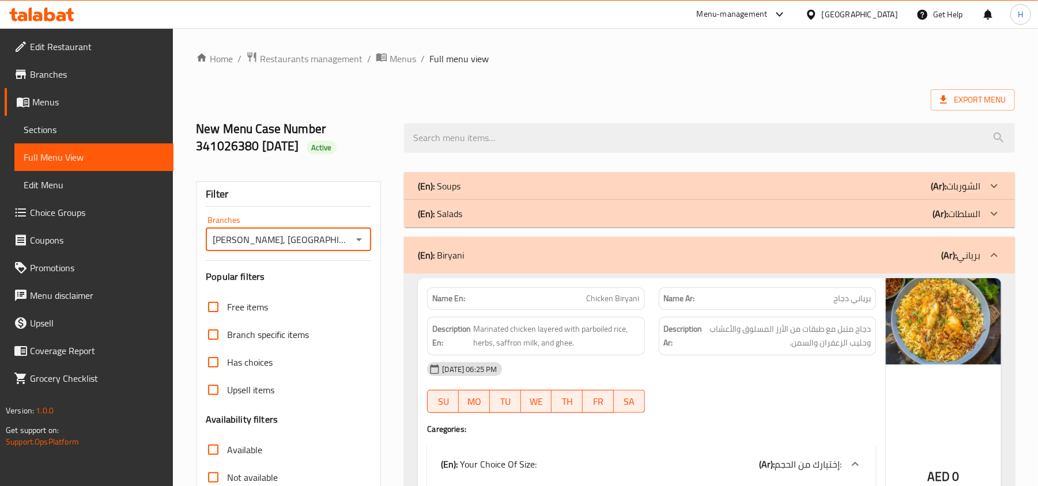
click at [312, 236] on input "[PERSON_NAME], [GEOGRAPHIC_DATA]" at bounding box center [278, 240] width 139 height 16
click at [356, 243] on icon "Open" at bounding box center [359, 240] width 14 height 14
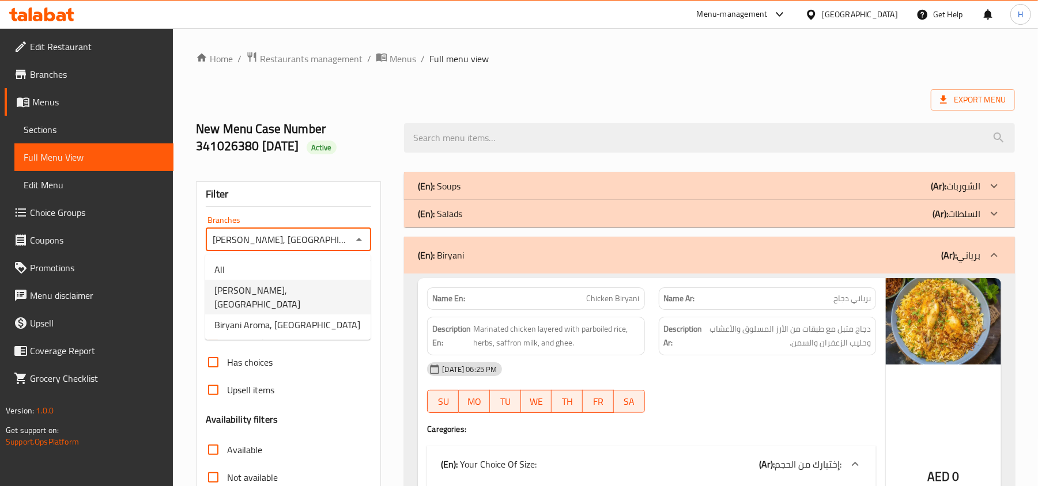
click at [332, 318] on span "Biryani Aroma, [GEOGRAPHIC_DATA]" at bounding box center [287, 325] width 146 height 14
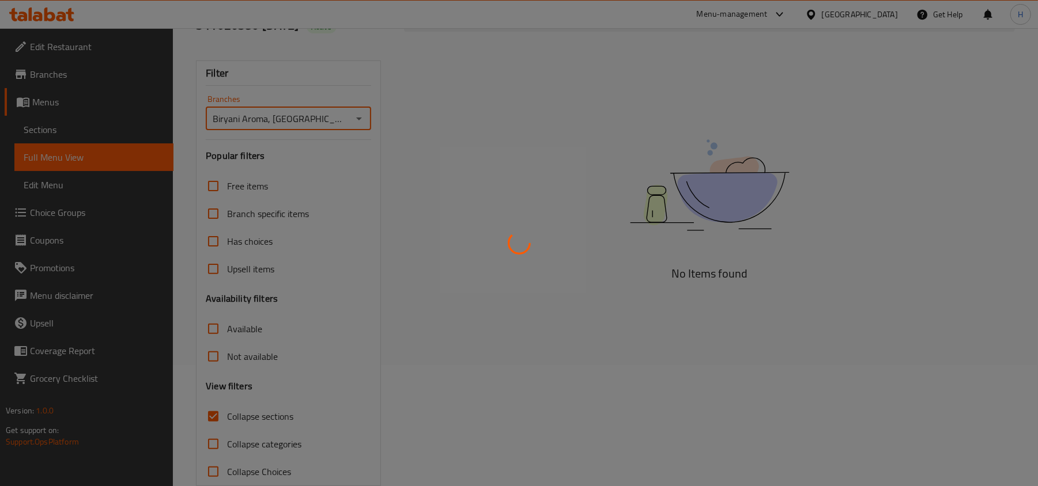
scroll to position [145, 0]
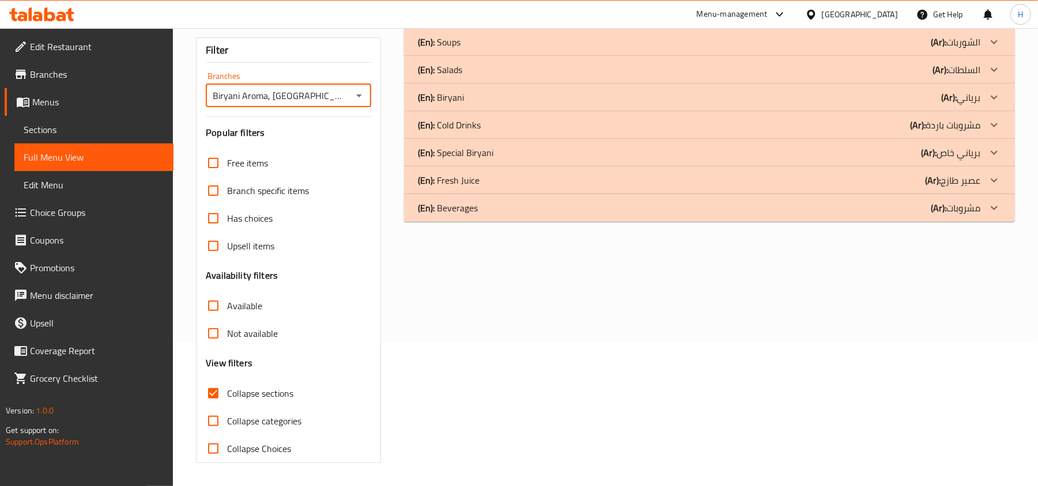
click at [483, 88] on div "(En): Biryani (Ar): برياني" at bounding box center [709, 98] width 611 height 28
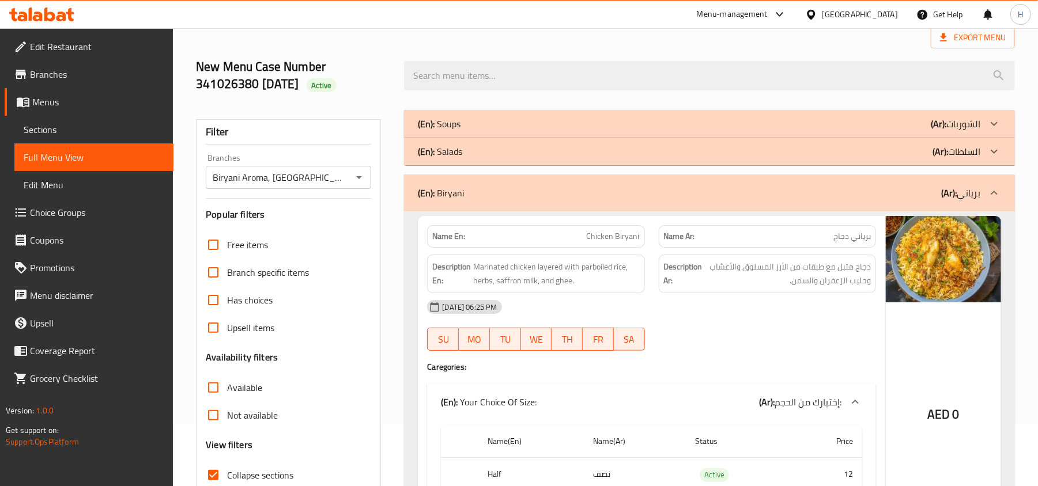
scroll to position [0, 0]
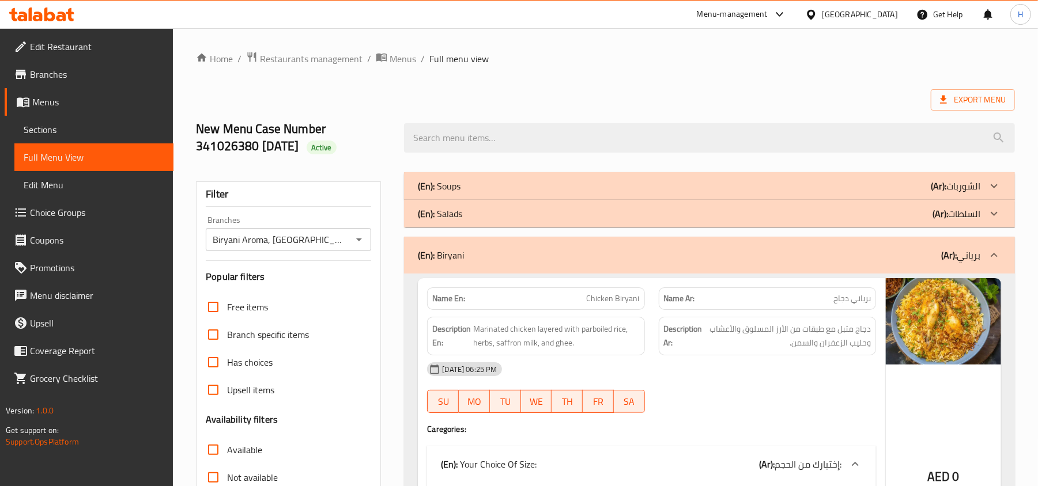
drag, startPoint x: 321, startPoint y: 232, endPoint x: 323, endPoint y: 238, distance: 6.6
click at [321, 232] on input "Biryani Aroma, [GEOGRAPHIC_DATA]" at bounding box center [278, 240] width 139 height 16
click at [346, 243] on input "Biryani Aroma, [GEOGRAPHIC_DATA]" at bounding box center [278, 240] width 139 height 16
click at [354, 238] on icon "Open" at bounding box center [359, 240] width 14 height 14
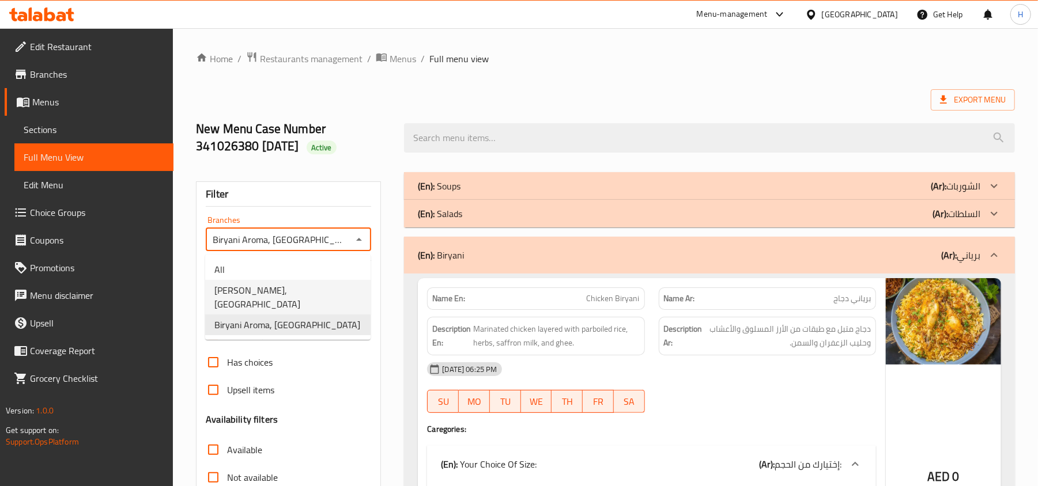
click at [328, 286] on li "[PERSON_NAME], [GEOGRAPHIC_DATA]" at bounding box center [287, 297] width 165 height 35
type input "[PERSON_NAME], [GEOGRAPHIC_DATA]"
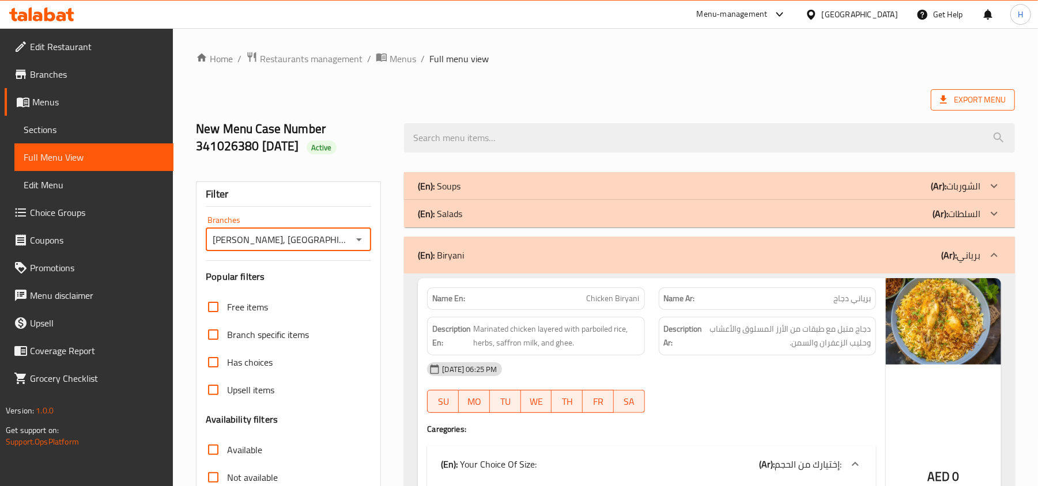
click at [961, 102] on span "Export Menu" at bounding box center [973, 100] width 66 height 14
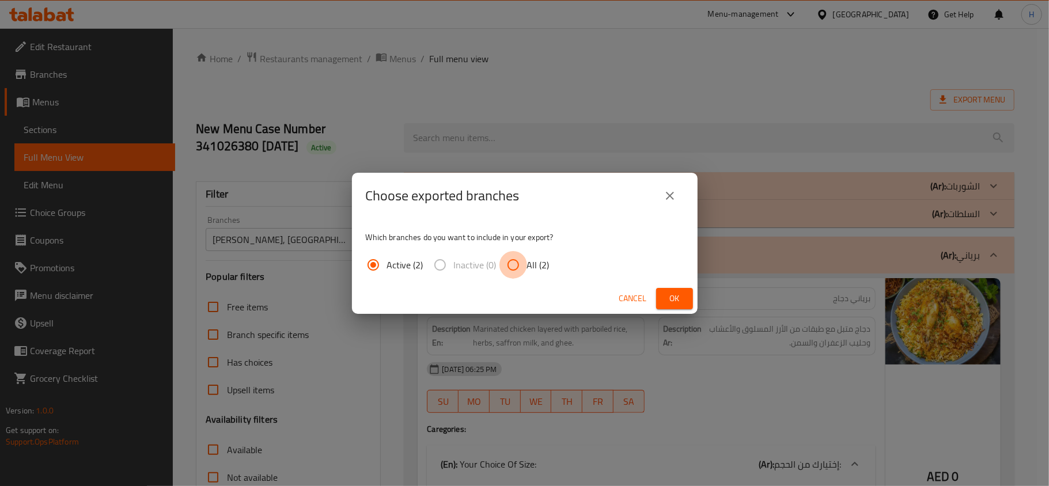
click at [515, 265] on input "All (2)" at bounding box center [513, 265] width 28 height 28
radio input "true"
click at [682, 301] on span "Ok" at bounding box center [674, 298] width 18 height 14
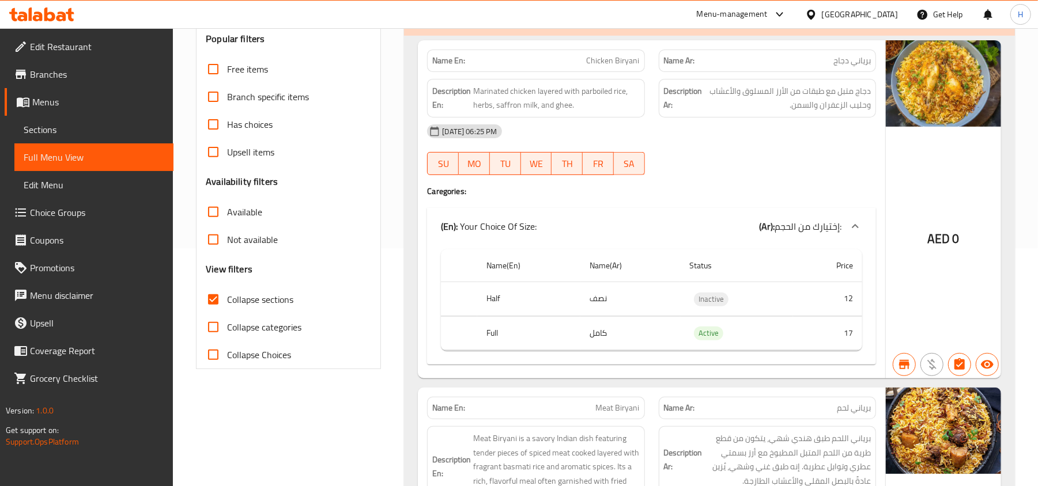
scroll to position [153, 0]
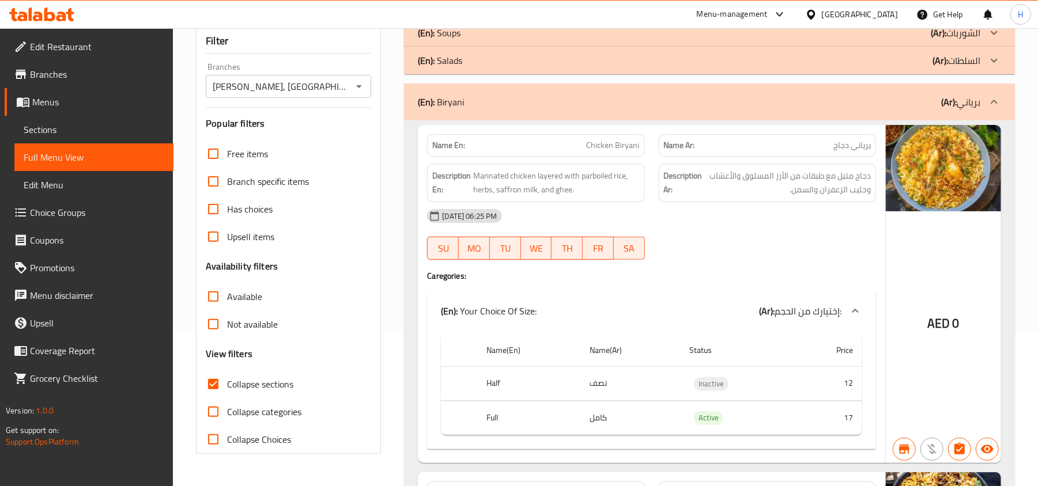
click at [351, 86] on div at bounding box center [358, 86] width 15 height 16
click at [351, 89] on div at bounding box center [358, 86] width 15 height 16
click at [357, 88] on icon "Open" at bounding box center [359, 86] width 14 height 14
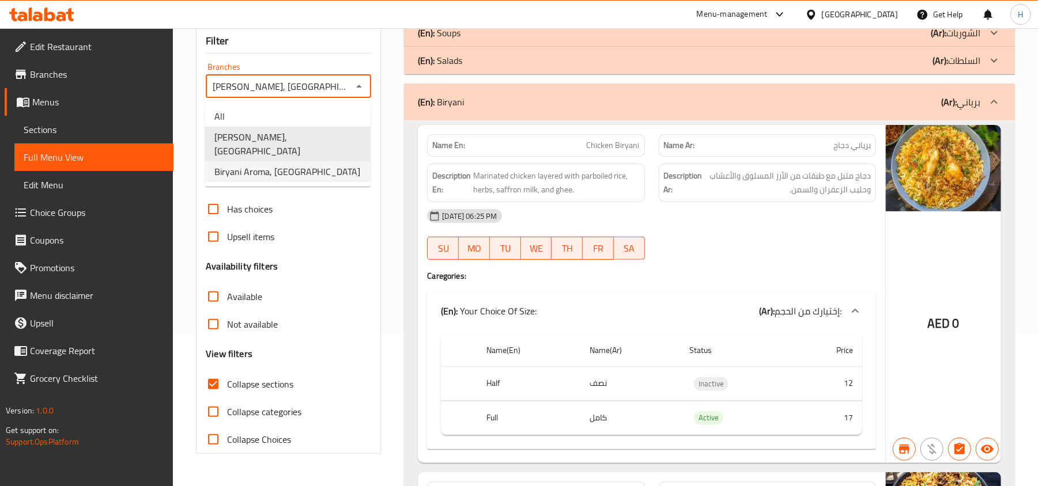
click at [309, 165] on span "Biryani Aroma, [GEOGRAPHIC_DATA]" at bounding box center [287, 172] width 146 height 14
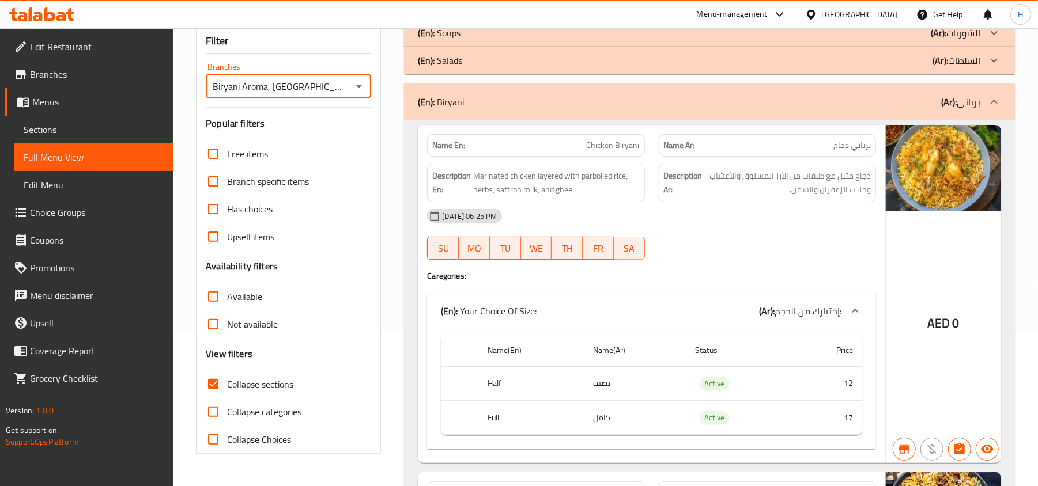
click at [355, 97] on div "Biryani Aroma, Dubai Creek Harbour Branches" at bounding box center [288, 86] width 165 height 23
click at [342, 84] on input "Biryani Aroma, [GEOGRAPHIC_DATA]" at bounding box center [278, 86] width 139 height 16
click at [359, 82] on icon "Open" at bounding box center [359, 86] width 14 height 14
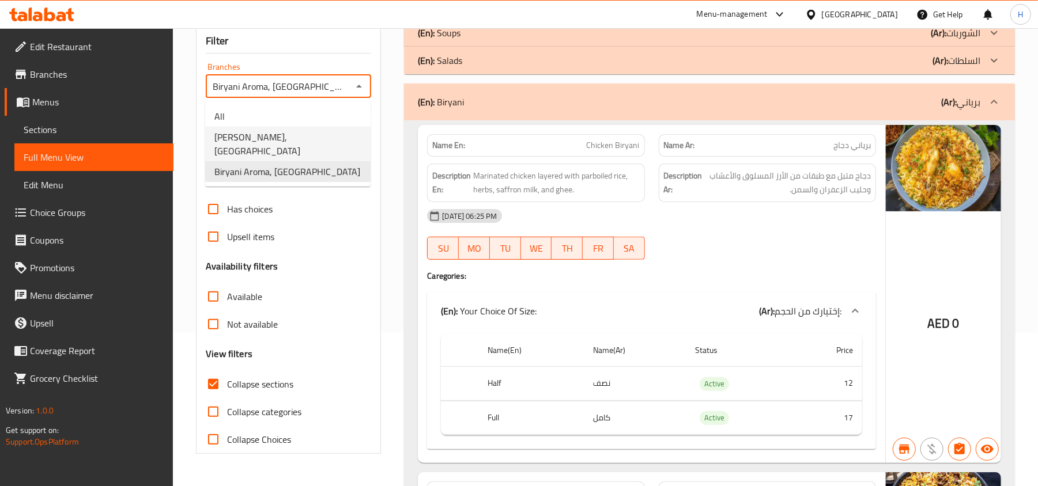
click at [335, 132] on li "[PERSON_NAME], [GEOGRAPHIC_DATA]" at bounding box center [287, 144] width 165 height 35
type input "[PERSON_NAME], [GEOGRAPHIC_DATA]"
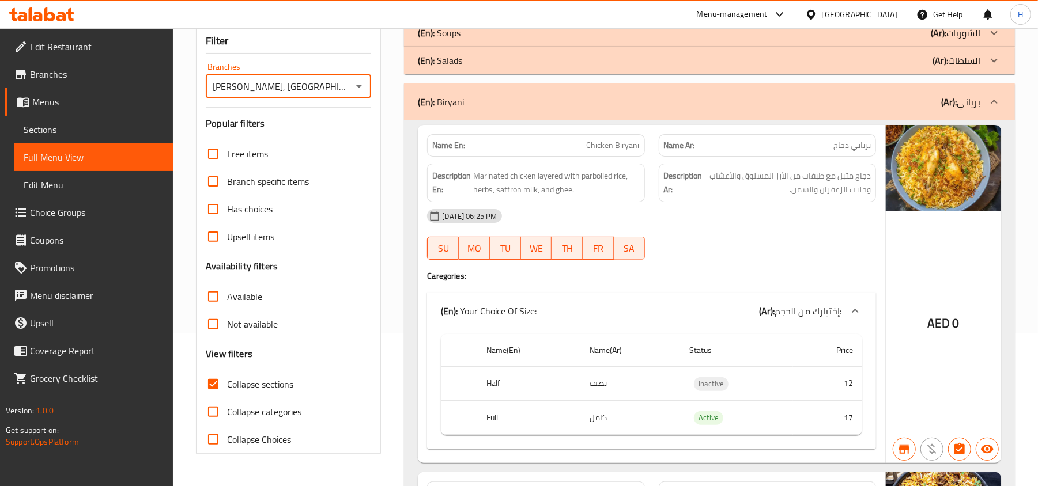
click at [879, 12] on div "[GEOGRAPHIC_DATA]" at bounding box center [859, 14] width 76 height 13
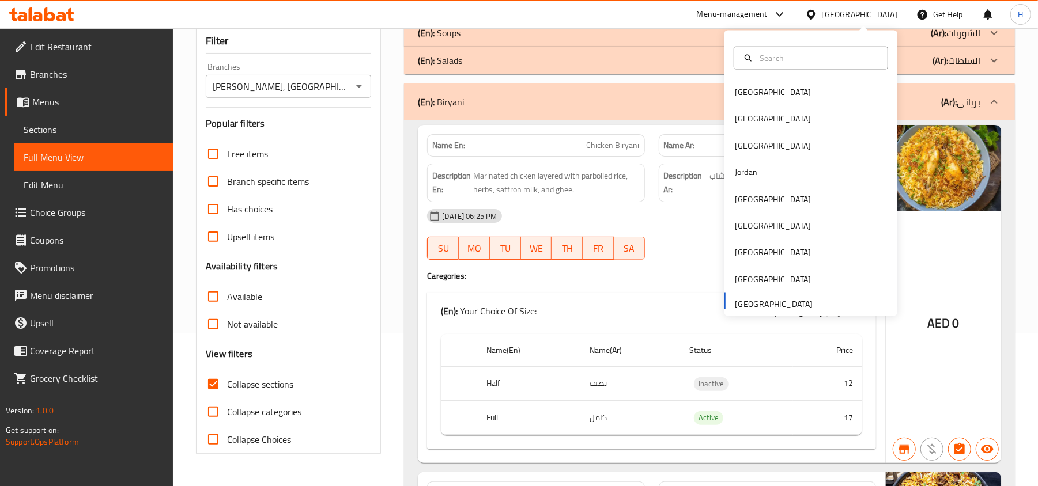
click at [63, 13] on icon at bounding box center [61, 17] width 10 height 10
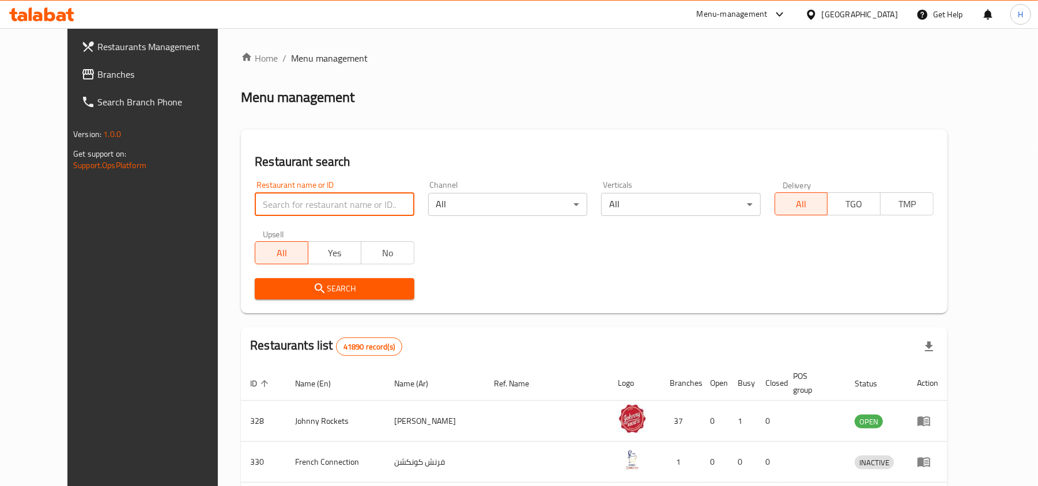
click at [261, 202] on input "search" at bounding box center [334, 204] width 159 height 23
click at [119, 60] on link "Branches" at bounding box center [156, 74] width 169 height 28
